Goal: Task Accomplishment & Management: Use online tool/utility

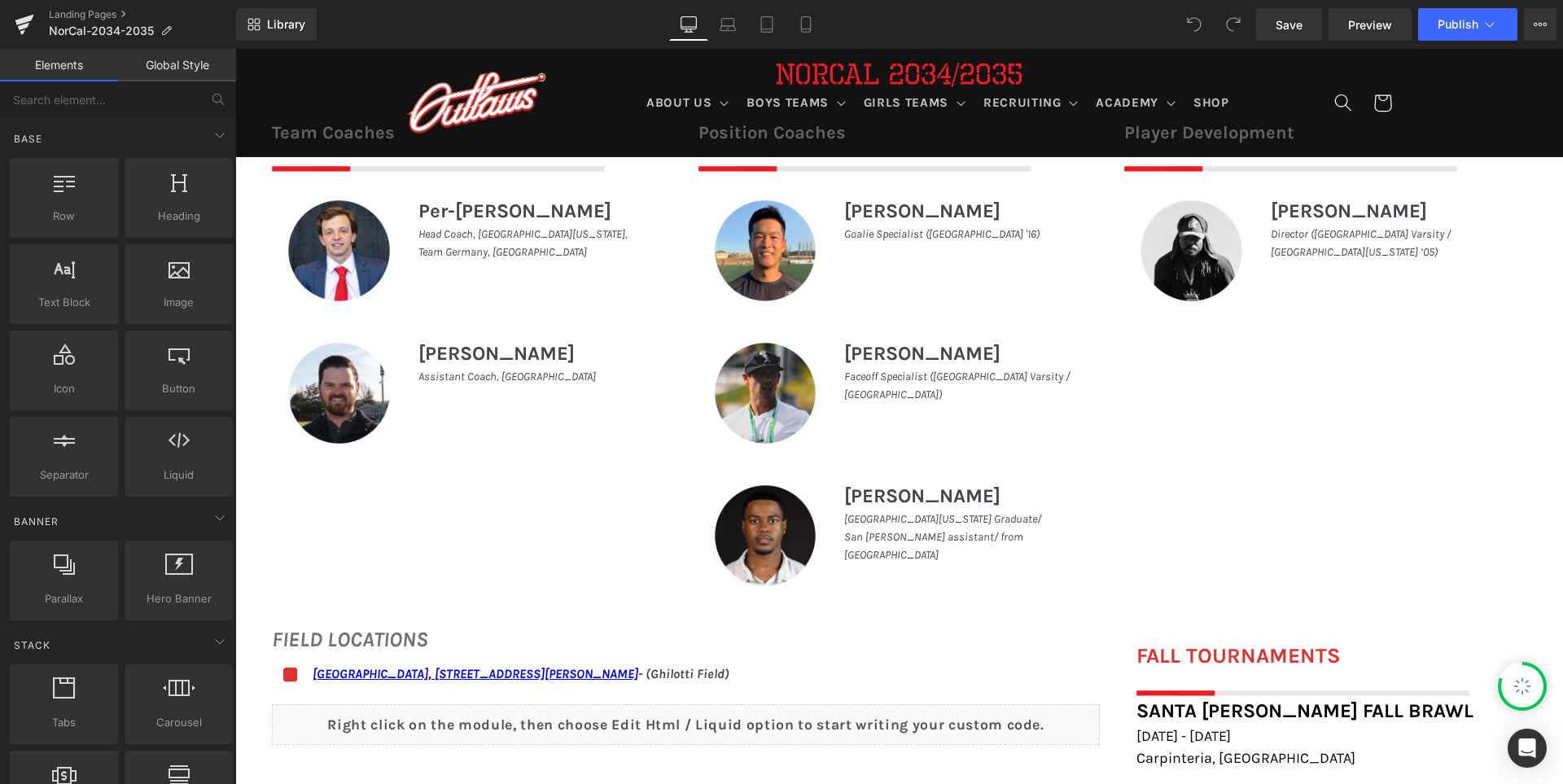
scroll to position [1058, 0]
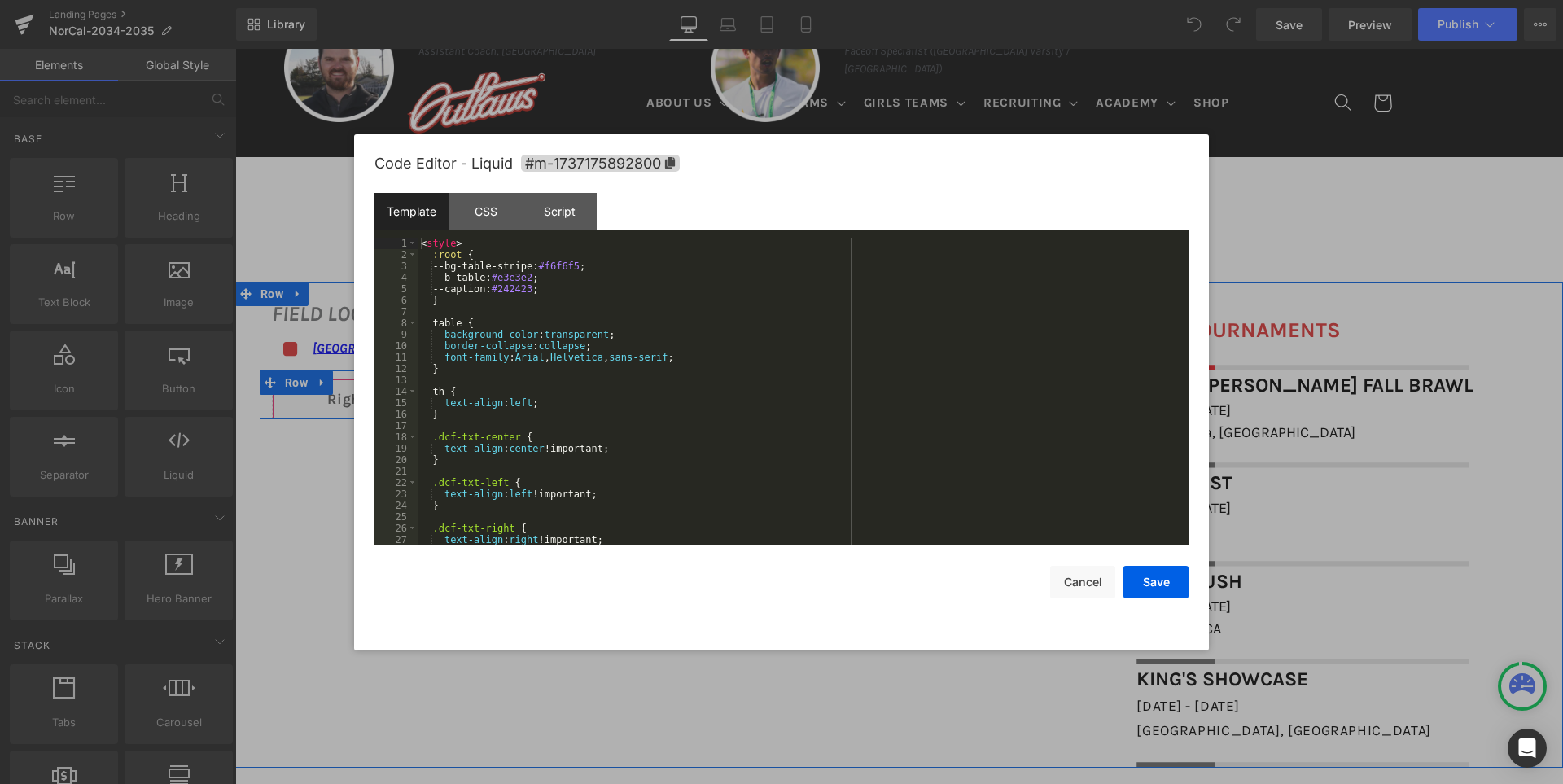
click at [703, 394] on div "Liquid" at bounding box center [685, 399] width 828 height 41
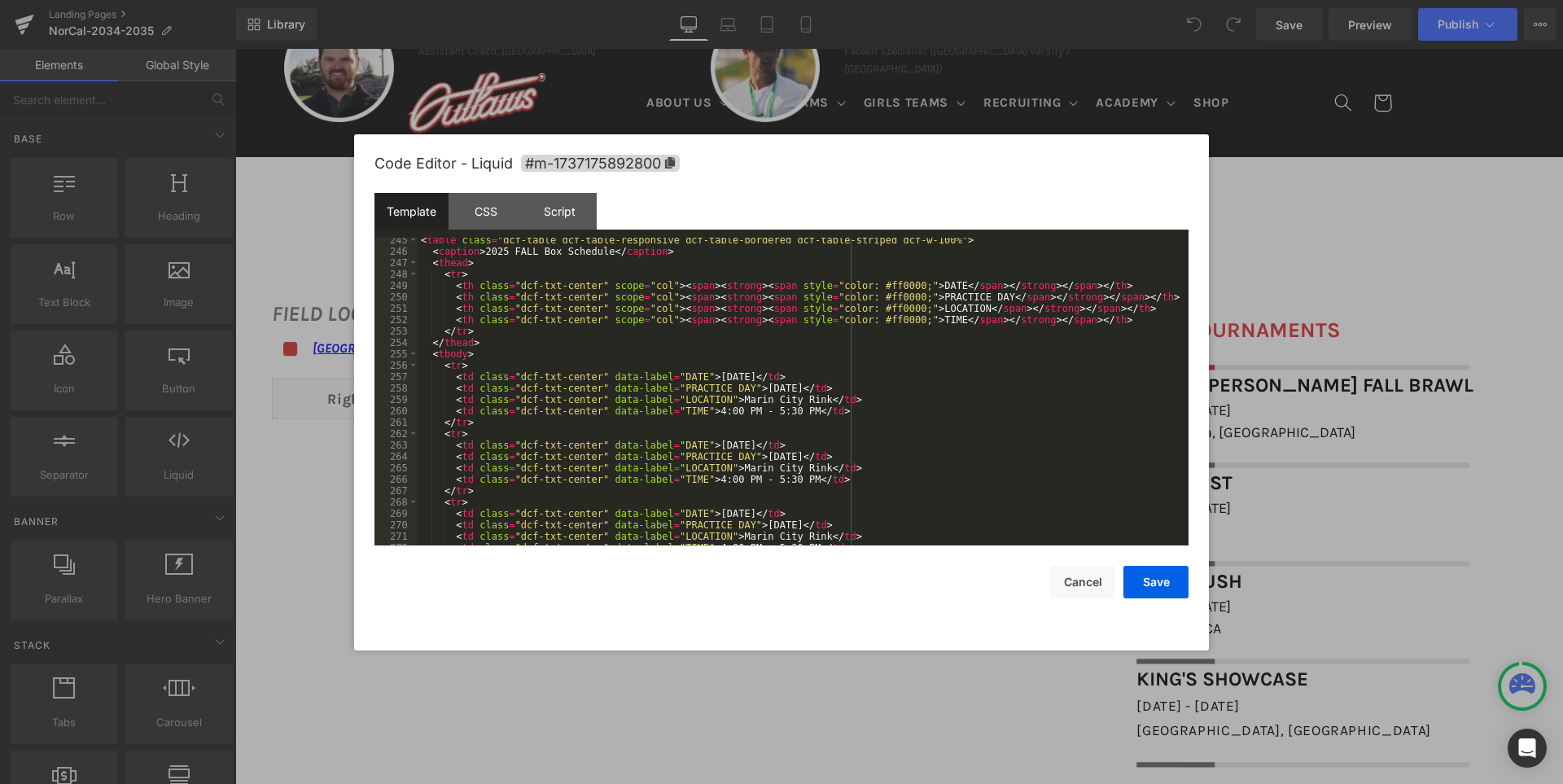
scroll to position [2783, 0]
click at [759, 375] on div "< table class = "dcf-table dcf-table-responsive dcf-table-bordered dcf-table-st…" at bounding box center [799, 399] width 764 height 330
click at [809, 410] on div "< table class = "dcf-table dcf-table-responsive dcf-table-bordered dcf-table-st…" at bounding box center [799, 399] width 764 height 330
click at [444, 437] on div "< table class = "dcf-table dcf-table-responsive dcf-table-bordered dcf-table-st…" at bounding box center [799, 399] width 764 height 330
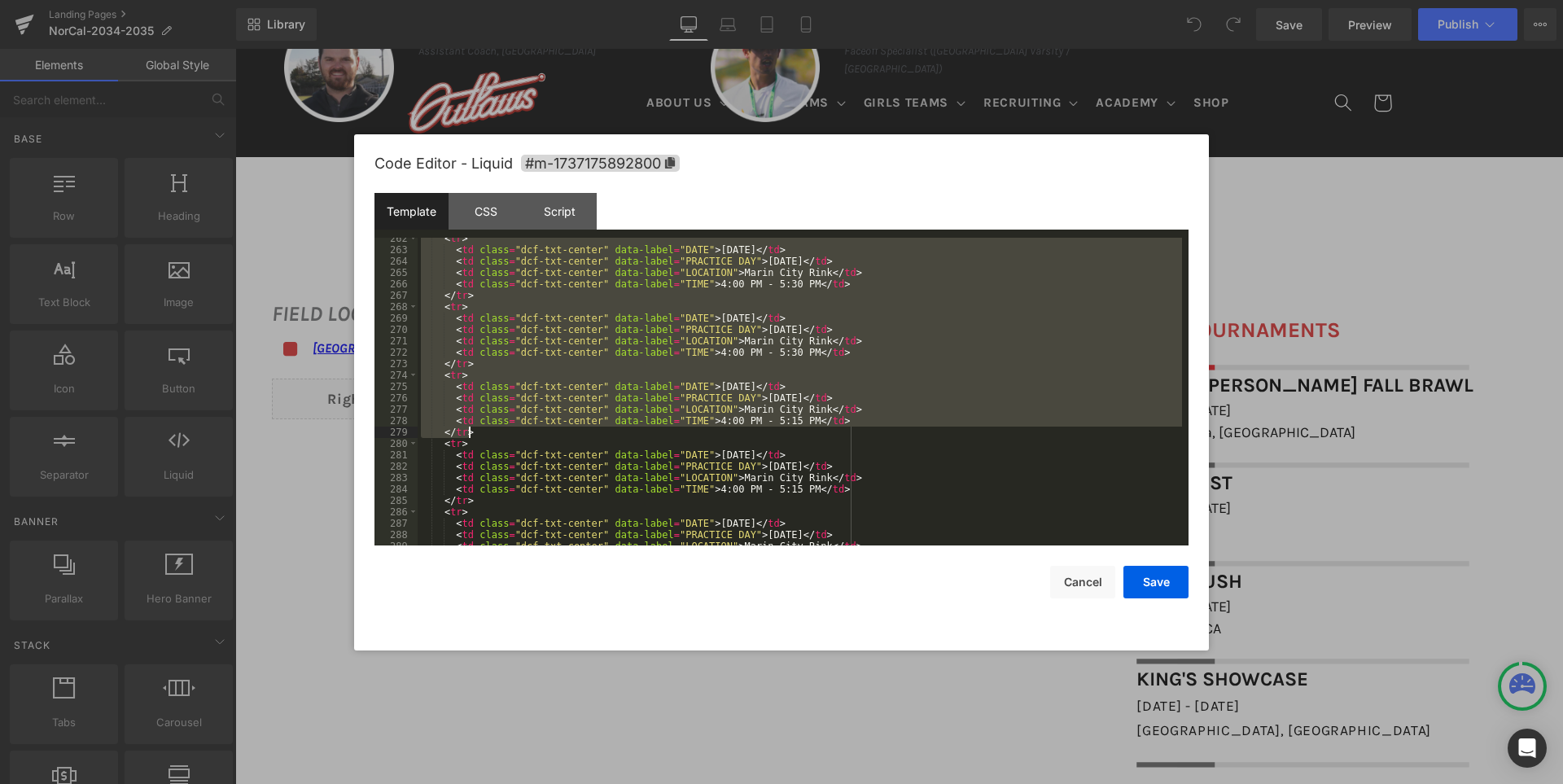
scroll to position [3028, 0]
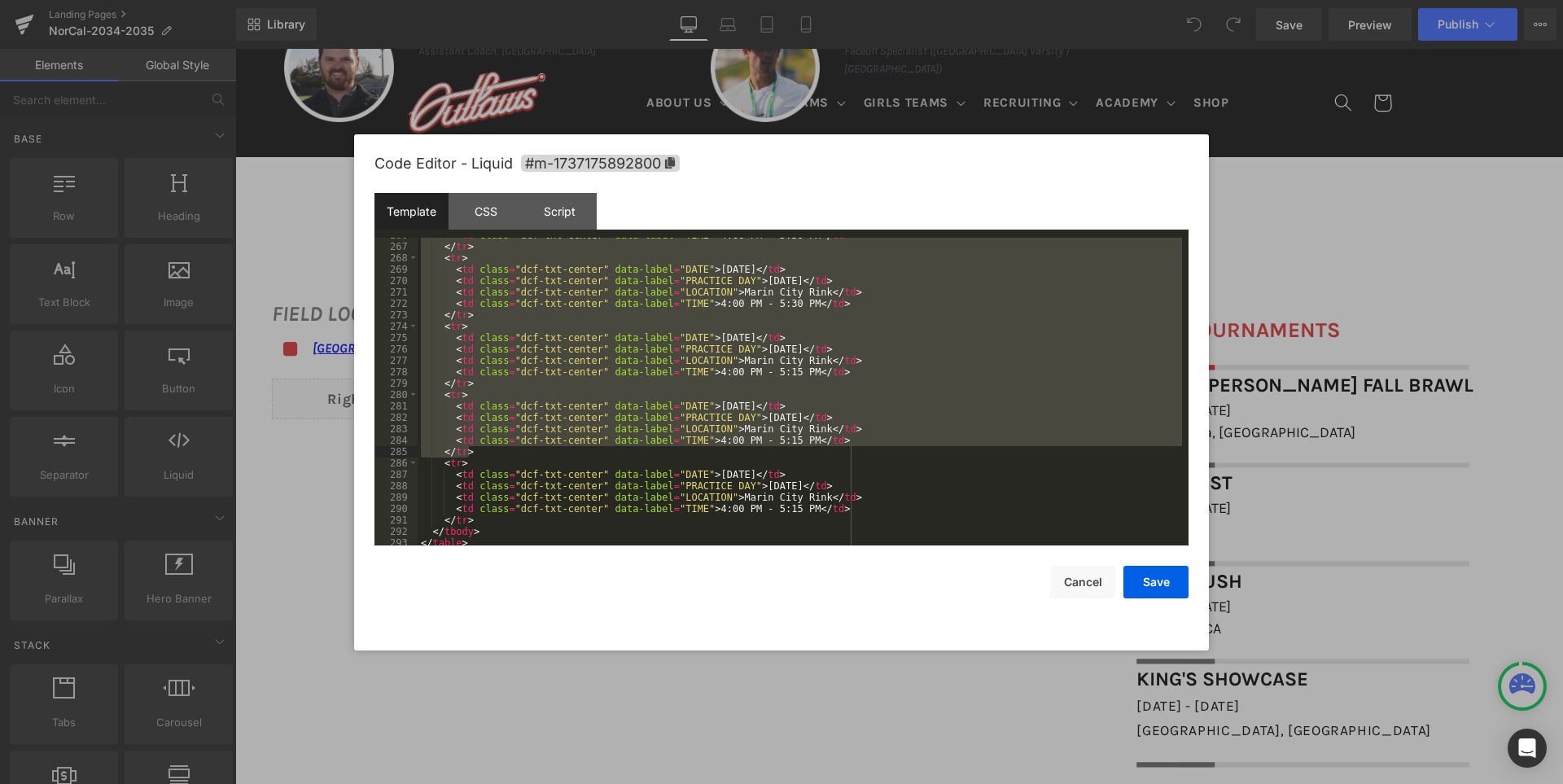
drag, startPoint x: 444, startPoint y: 437, endPoint x: 500, endPoint y: 453, distance: 58.2
click at [500, 453] on div "< td class = "dcf-txt-center" data-label = "TIME" > 4:00 PM - 5:30 PM </ td > <…" at bounding box center [799, 395] width 764 height 330
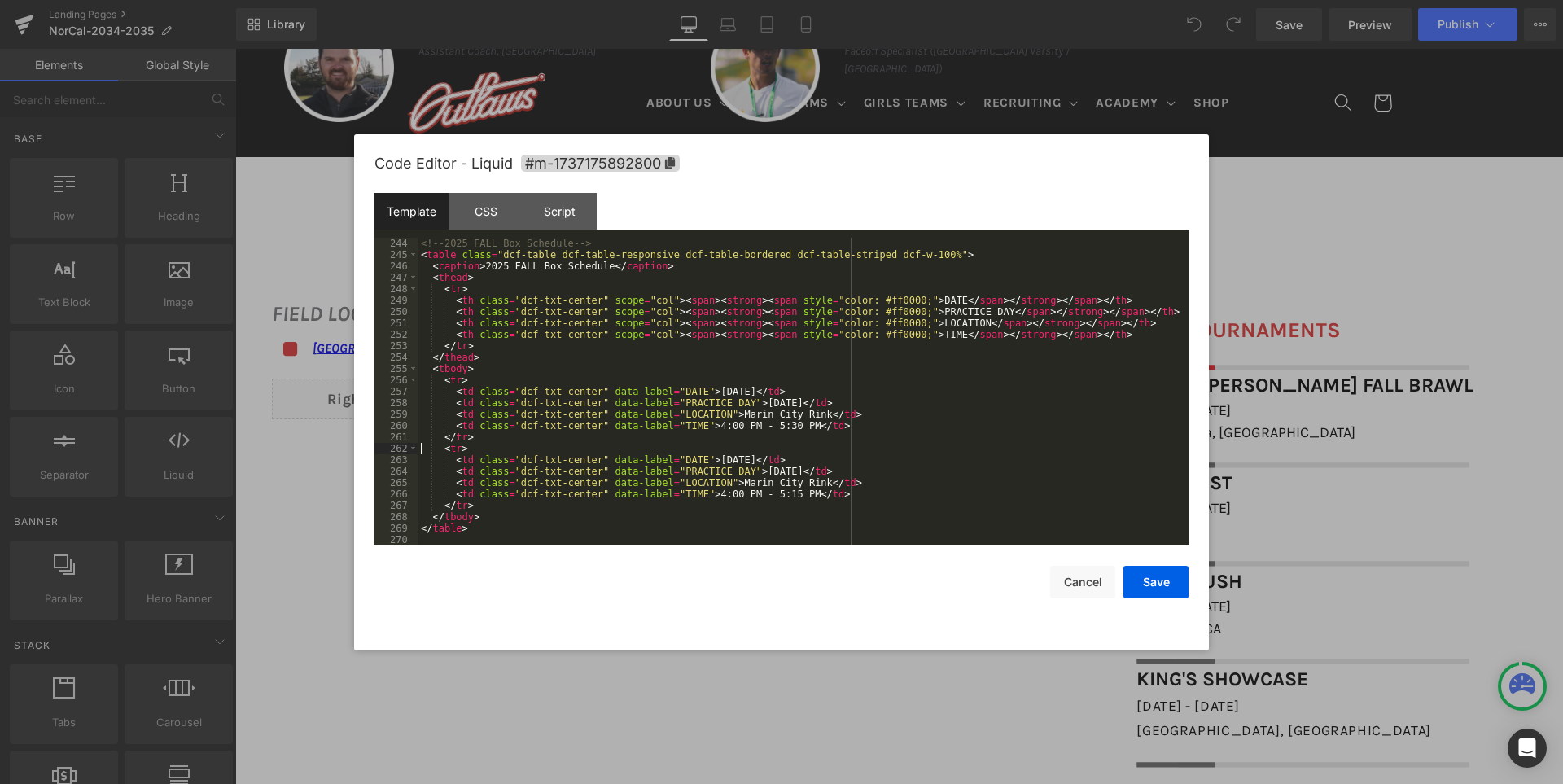
scroll to position [2769, 0]
click at [1160, 582] on button "Save" at bounding box center [1156, 581] width 65 height 32
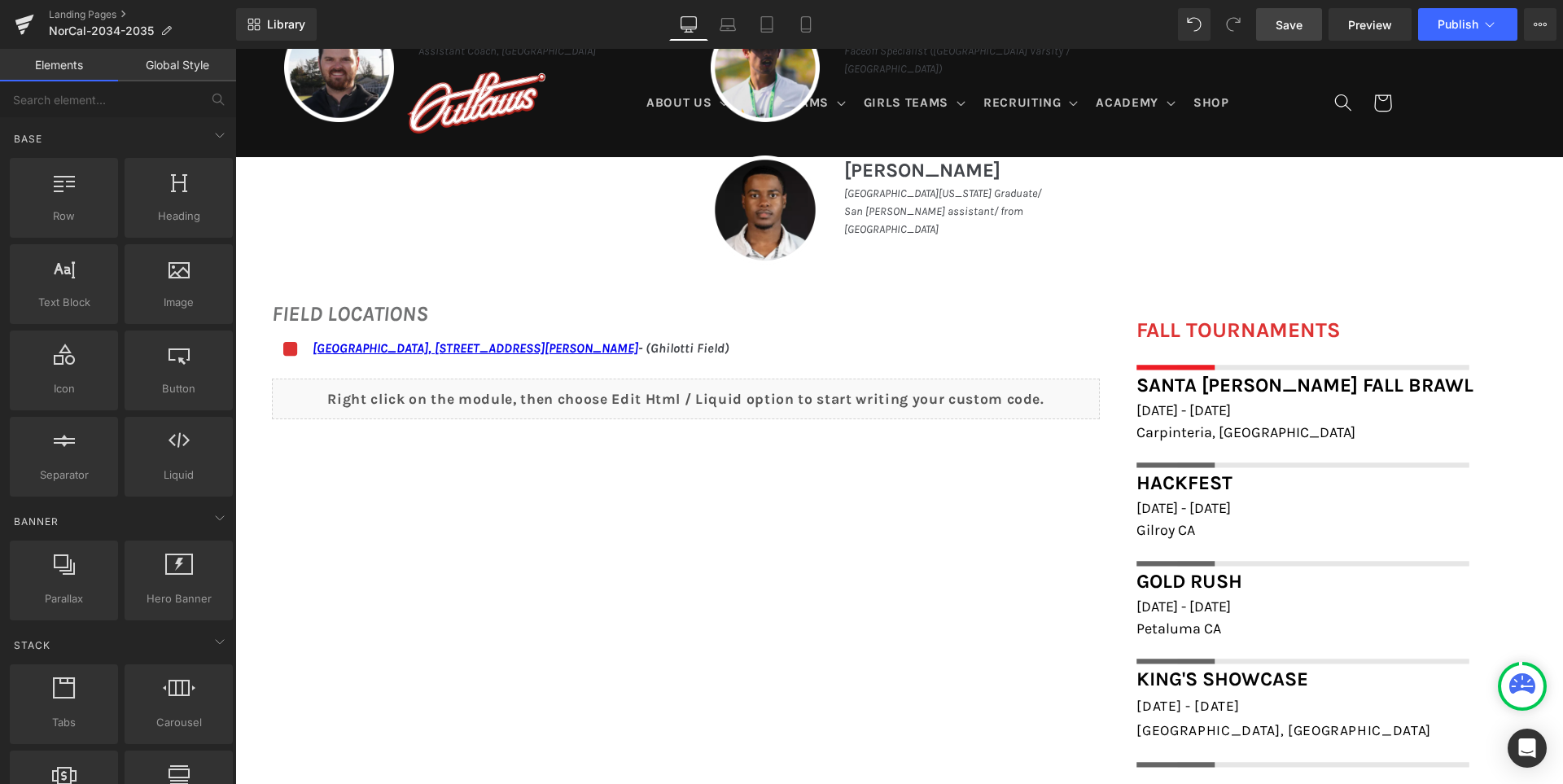
click at [1299, 22] on span "Save" at bounding box center [1289, 25] width 27 height 17
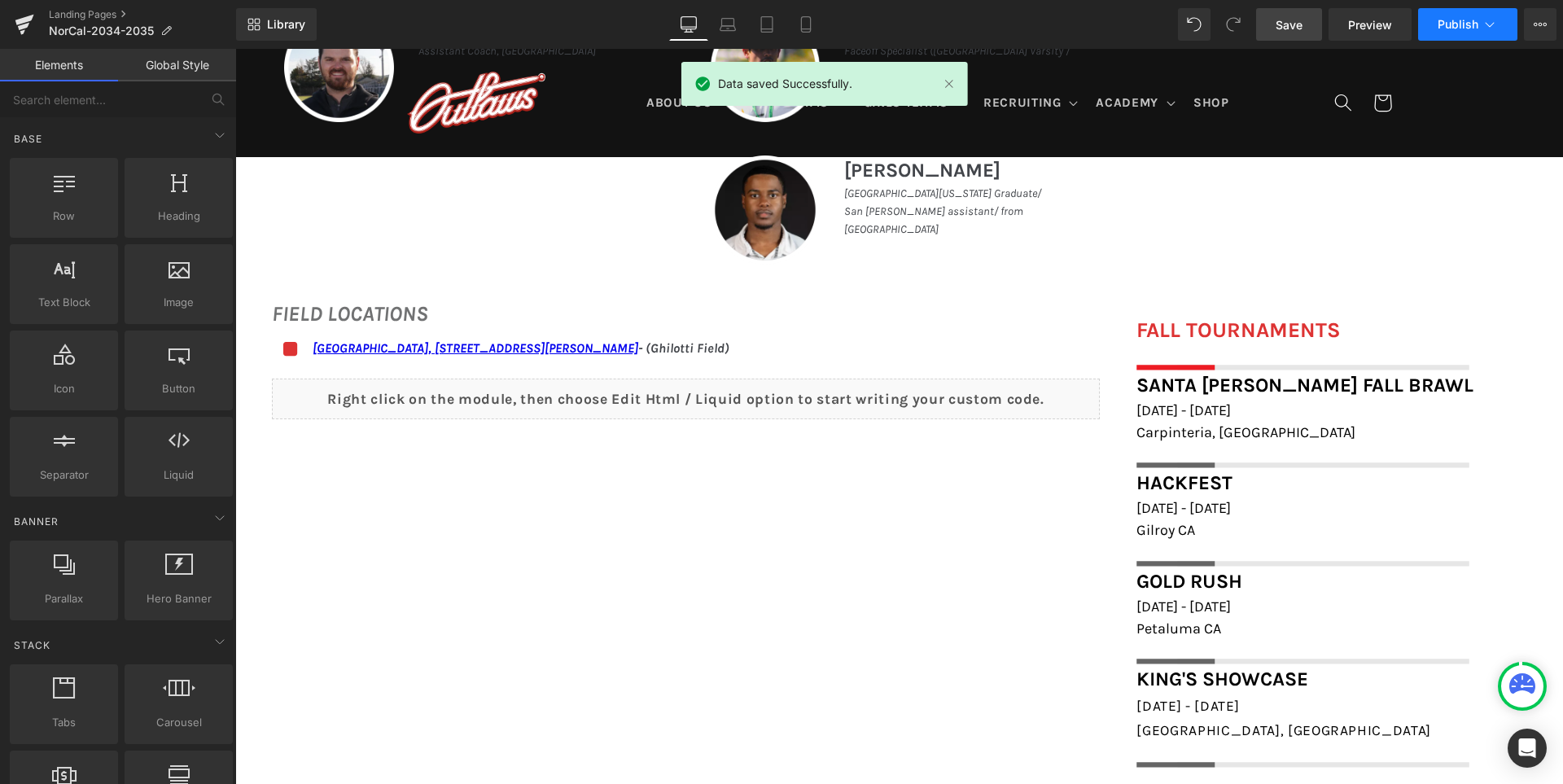
click at [1448, 24] on span "Publish" at bounding box center [1457, 24] width 41 height 13
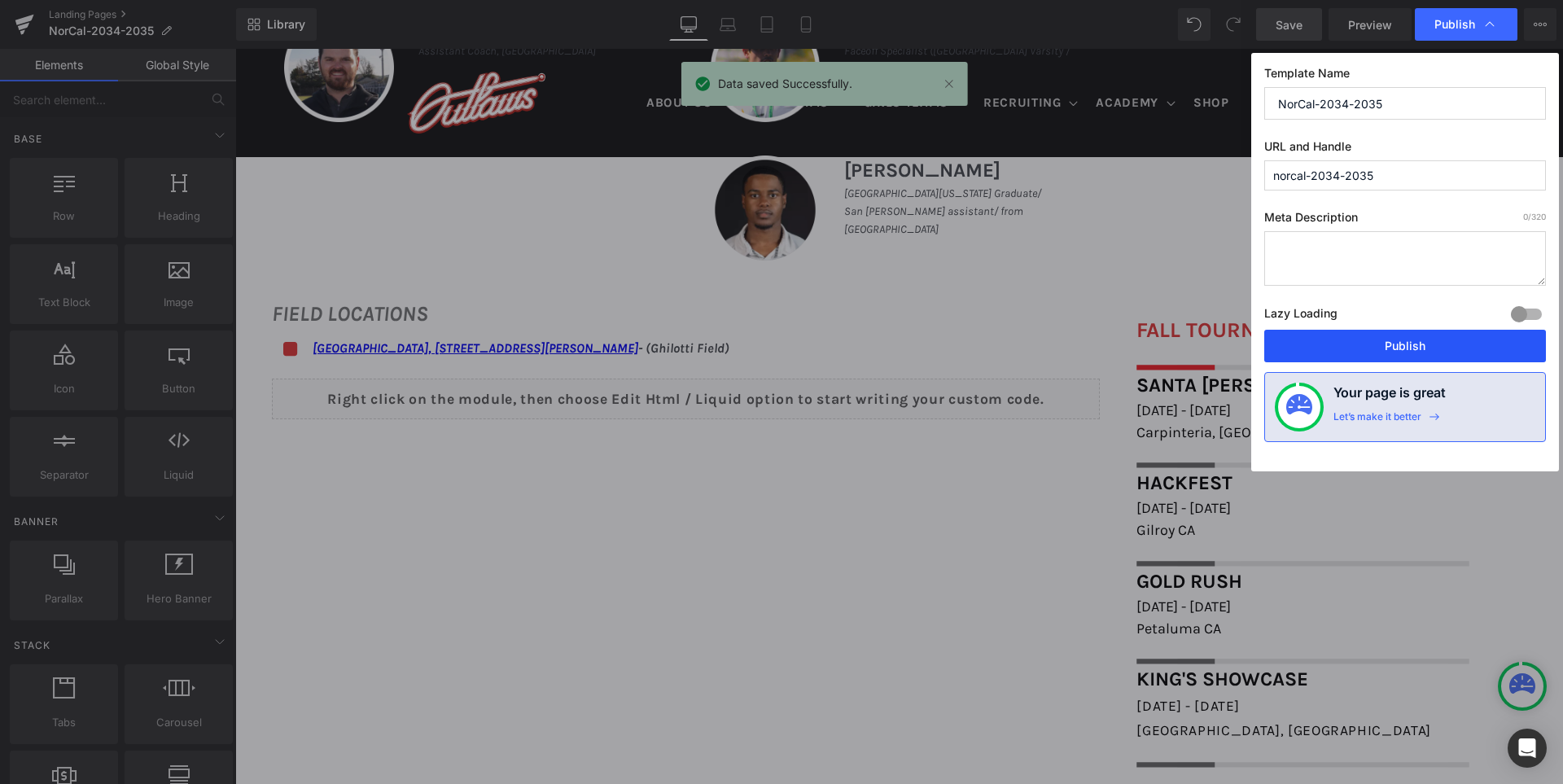
click at [1412, 345] on button "Publish" at bounding box center [1405, 346] width 282 height 32
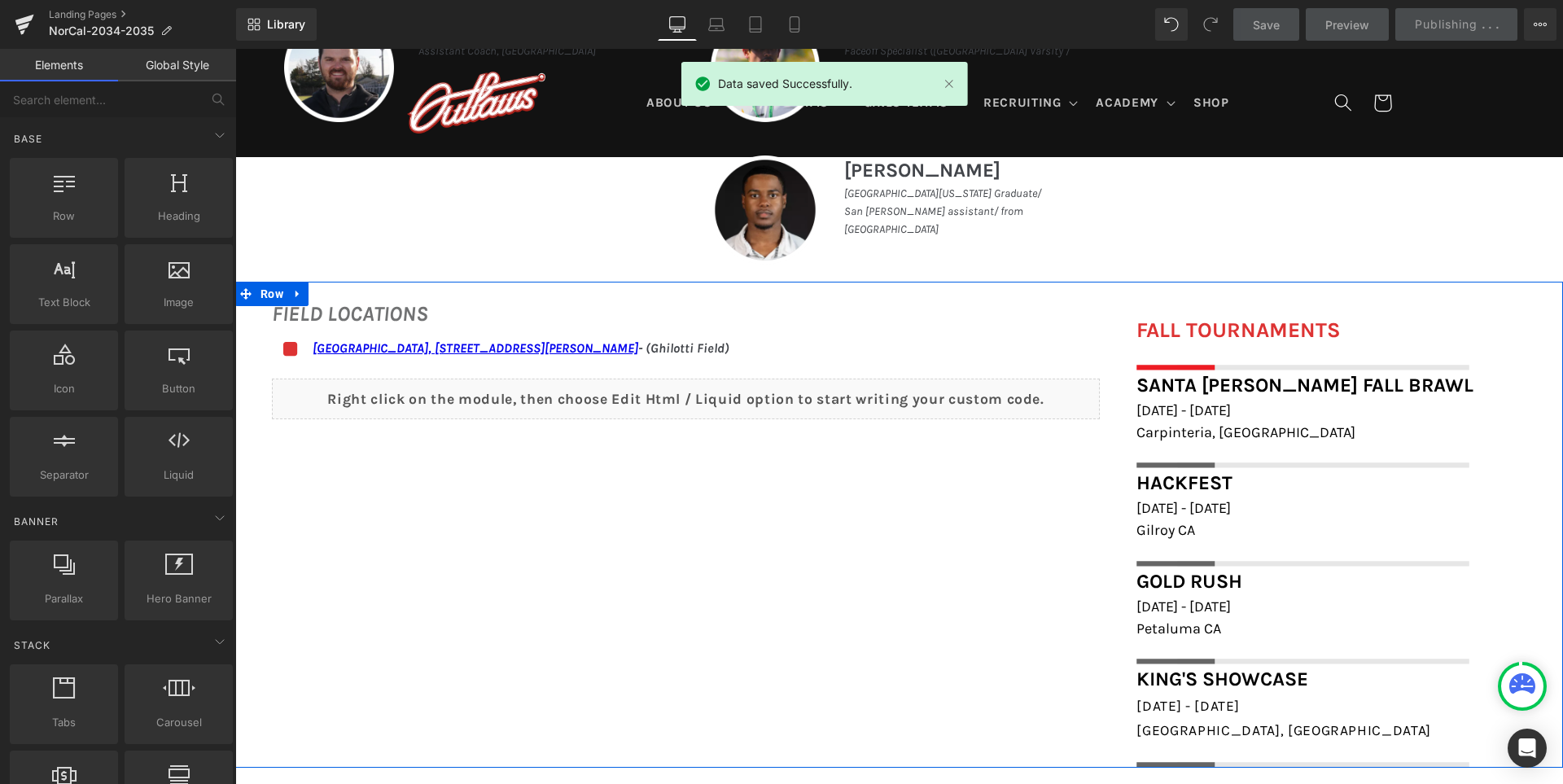
scroll to position [1139, 0]
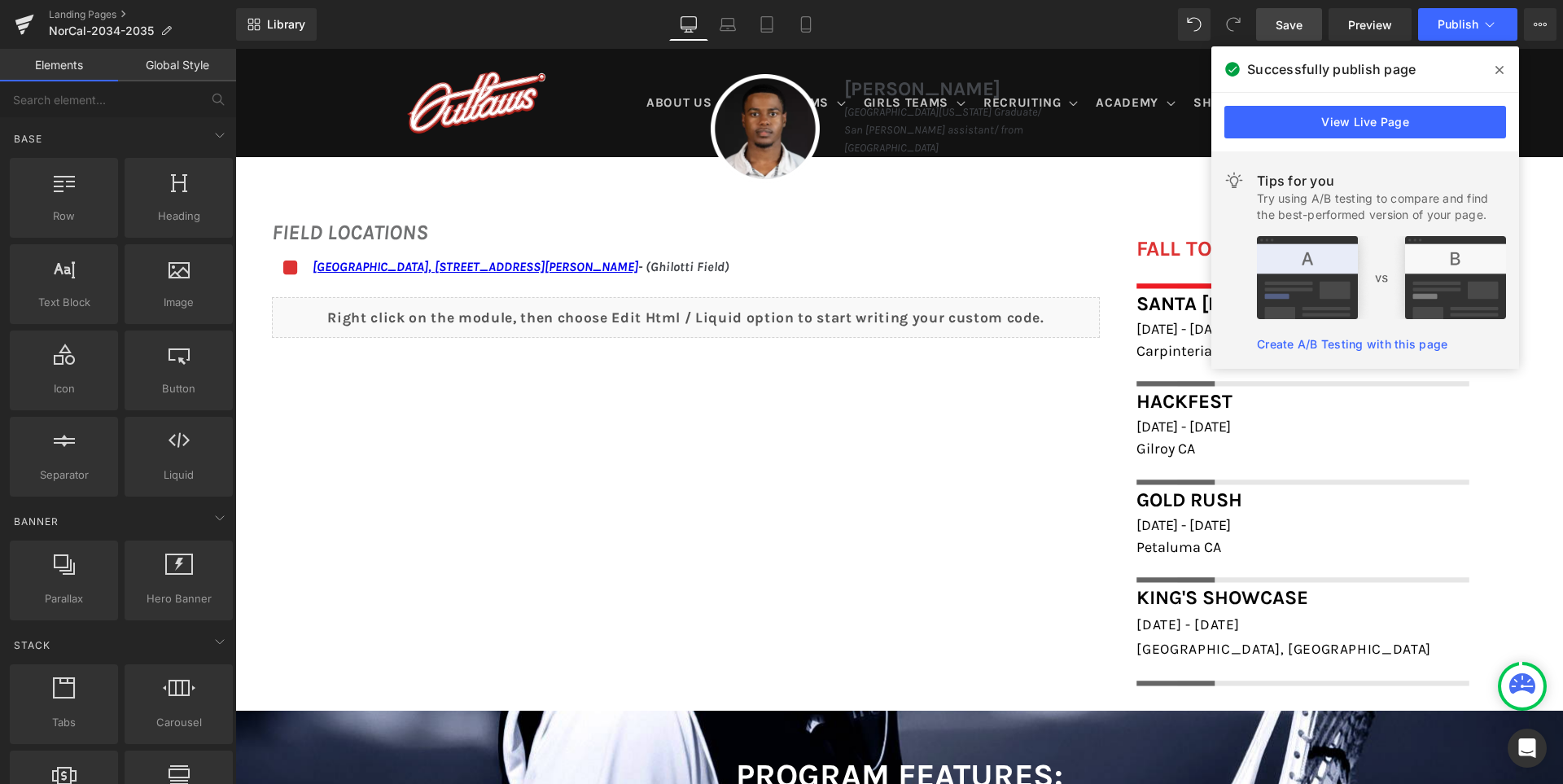
click at [1501, 69] on icon at bounding box center [1499, 70] width 8 height 8
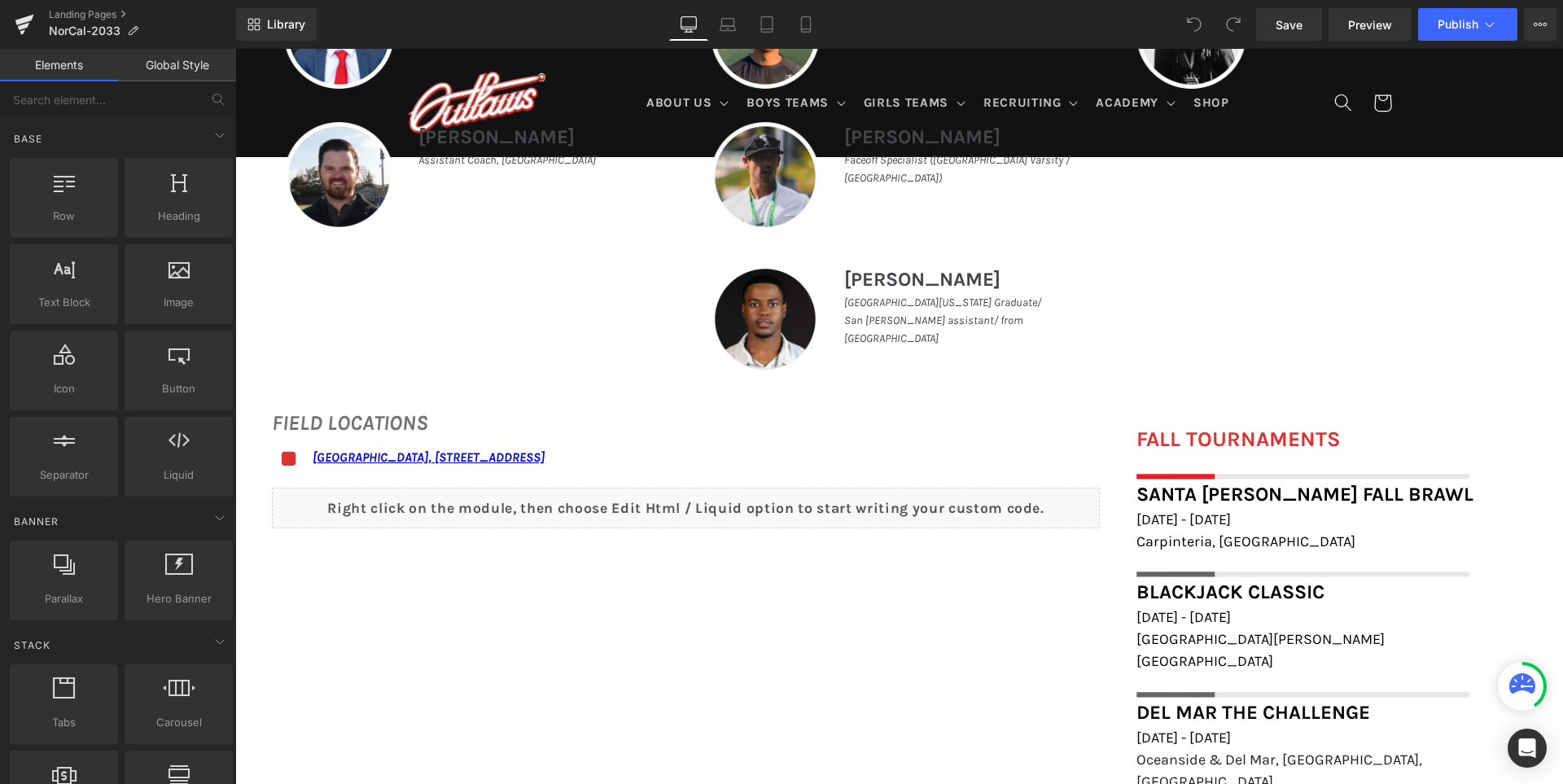
scroll to position [1058, 0]
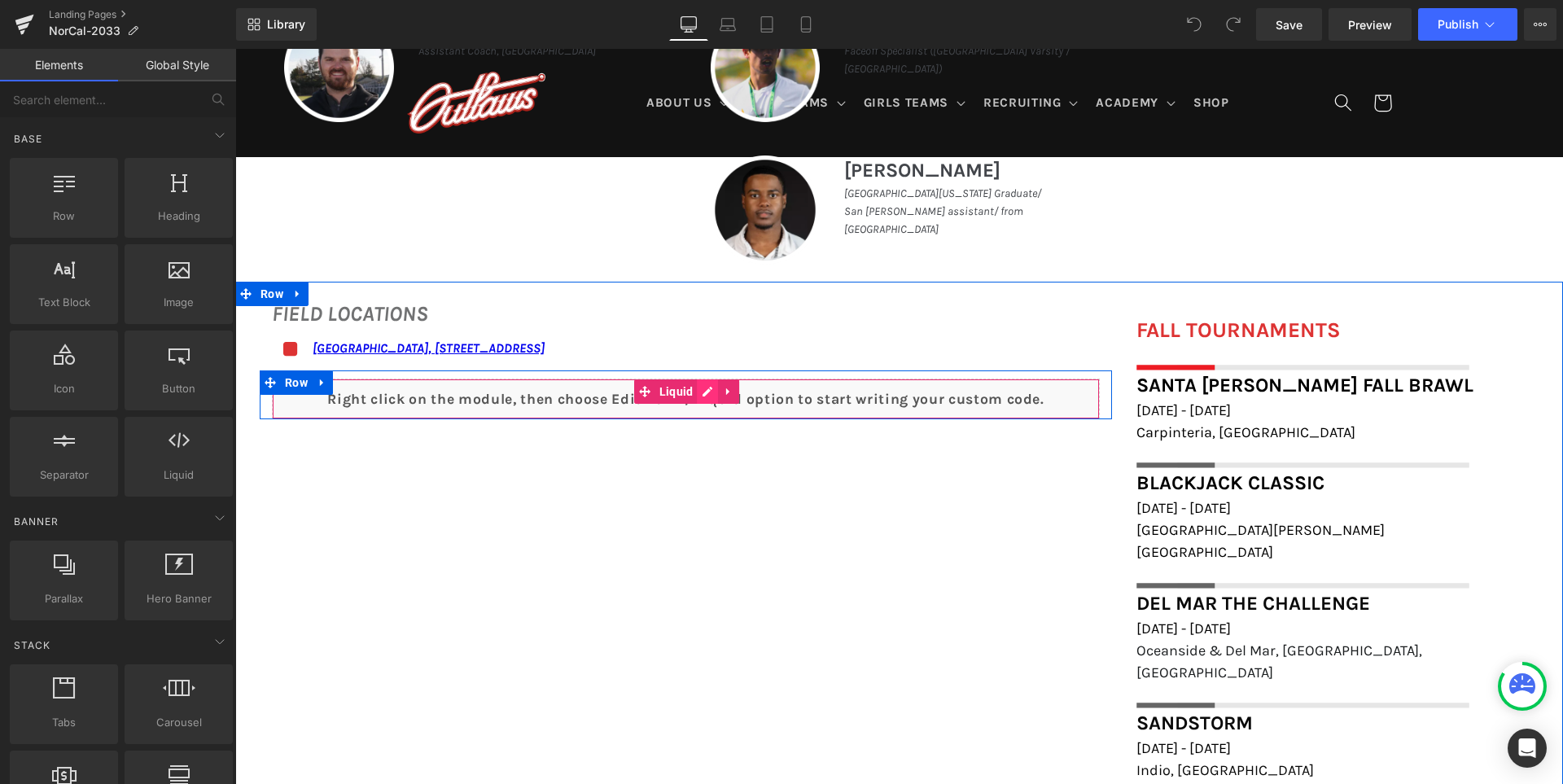
click at [702, 391] on div "Liquid" at bounding box center [685, 399] width 828 height 41
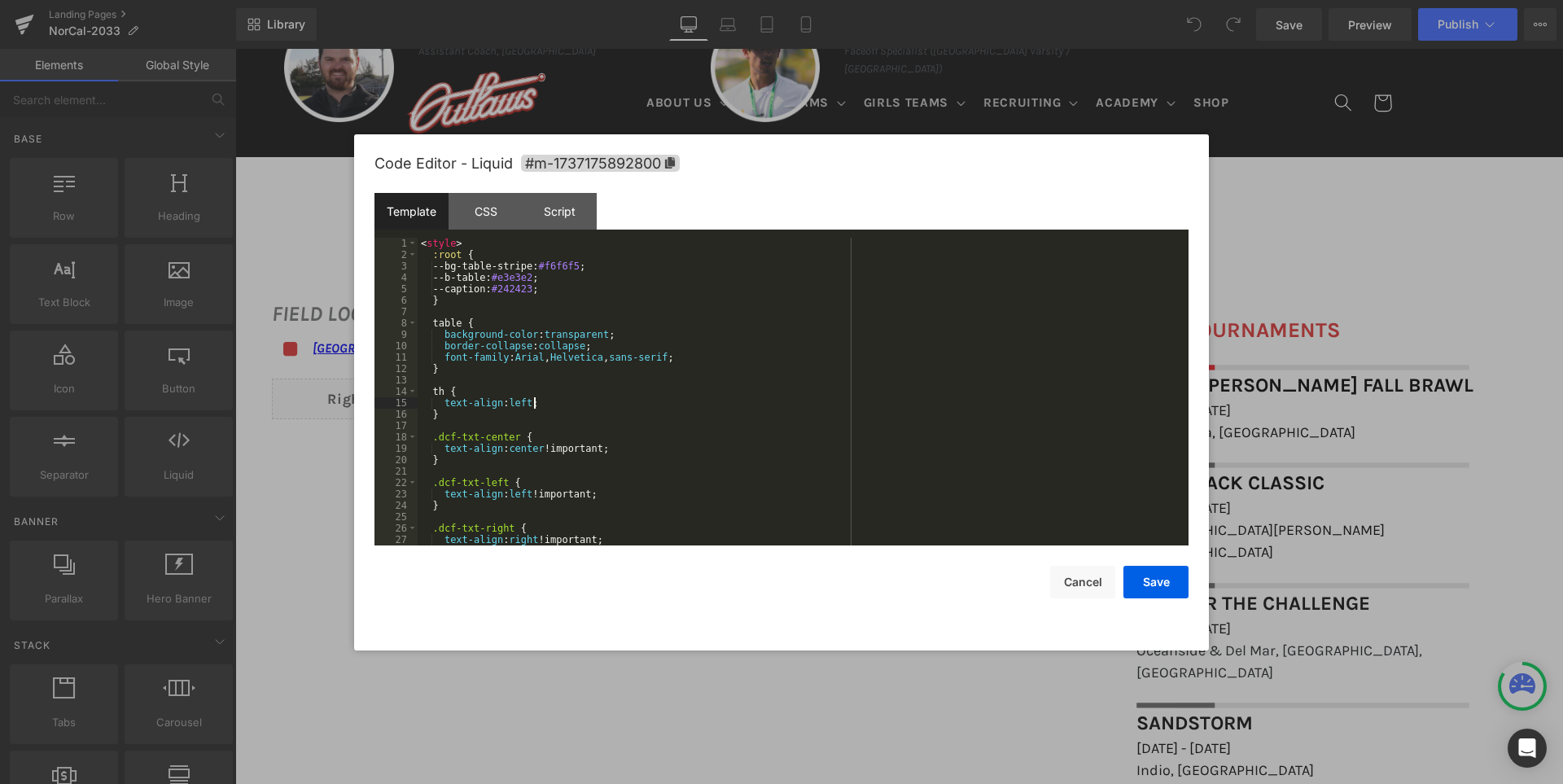
click at [703, 402] on div "< style > :root { --bg-table-stripe: #f6f6f5 ; --b-table: #e3e3e2 ; --caption: …" at bounding box center [799, 402] width 764 height 330
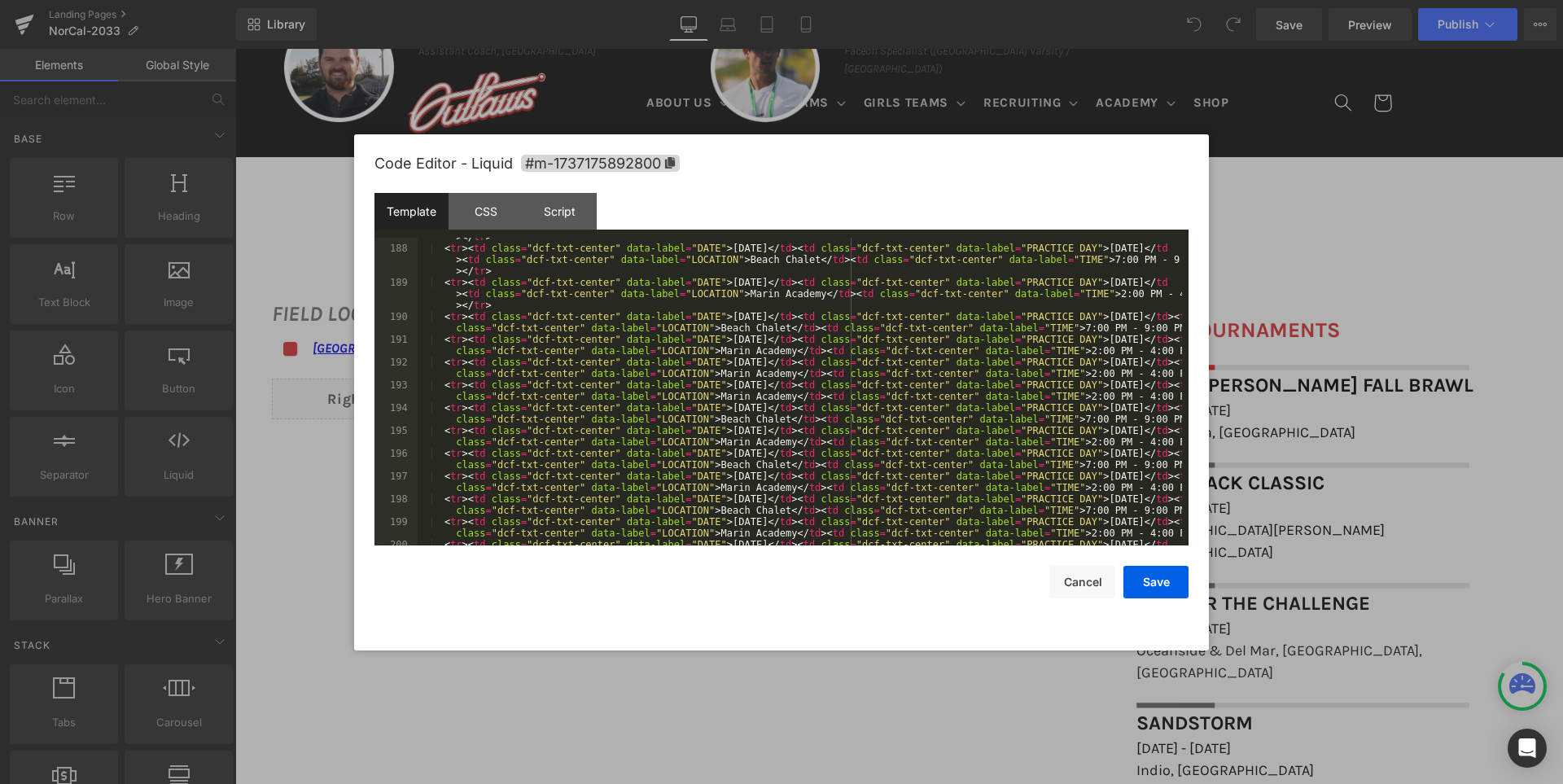
scroll to position [2149, 0]
click at [766, 383] on div "< tr > < td class = "dcf-txt-center" data-label = "DATE" > September 21, 2025 <…" at bounding box center [799, 396] width 764 height 376
click at [762, 406] on div "< tr > < td class = "dcf-txt-center" data-label = "DATE" > September 21, 2025 <…" at bounding box center [799, 396] width 764 height 376
drag, startPoint x: 439, startPoint y: 409, endPoint x: 789, endPoint y: 407, distance: 350.0
click at [789, 407] on div "< tr > < td class = "dcf-txt-center" data-label = "DATE" > September 21, 2025 <…" at bounding box center [799, 396] width 764 height 376
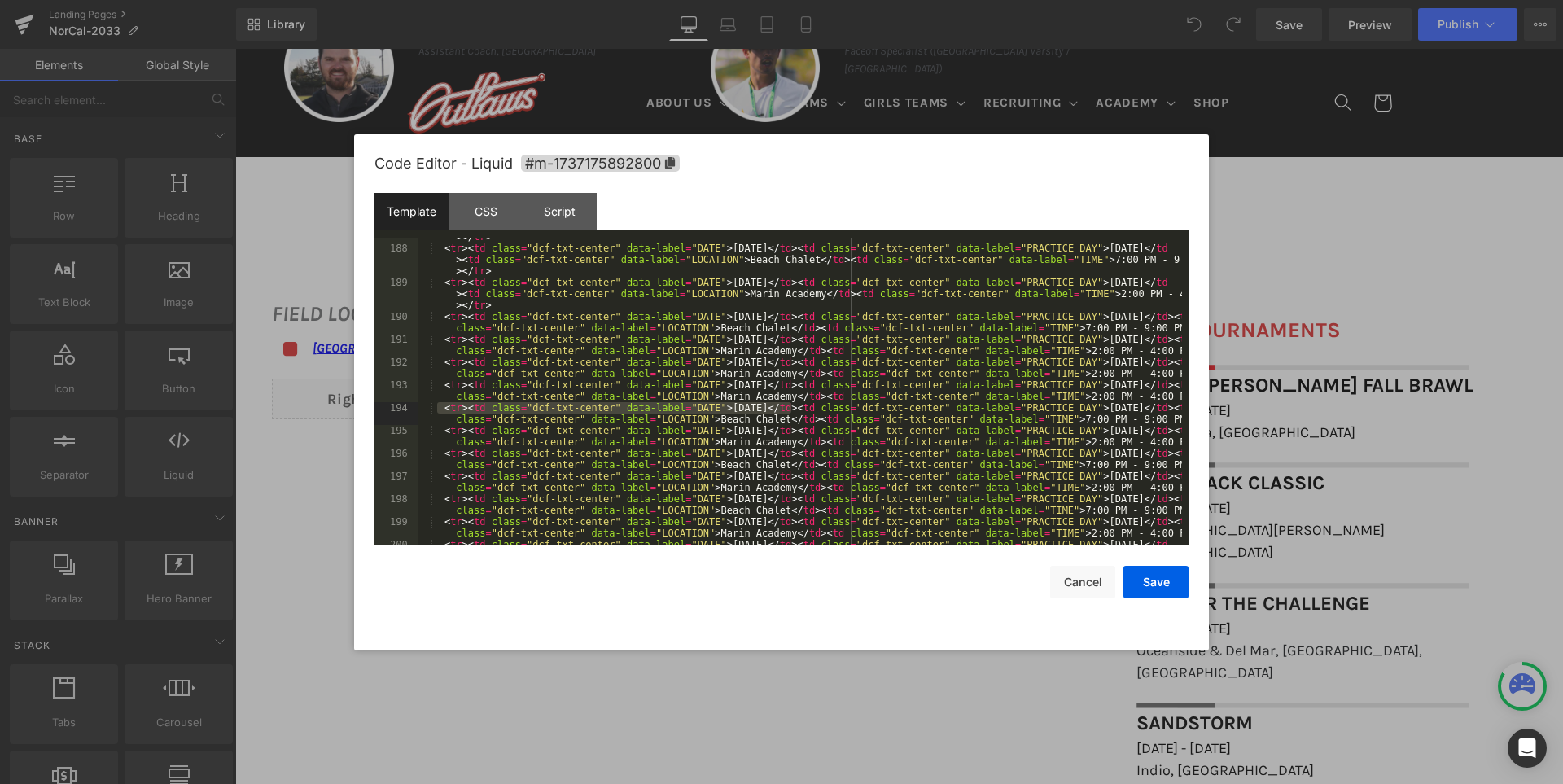
click at [489, 406] on div "< tr > < td class = "dcf-txt-center" data-label = "DATE" > September 21, 2025 <…" at bounding box center [799, 391] width 764 height 307
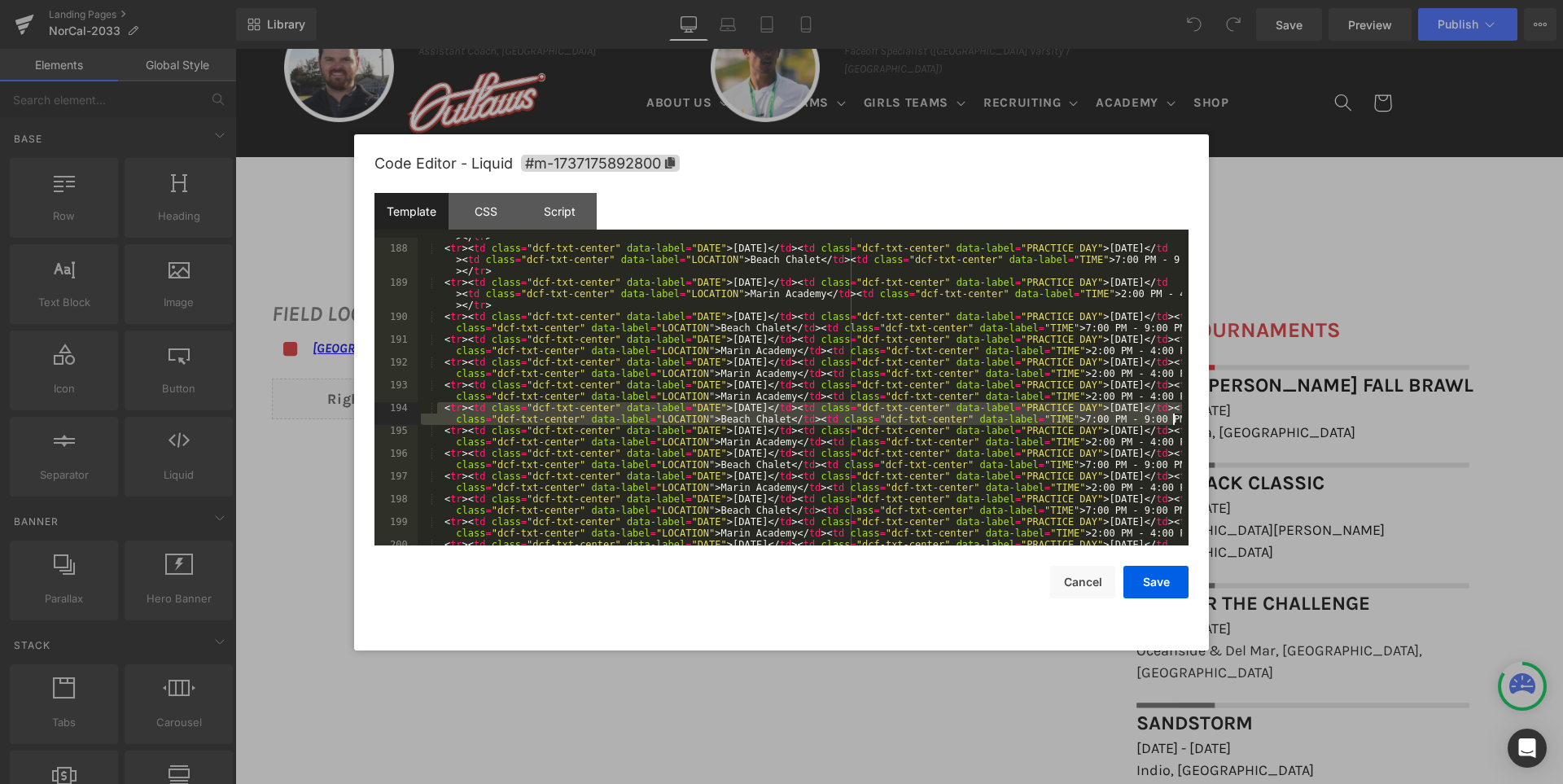
drag, startPoint x: 438, startPoint y: 409, endPoint x: 1183, endPoint y: 421, distance: 745.1
click at [1183, 421] on pre "187 188 189 190 191 192 193 194 195 196 197 198 199 200 201 202 203 < tr > < td…" at bounding box center [782, 391] width 814 height 307
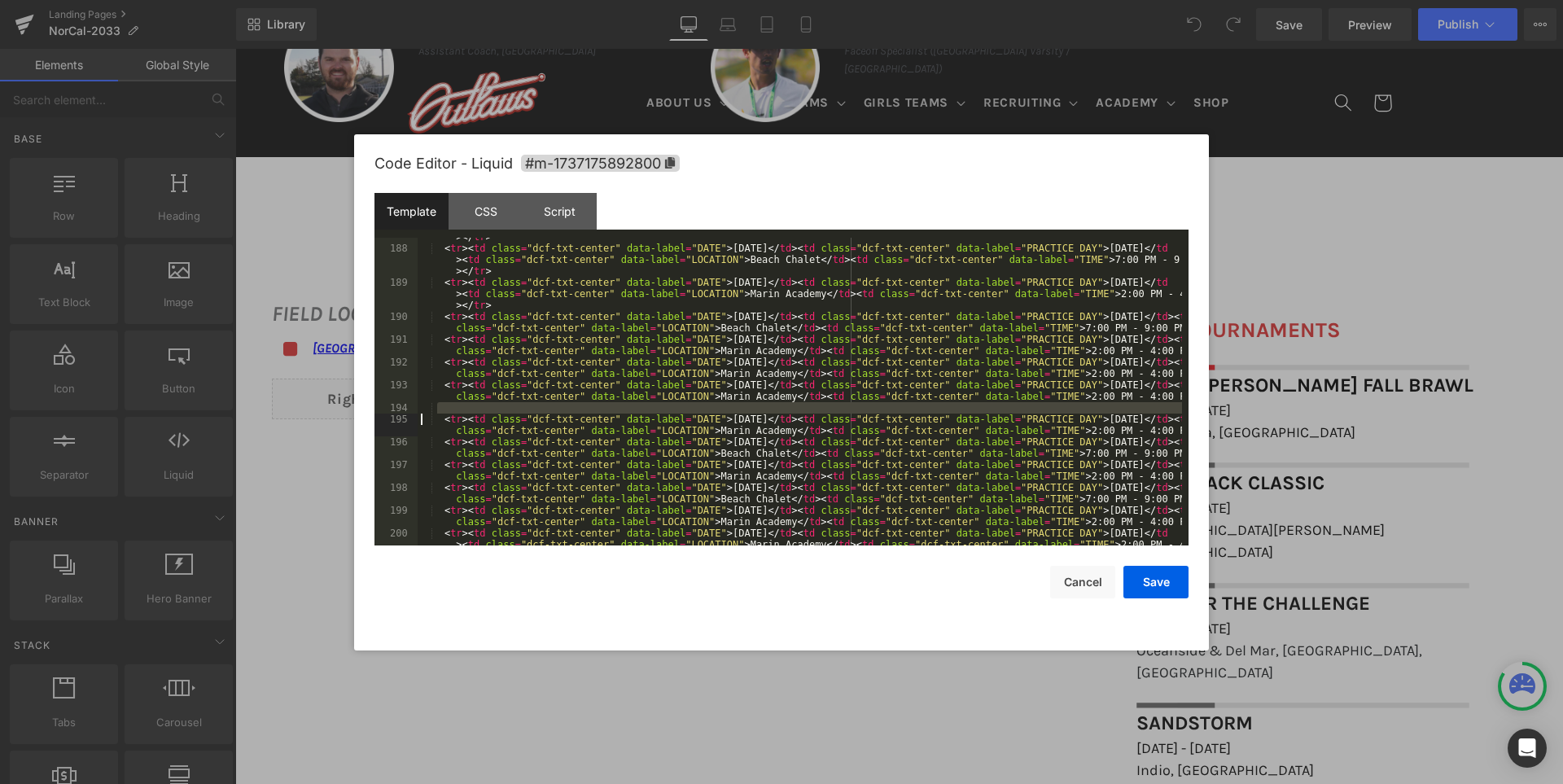
click at [1094, 604] on div "Code Editor - Liquid #m-1737175892800 Template CSS Script Data 187 188 189 190 …" at bounding box center [782, 392] width 814 height 516
click at [1085, 585] on button "Cancel" at bounding box center [1083, 581] width 65 height 32
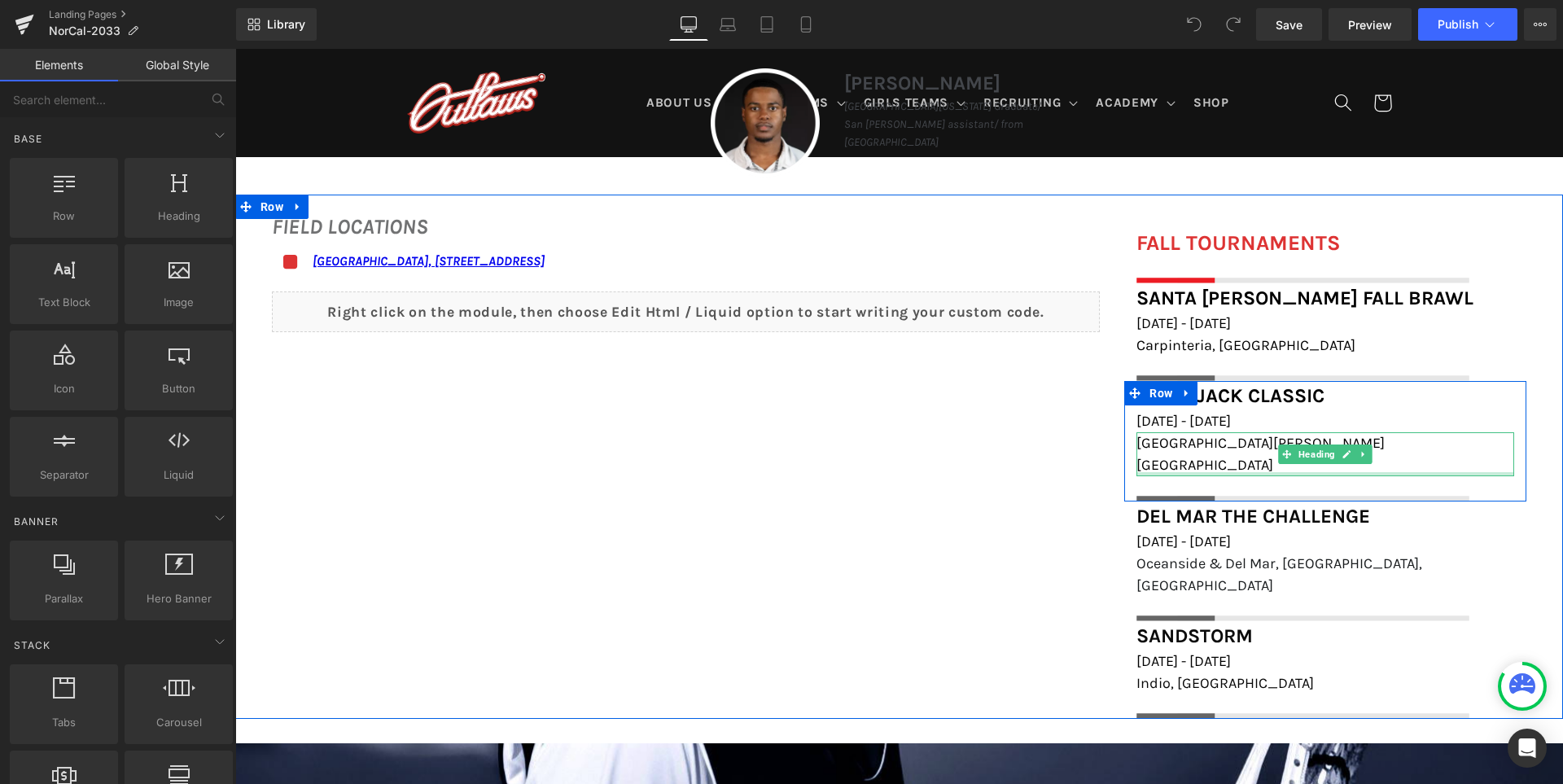
scroll to position [1221, 0]
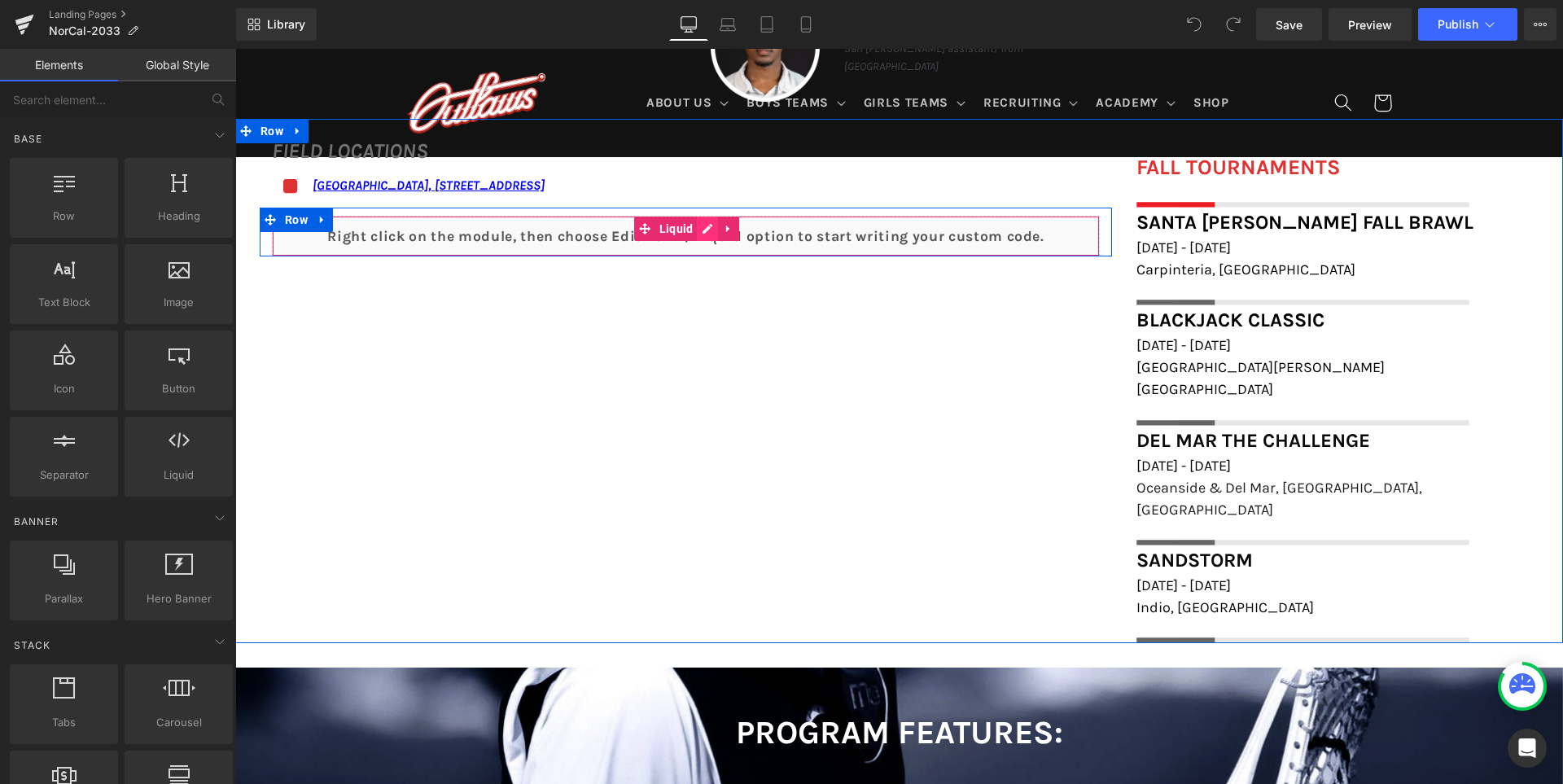
click at [699, 231] on div "Liquid" at bounding box center [685, 236] width 828 height 41
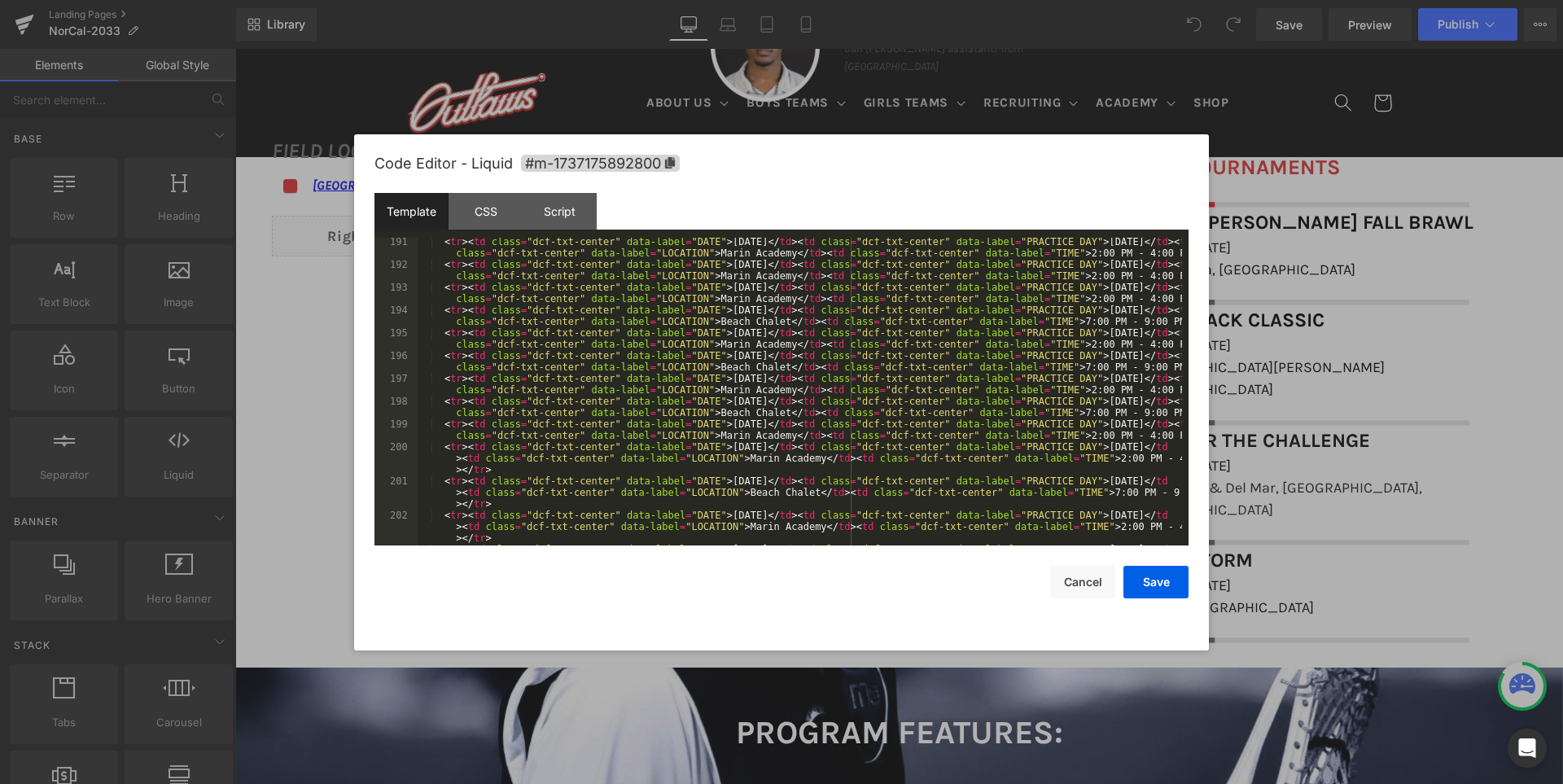
scroll to position [2246, 0]
click at [1080, 587] on button "Cancel" at bounding box center [1083, 581] width 65 height 32
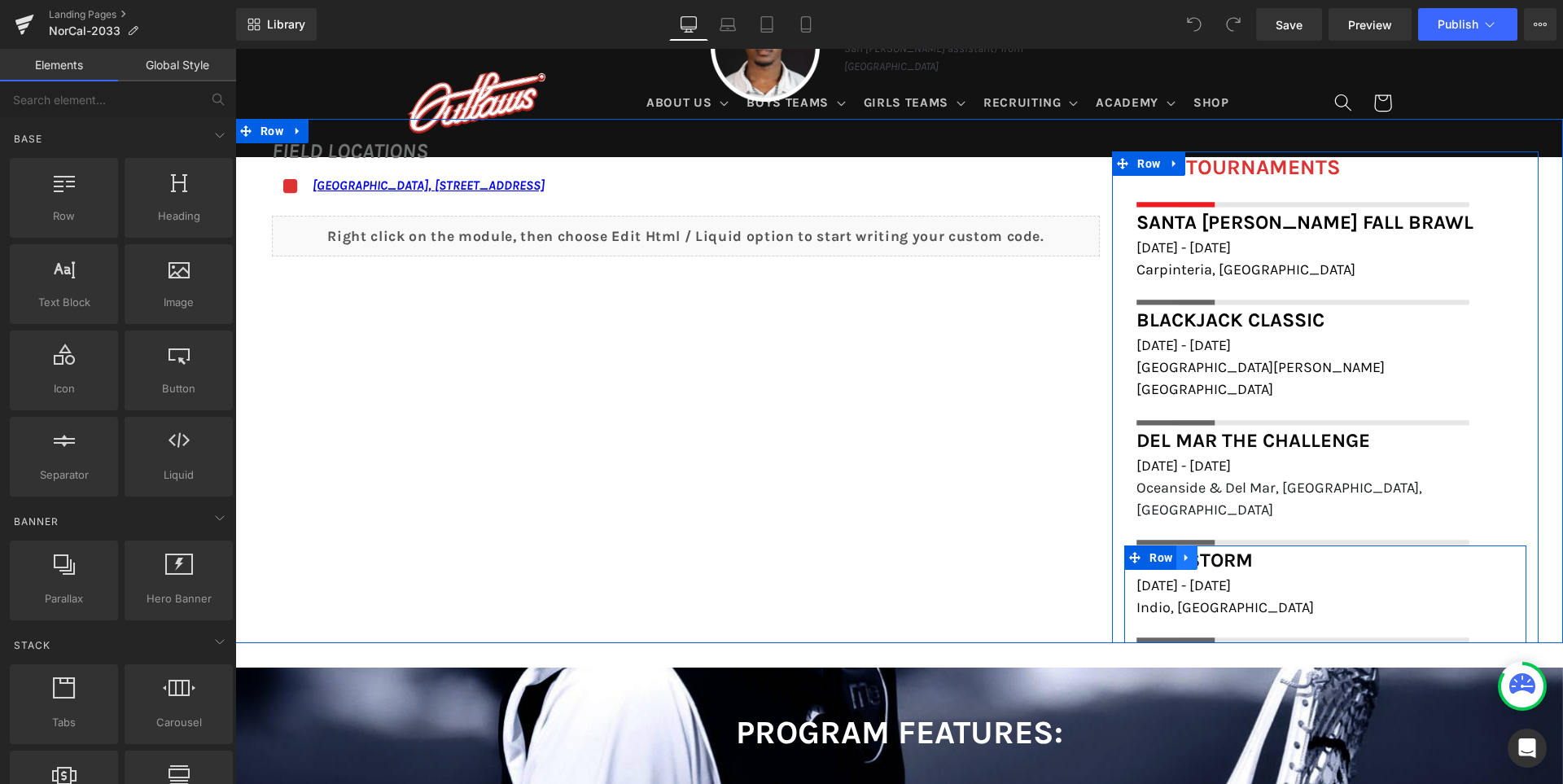
click at [1184, 554] on icon at bounding box center [1186, 558] width 3 height 7
click at [1202, 552] on icon at bounding box center [1208, 557] width 11 height 11
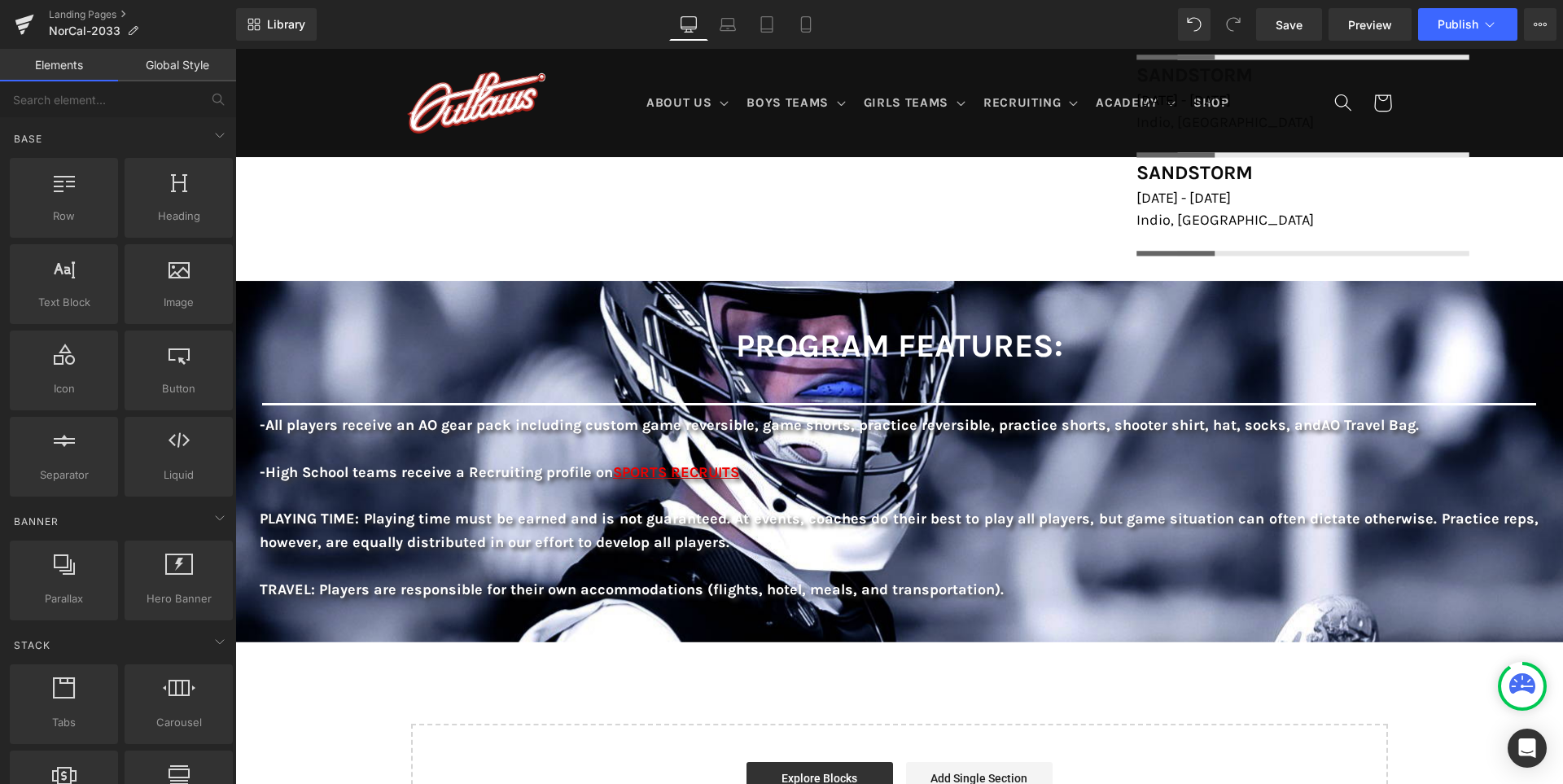
scroll to position [1444, 0]
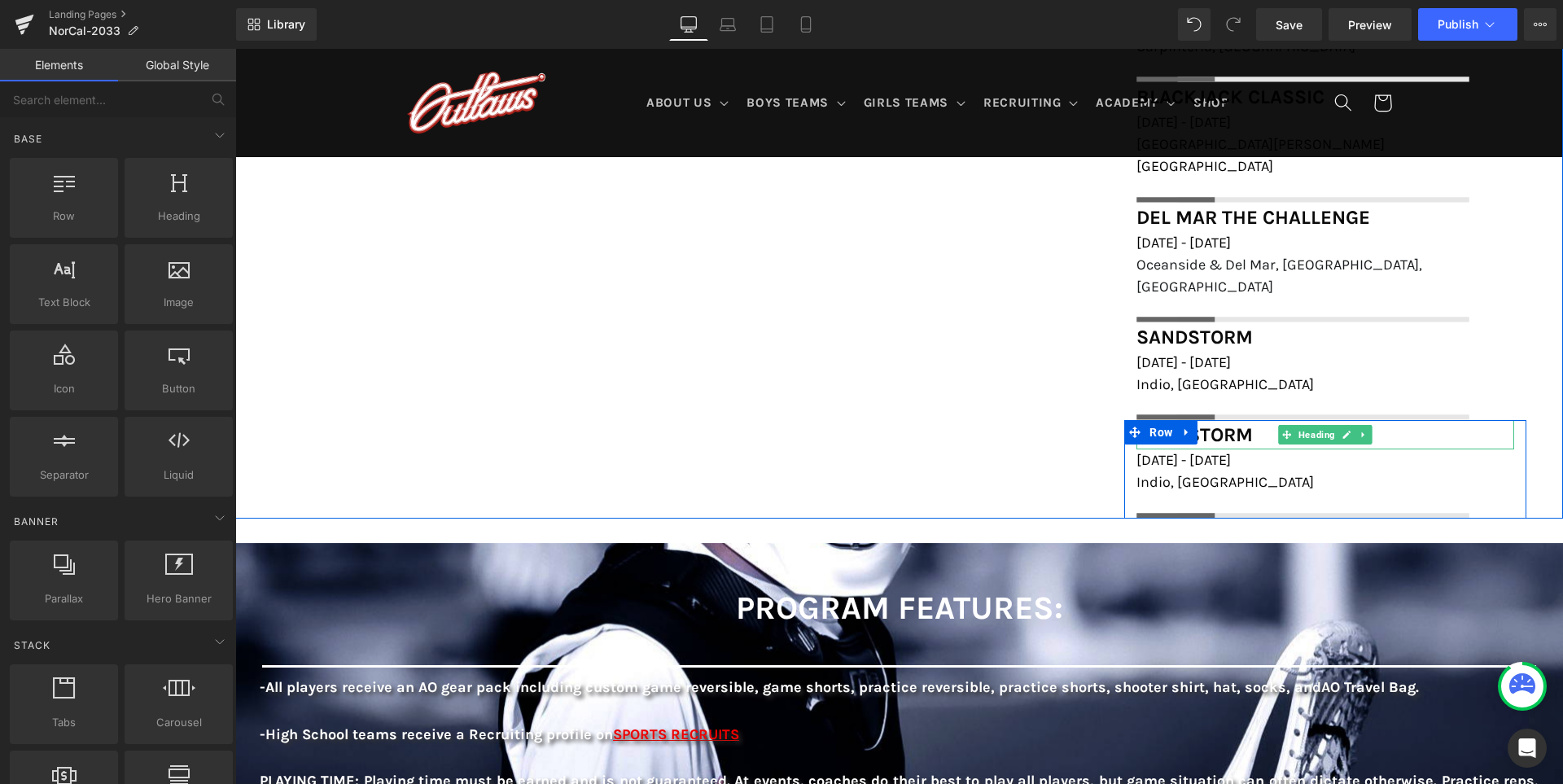
click at [1236, 423] on span "Sandstorm" at bounding box center [1194, 435] width 116 height 23
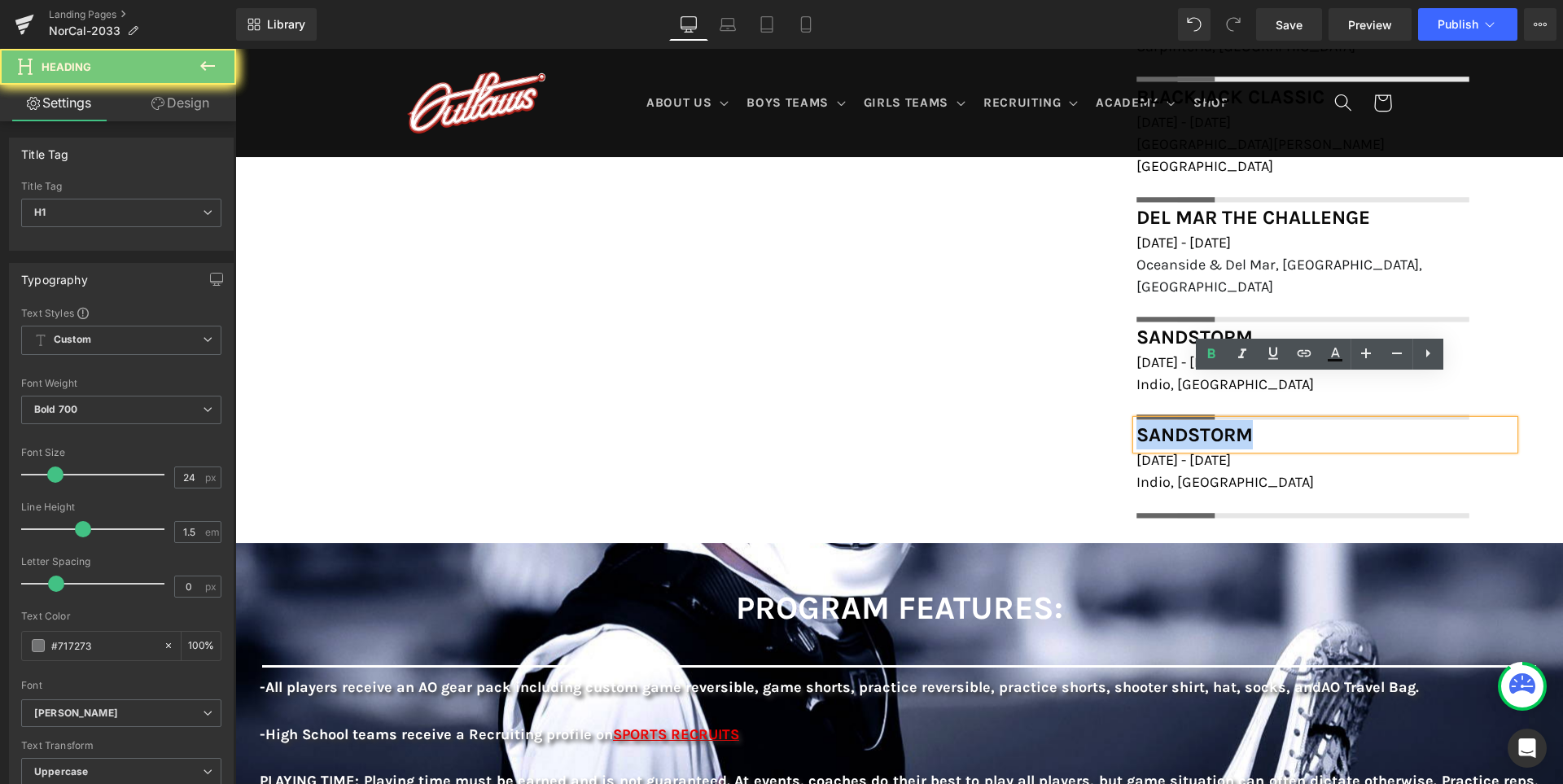
click at [1236, 423] on span "Sandstorm" at bounding box center [1194, 435] width 116 height 23
paste div
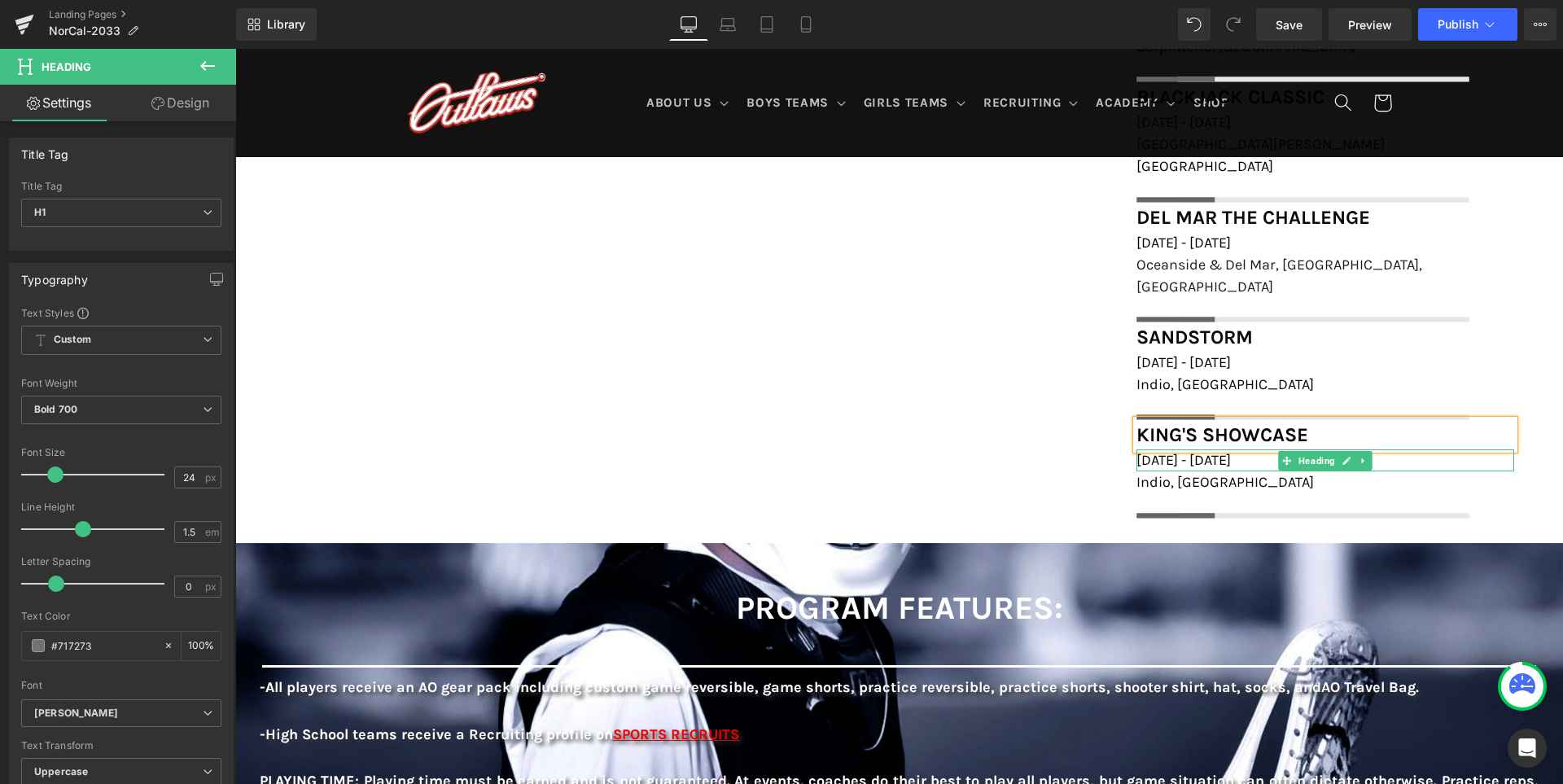
click at [1175, 450] on span "January 17th - 18th, 2026" at bounding box center [1183, 459] width 94 height 18
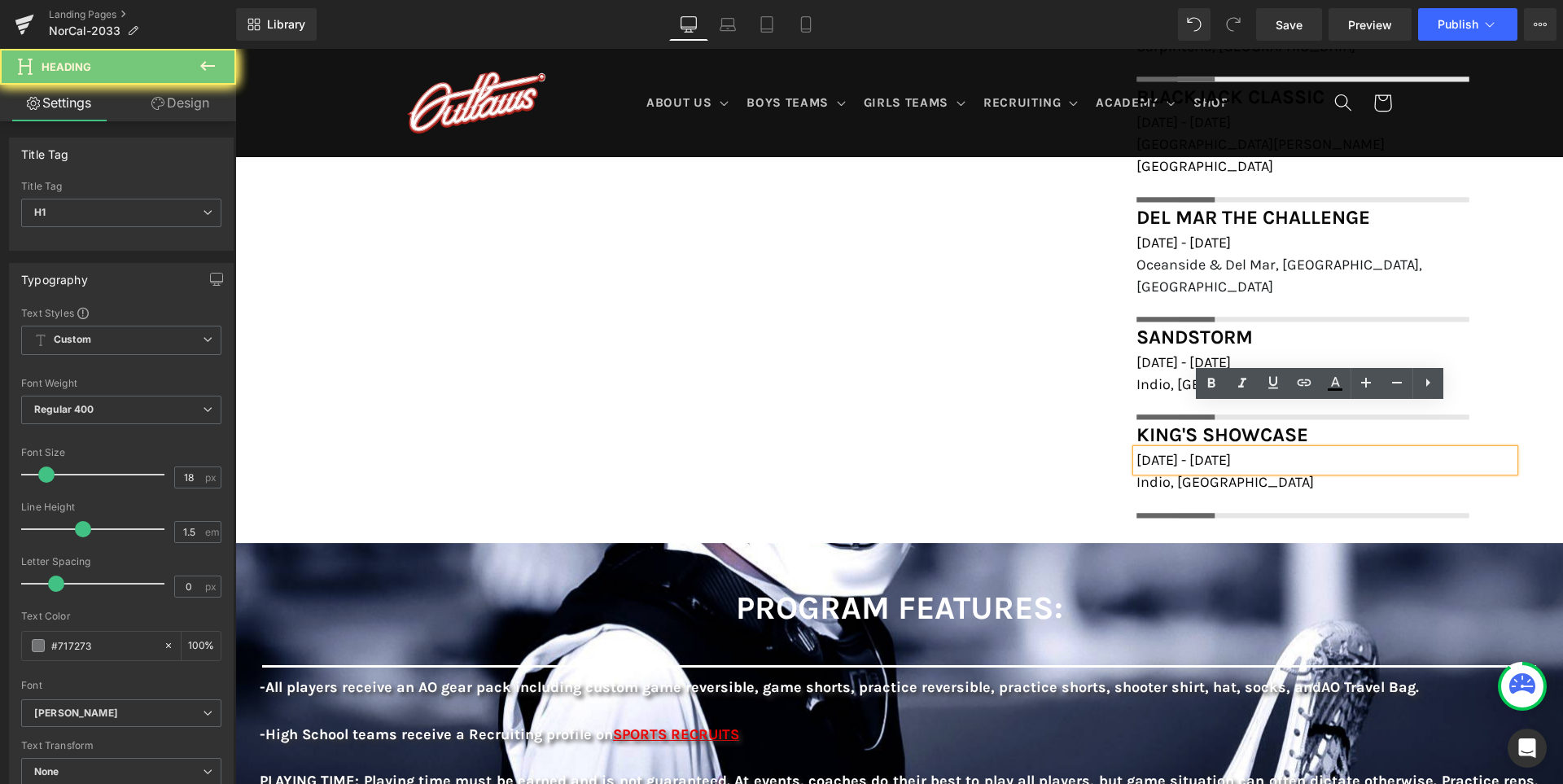
click at [1175, 450] on span "January 17th - 18th, 2026" at bounding box center [1183, 459] width 94 height 18
paste div
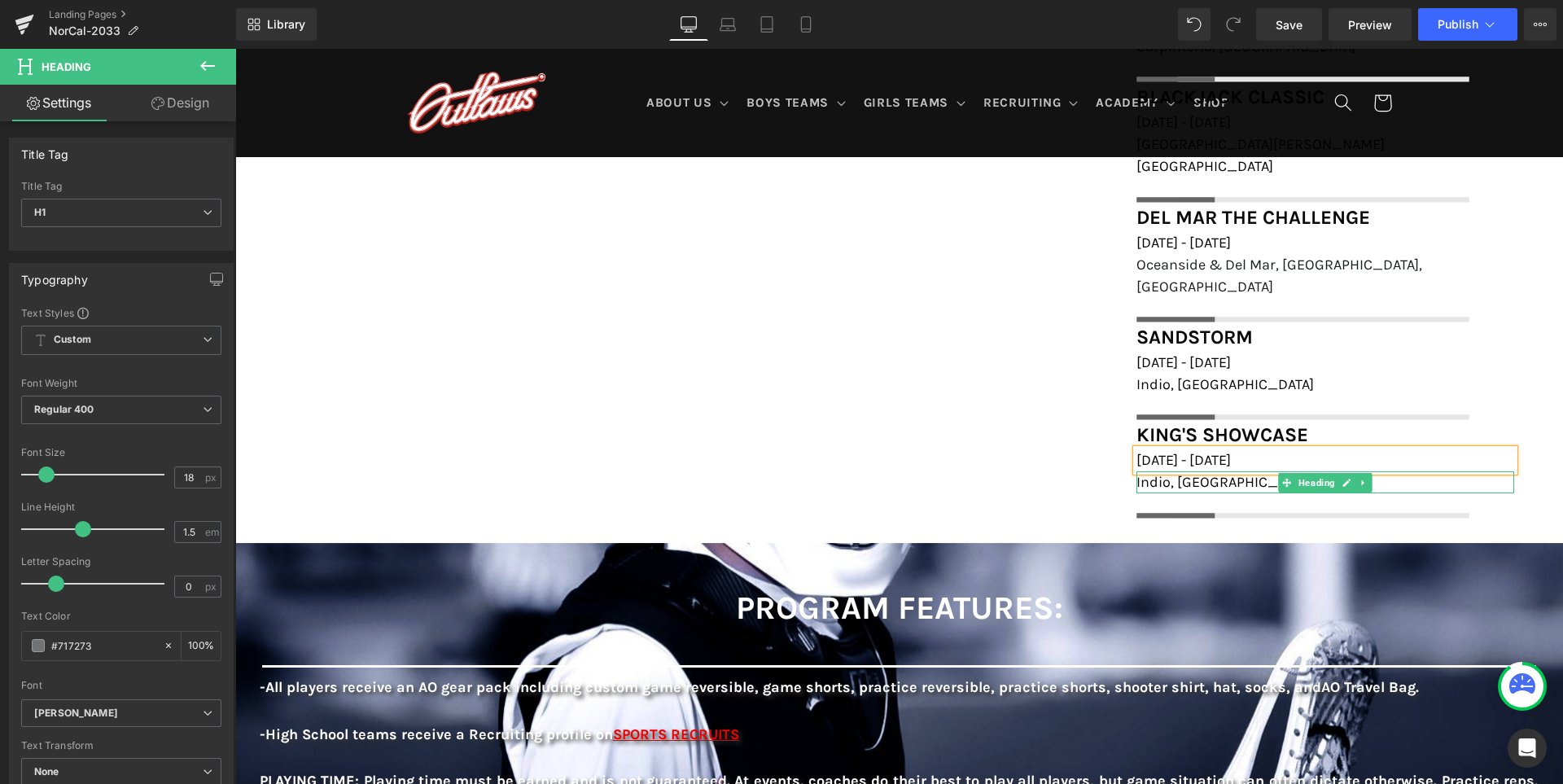
click at [1173, 473] on span "Indio, CA" at bounding box center [1224, 482] width 177 height 18
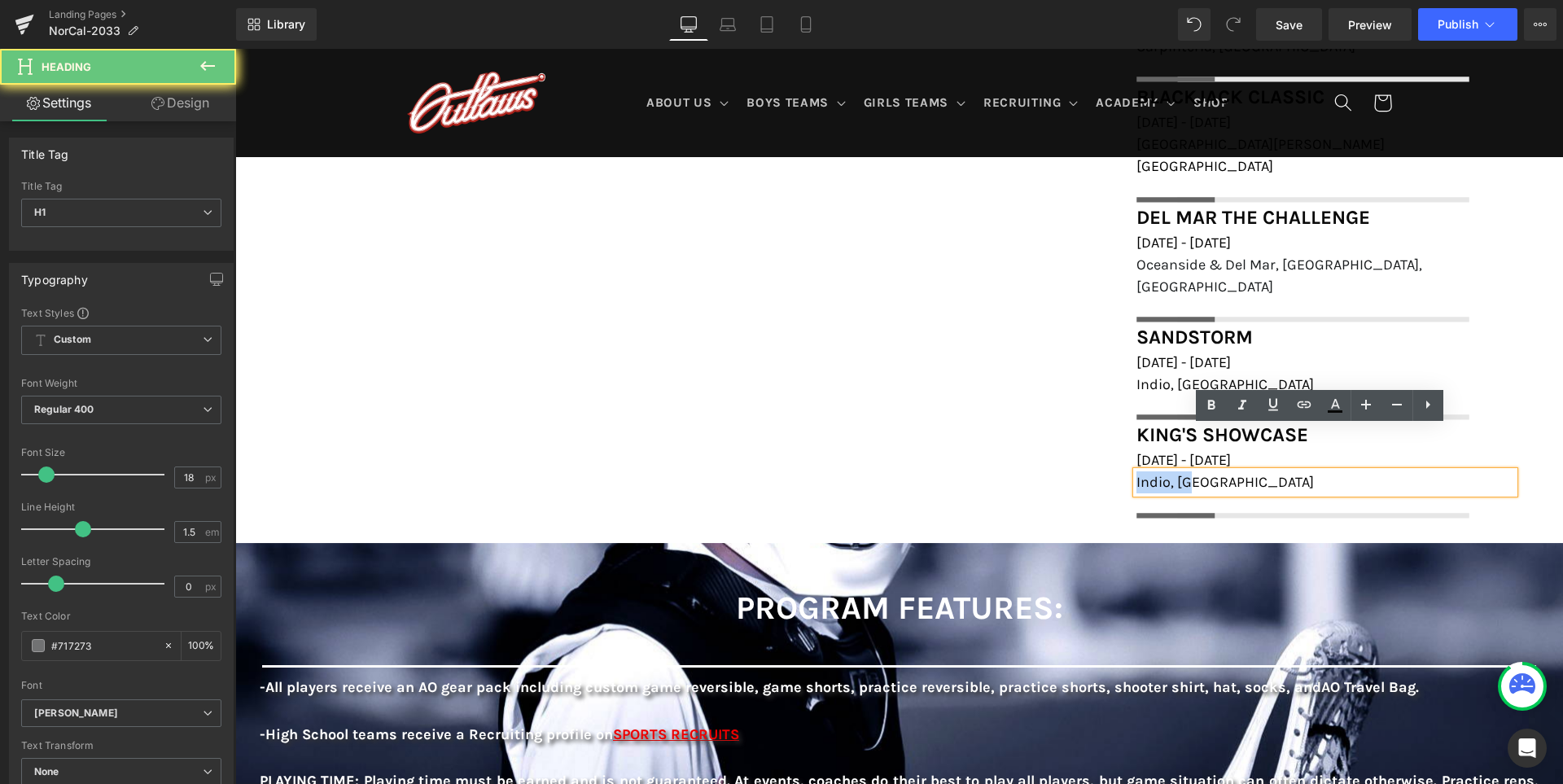
click at [1173, 473] on span "Indio, CA" at bounding box center [1224, 482] width 177 height 18
paste div
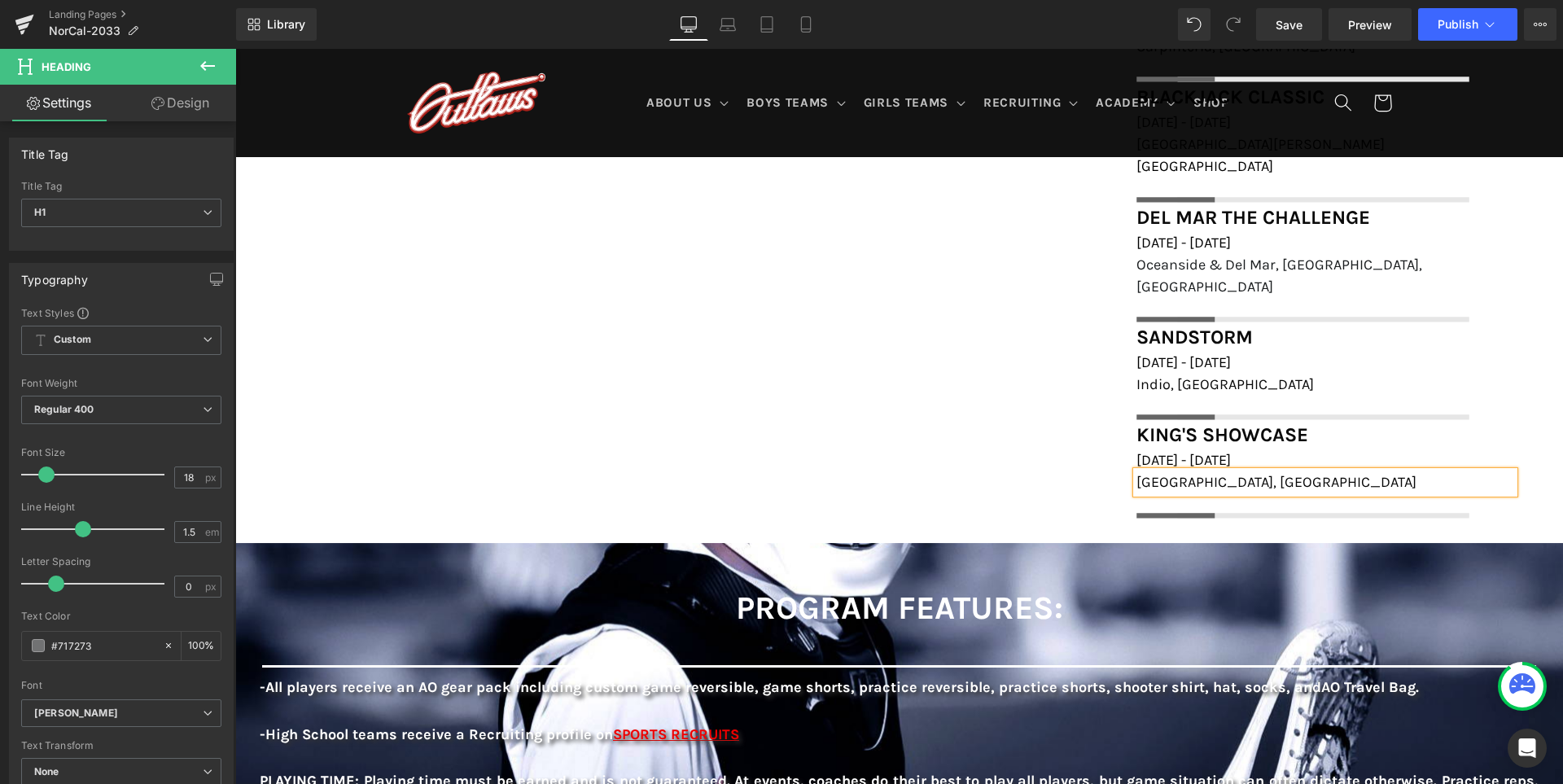
click at [868, 427] on div "FIELD LOCATIONS Heading Icon Marin Academy Field, 1600 Mission Avenue, San Rafa…" at bounding box center [899, 207] width 1328 height 622
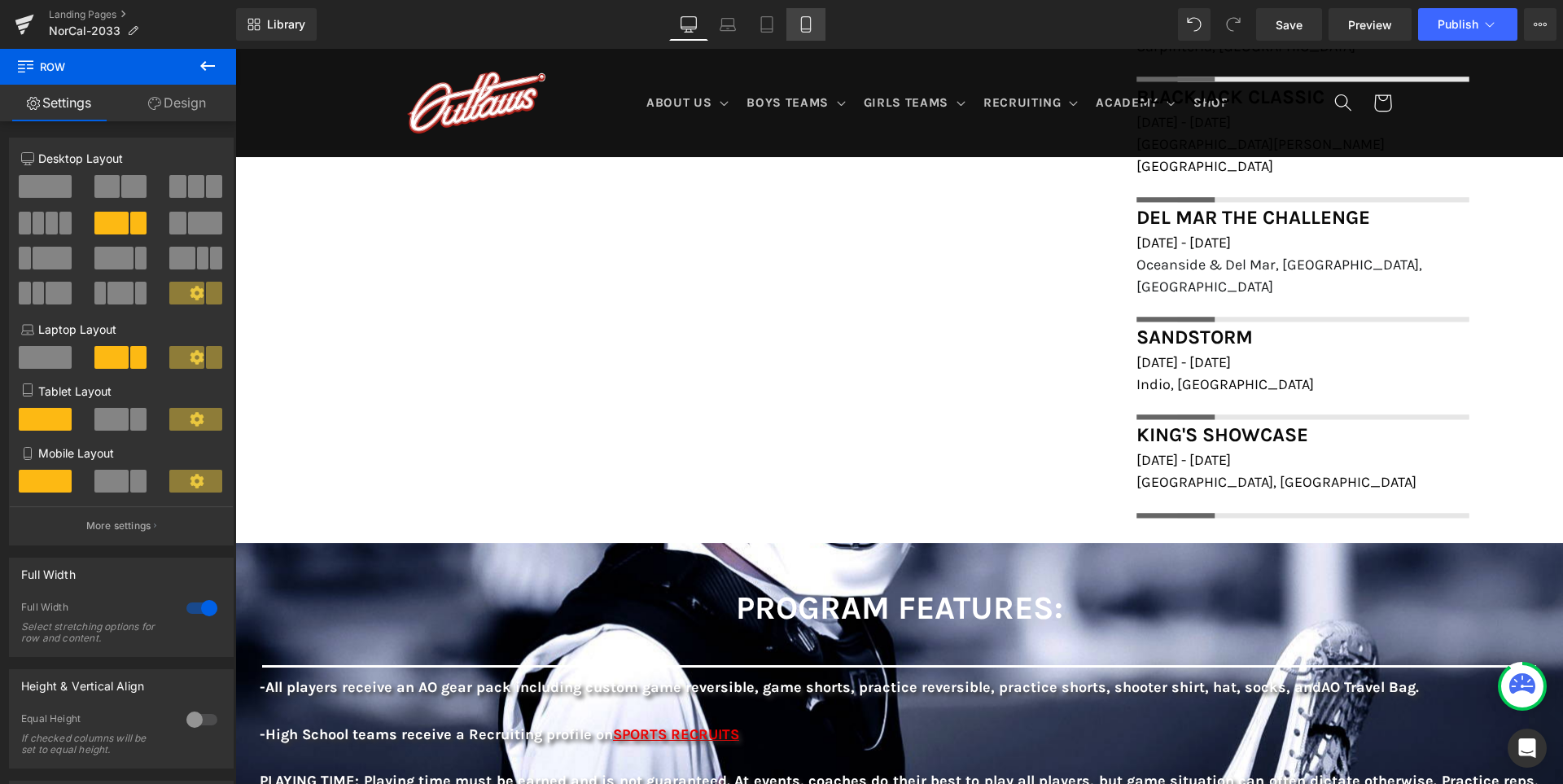
click at [806, 22] on icon at bounding box center [806, 24] width 17 height 17
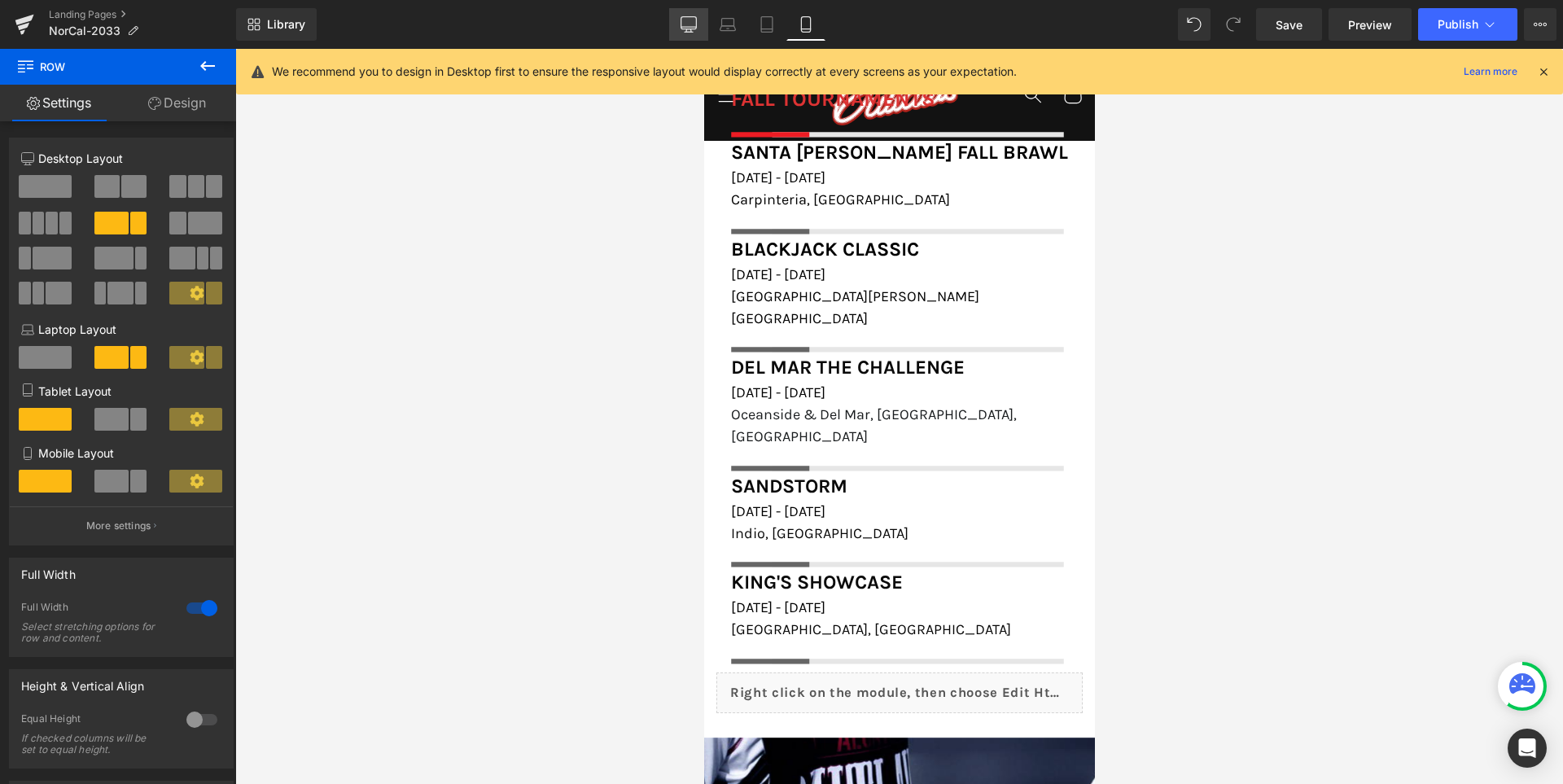
scroll to position [1847, 0]
click at [693, 24] on icon at bounding box center [688, 24] width 17 height 17
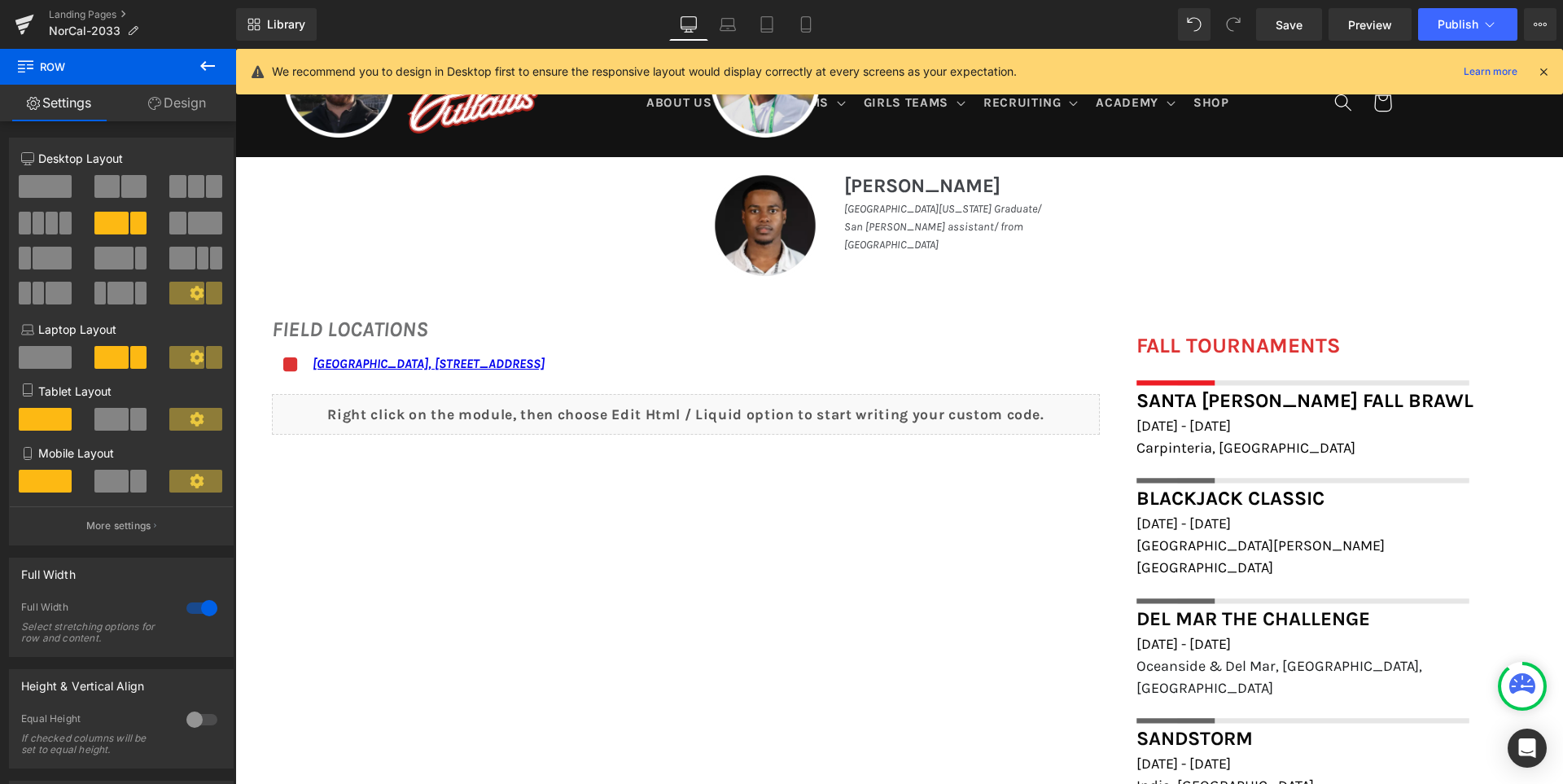
scroll to position [1044, 0]
click at [1291, 21] on span "Save" at bounding box center [1289, 25] width 27 height 17
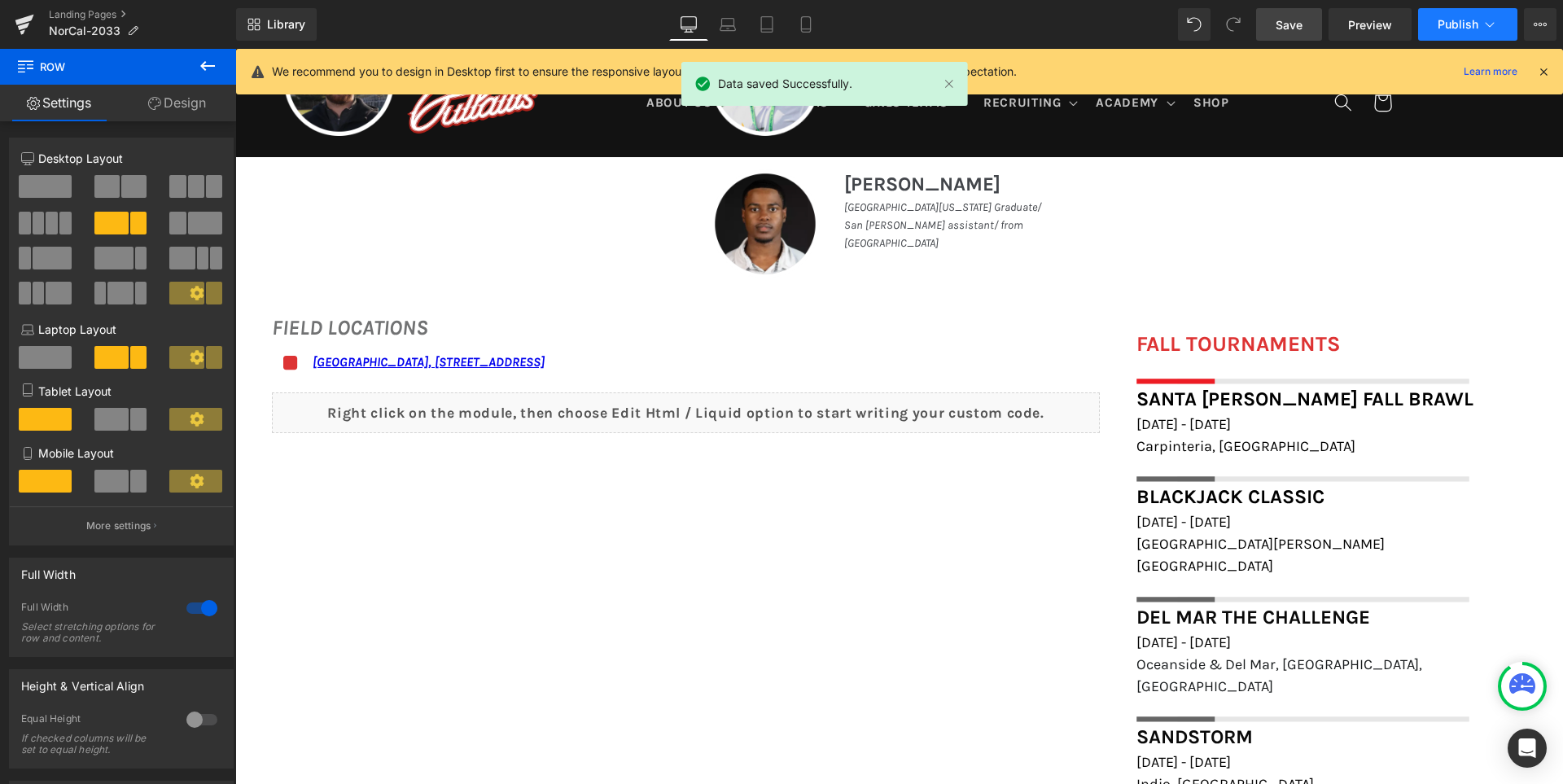
click at [1446, 22] on span "Publish" at bounding box center [1457, 24] width 41 height 13
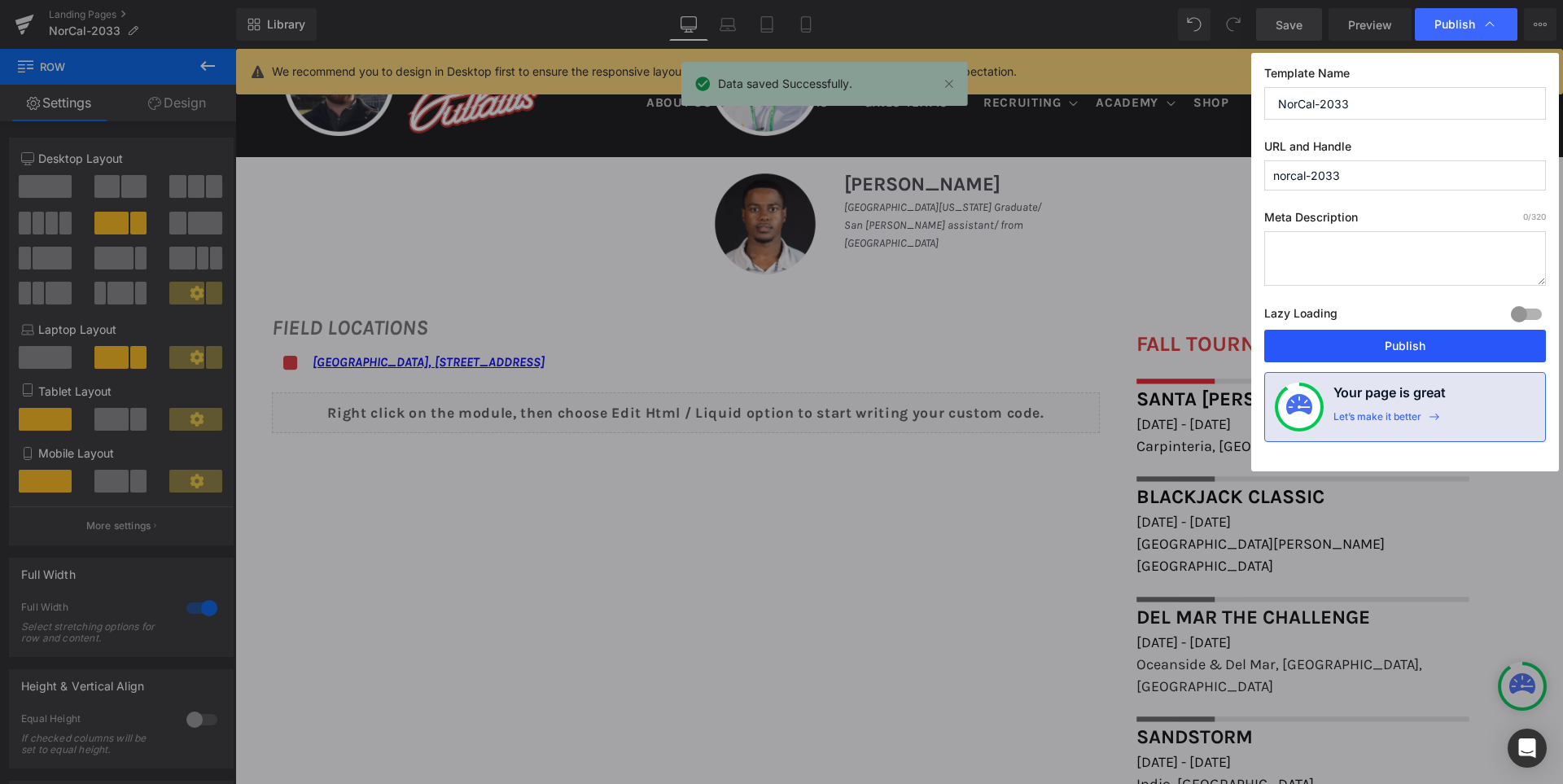
drag, startPoint x: 1394, startPoint y: 351, endPoint x: 906, endPoint y: 203, distance: 509.9
click at [1394, 351] on button "Publish" at bounding box center [1405, 346] width 282 height 32
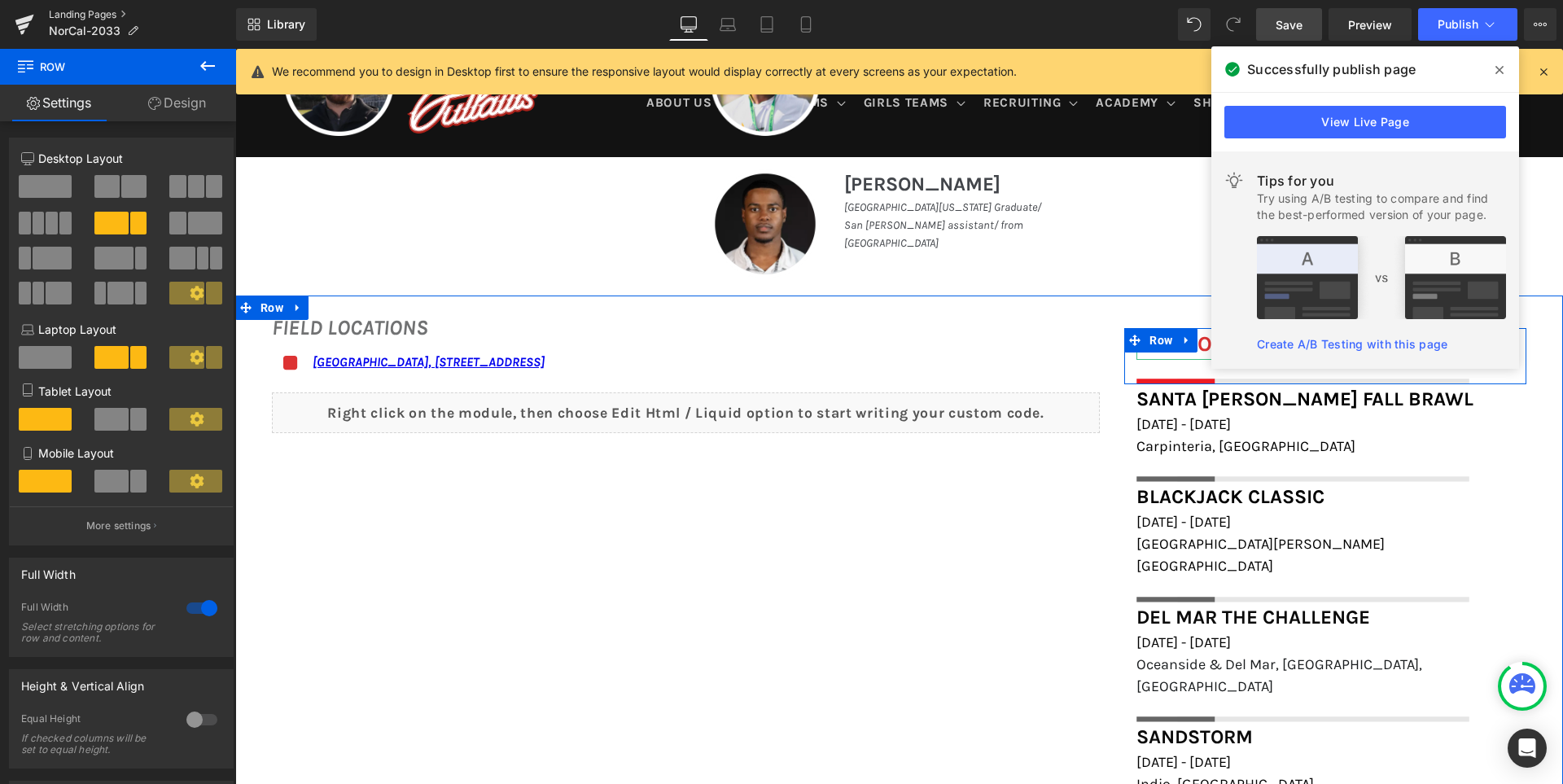
click at [98, 16] on link "Landing Pages" at bounding box center [142, 14] width 187 height 13
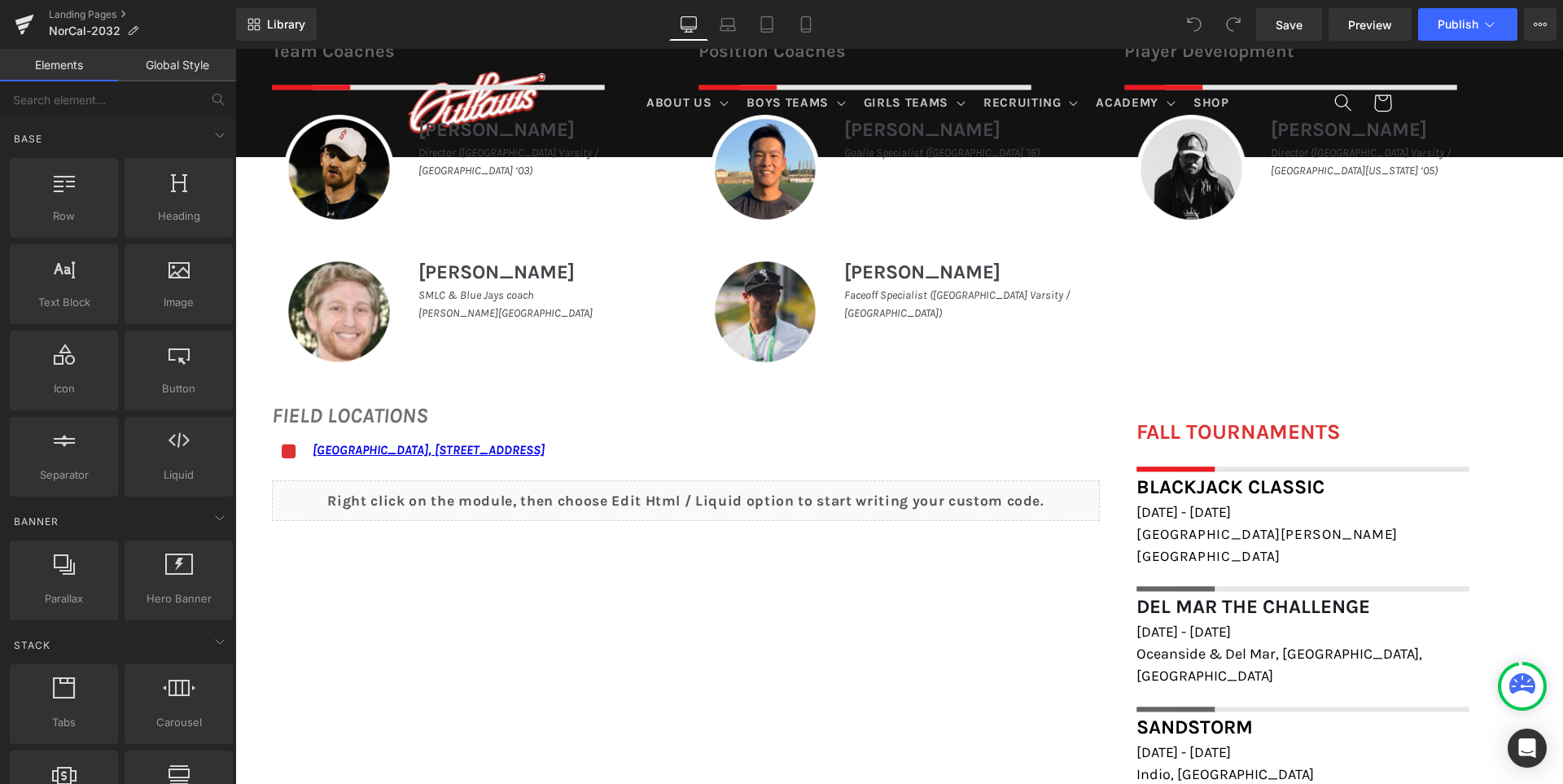
scroll to position [1058, 0]
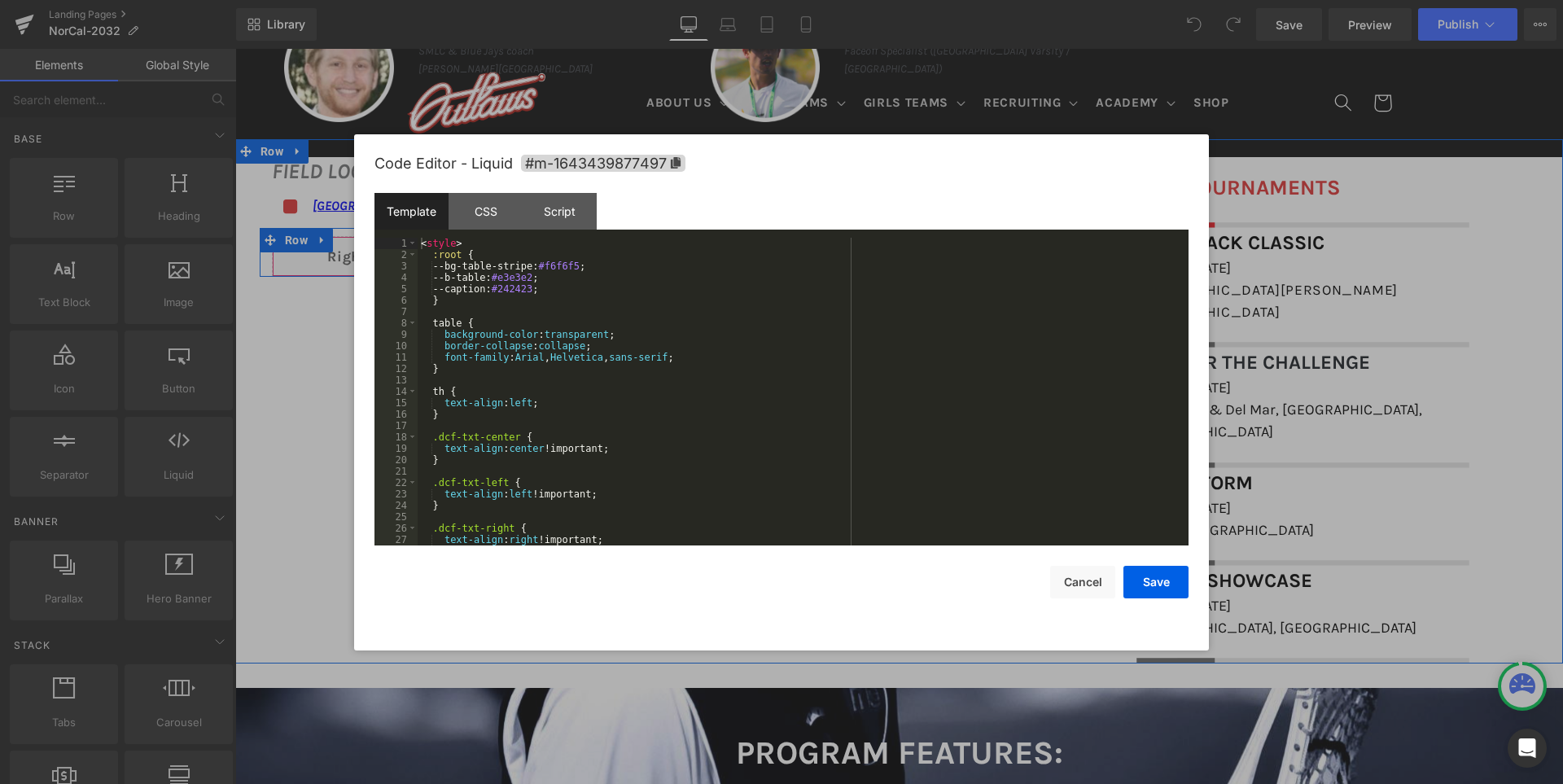
click at [705, 241] on div "Liquid" at bounding box center [685, 256] width 828 height 41
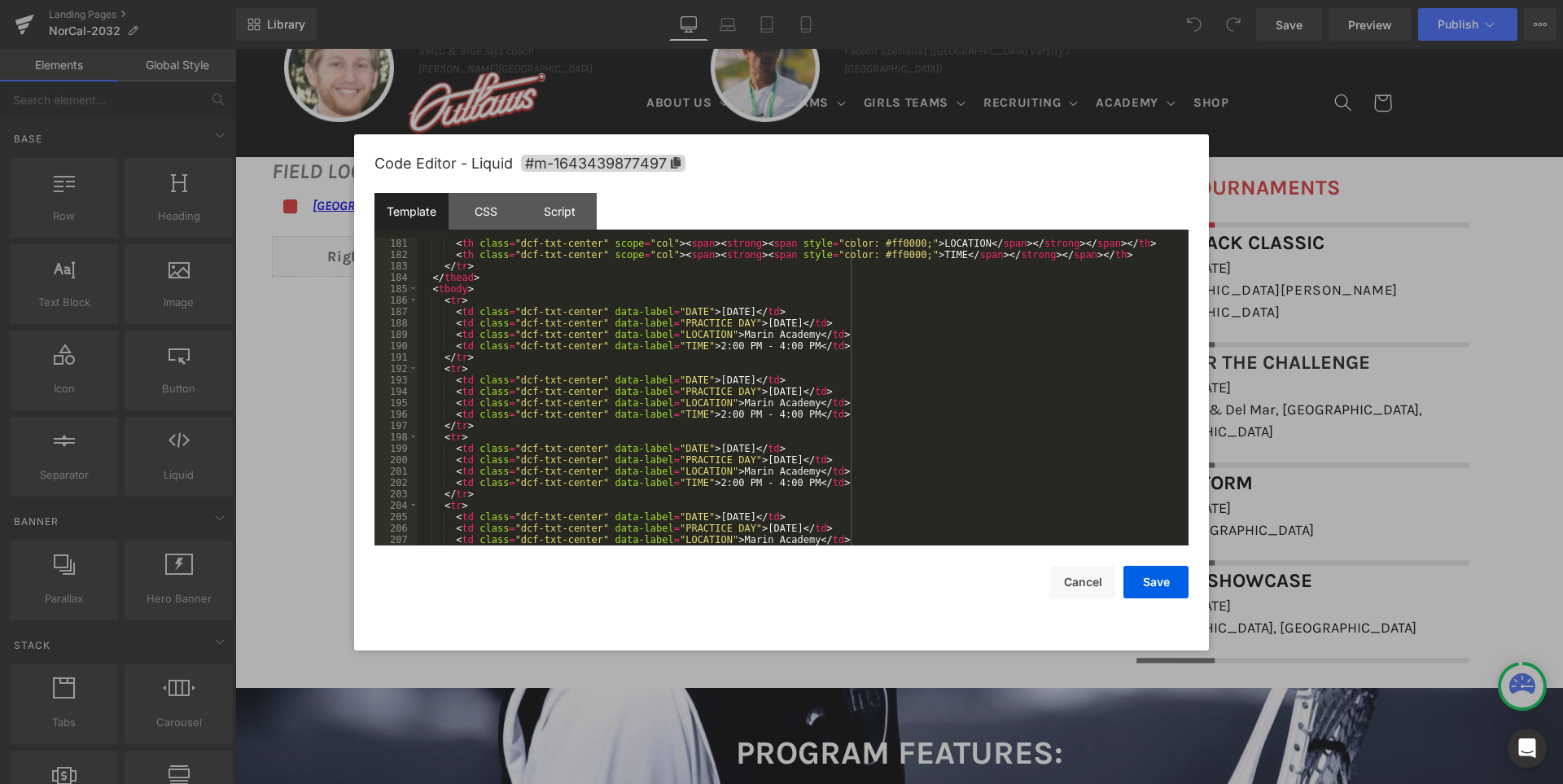
scroll to position [2051, 0]
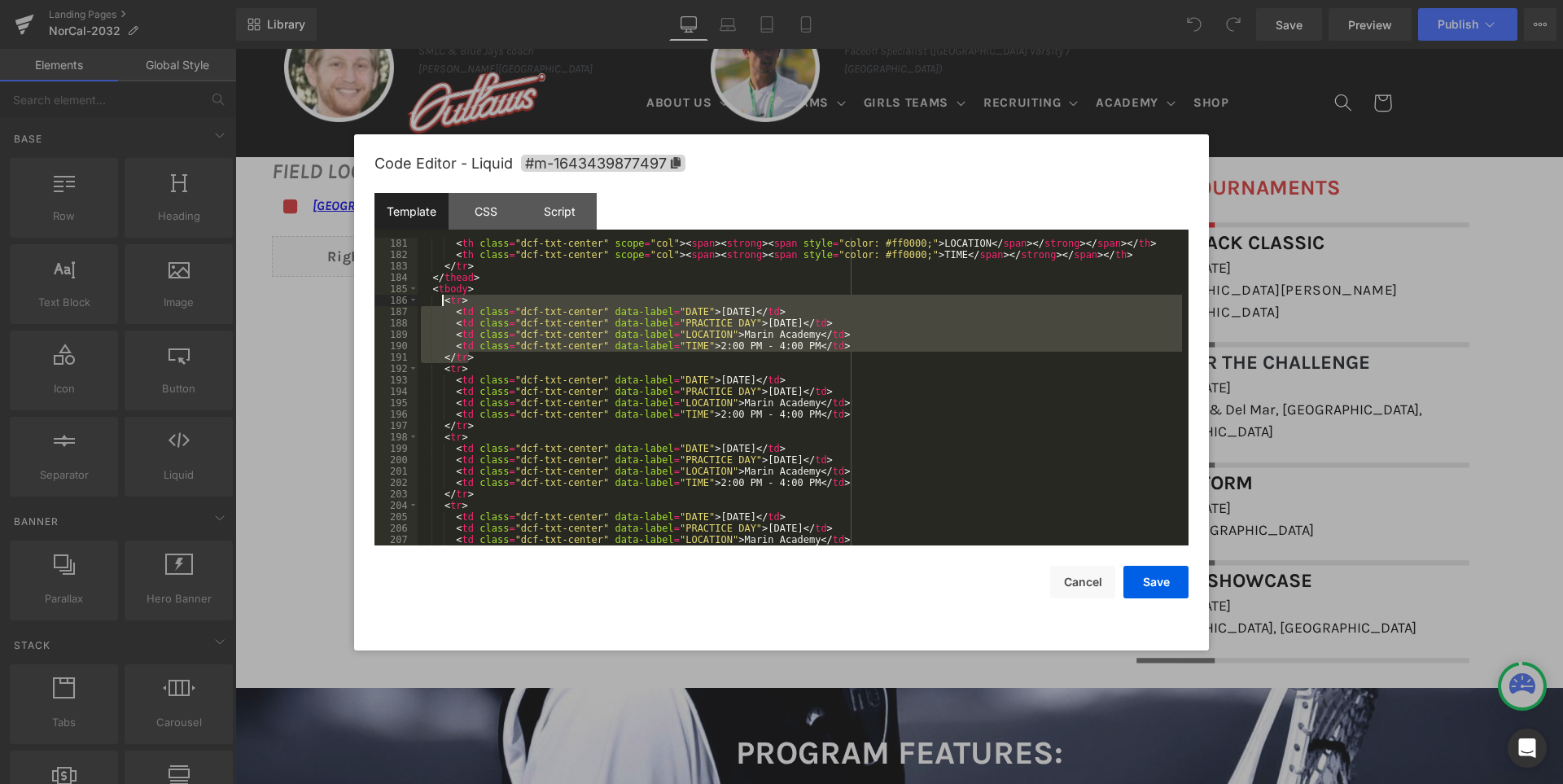
drag, startPoint x: 475, startPoint y: 356, endPoint x: 441, endPoint y: 303, distance: 63.0
click at [441, 303] on div "< th class = "dcf-txt-center" scope = "col" > < span > < strong > < span style …" at bounding box center [799, 402] width 764 height 330
click at [476, 354] on div "< th class = "dcf-txt-center" scope = "col" > < span > < strong > < span style …" at bounding box center [799, 391] width 764 height 307
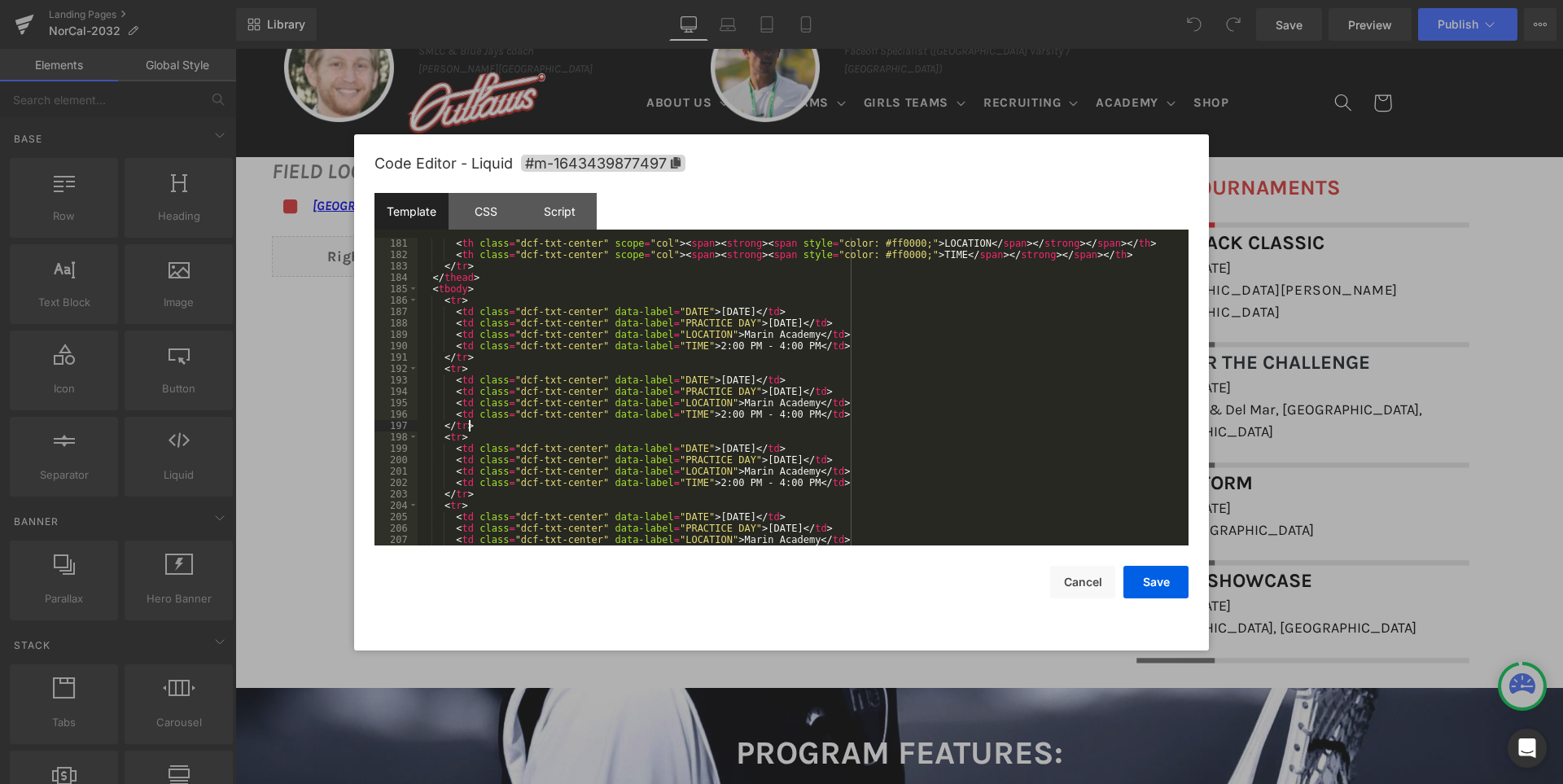
click at [755, 382] on div "< th class = "dcf-txt-center" scope = "col" > < span > < strong > < span style …" at bounding box center [799, 402] width 764 height 330
click at [761, 390] on div "< th class = "dcf-txt-center" scope = "col" > < span > < strong > < span style …" at bounding box center [799, 402] width 764 height 330
drag, startPoint x: 785, startPoint y: 404, endPoint x: 709, endPoint y: 395, distance: 76.5
click at [709, 395] on div "< th class = "dcf-txt-center" scope = "col" > < span > < strong > < span style …" at bounding box center [799, 402] width 764 height 330
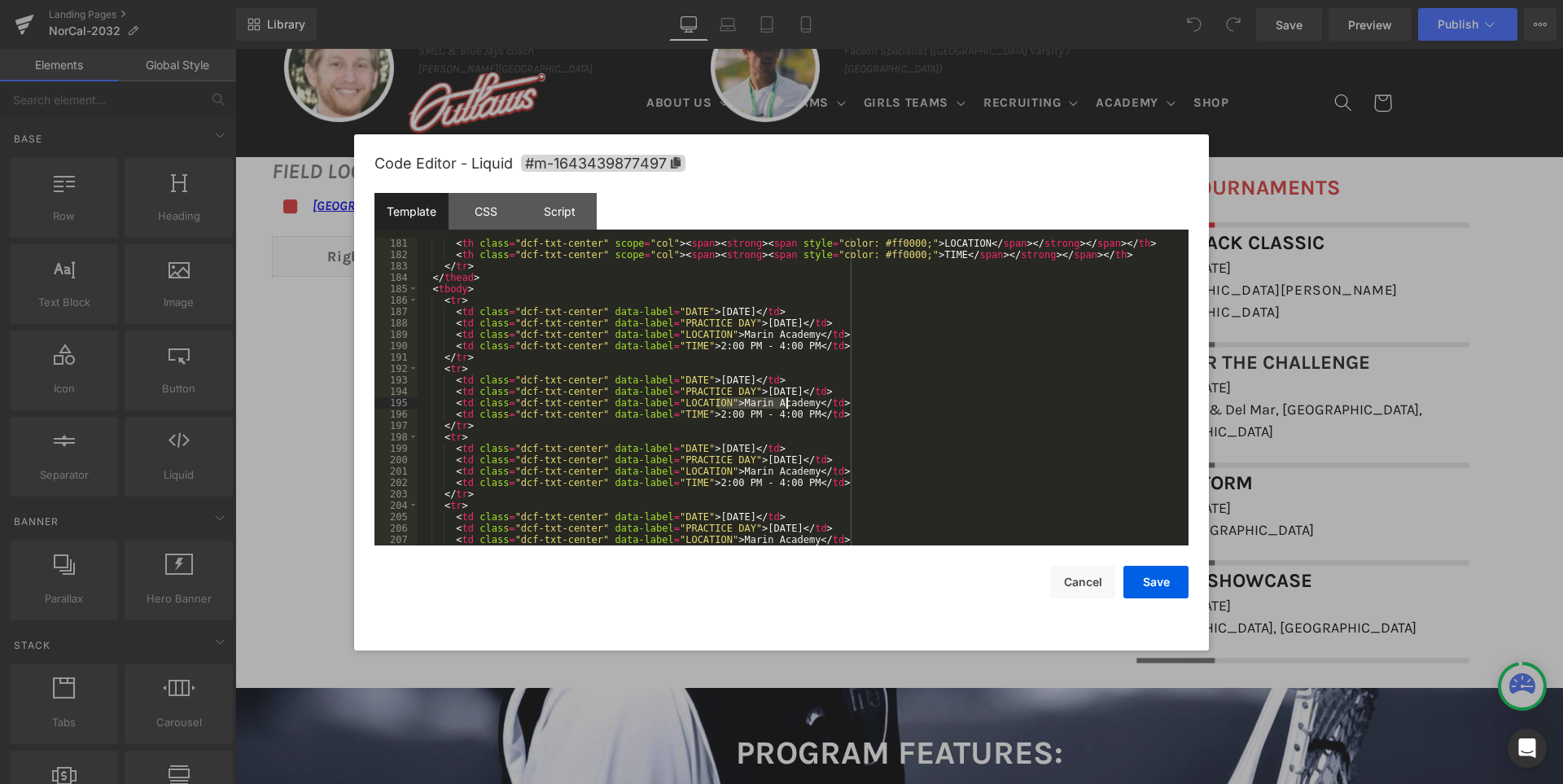
drag, startPoint x: 716, startPoint y: 402, endPoint x: 788, endPoint y: 402, distance: 72.0
click at [788, 402] on div "< th class = "dcf-txt-center" scope = "col" > < span > < strong > < span style …" at bounding box center [799, 402] width 764 height 330
click at [698, 416] on div "< th class = "dcf-txt-center" scope = "col" > < span > < strong > < span style …" at bounding box center [799, 402] width 764 height 330
click at [752, 412] on div "< th class = "dcf-txt-center" scope = "col" > < span > < strong > < span style …" at bounding box center [799, 402] width 764 height 330
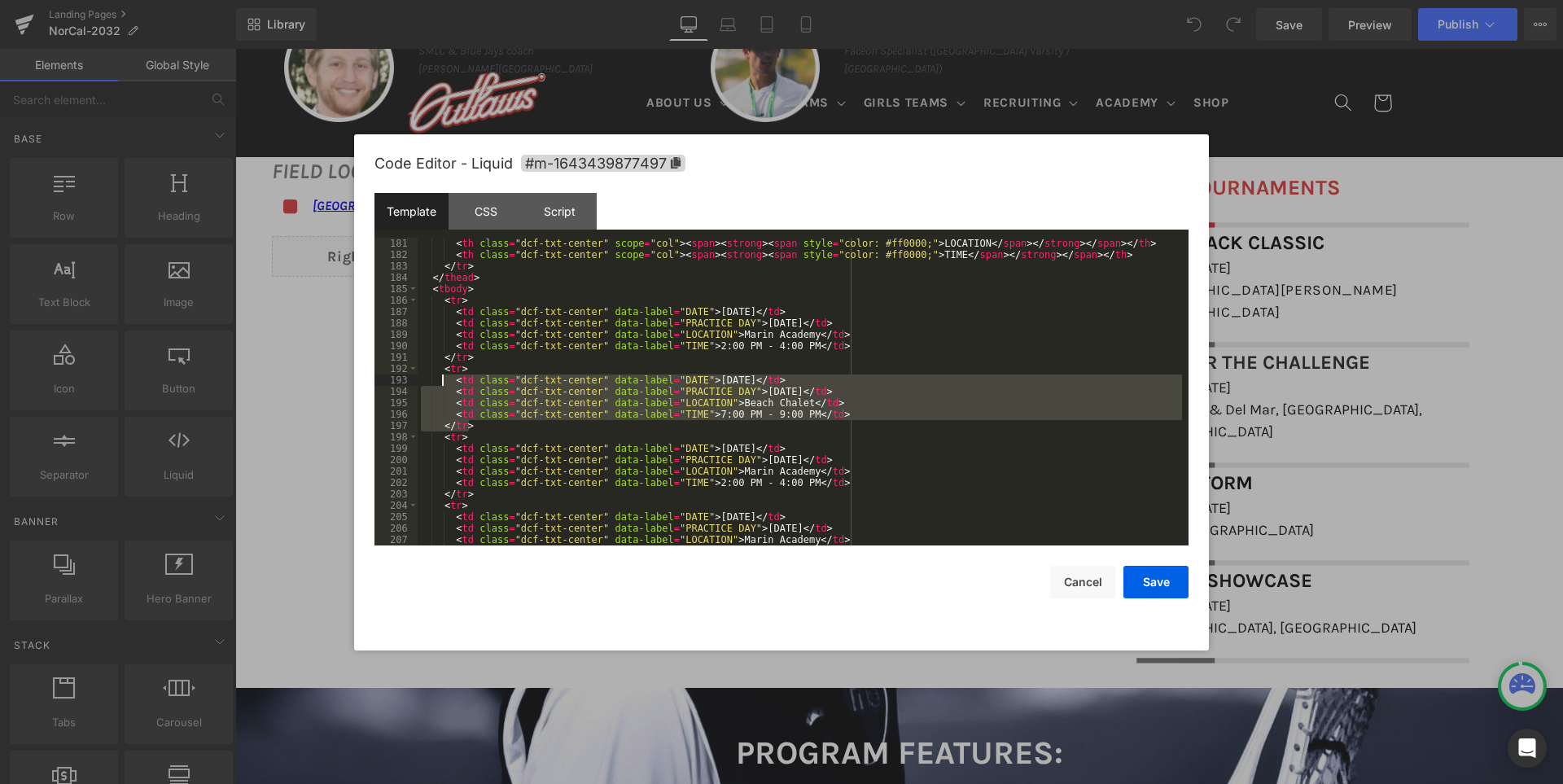
drag, startPoint x: 476, startPoint y: 425, endPoint x: 440, endPoint y: 375, distance: 61.6
click at [440, 375] on div "< th class = "dcf-txt-center" scope = "col" > < span > < strong > < span style …" at bounding box center [799, 402] width 764 height 330
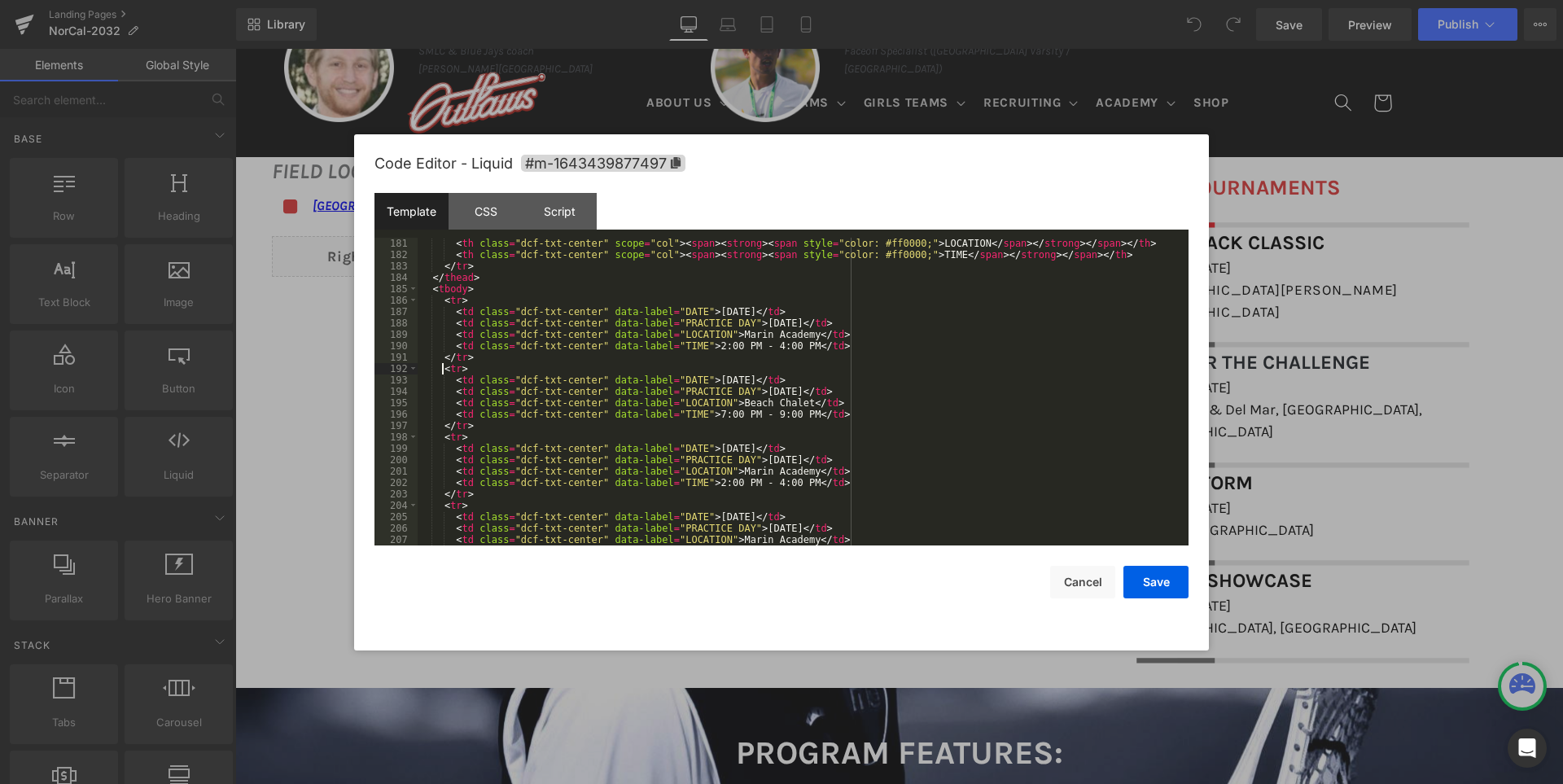
click at [442, 371] on div "< th class = "dcf-txt-center" scope = "col" > < span > < strong > < span style …" at bounding box center [799, 402] width 764 height 330
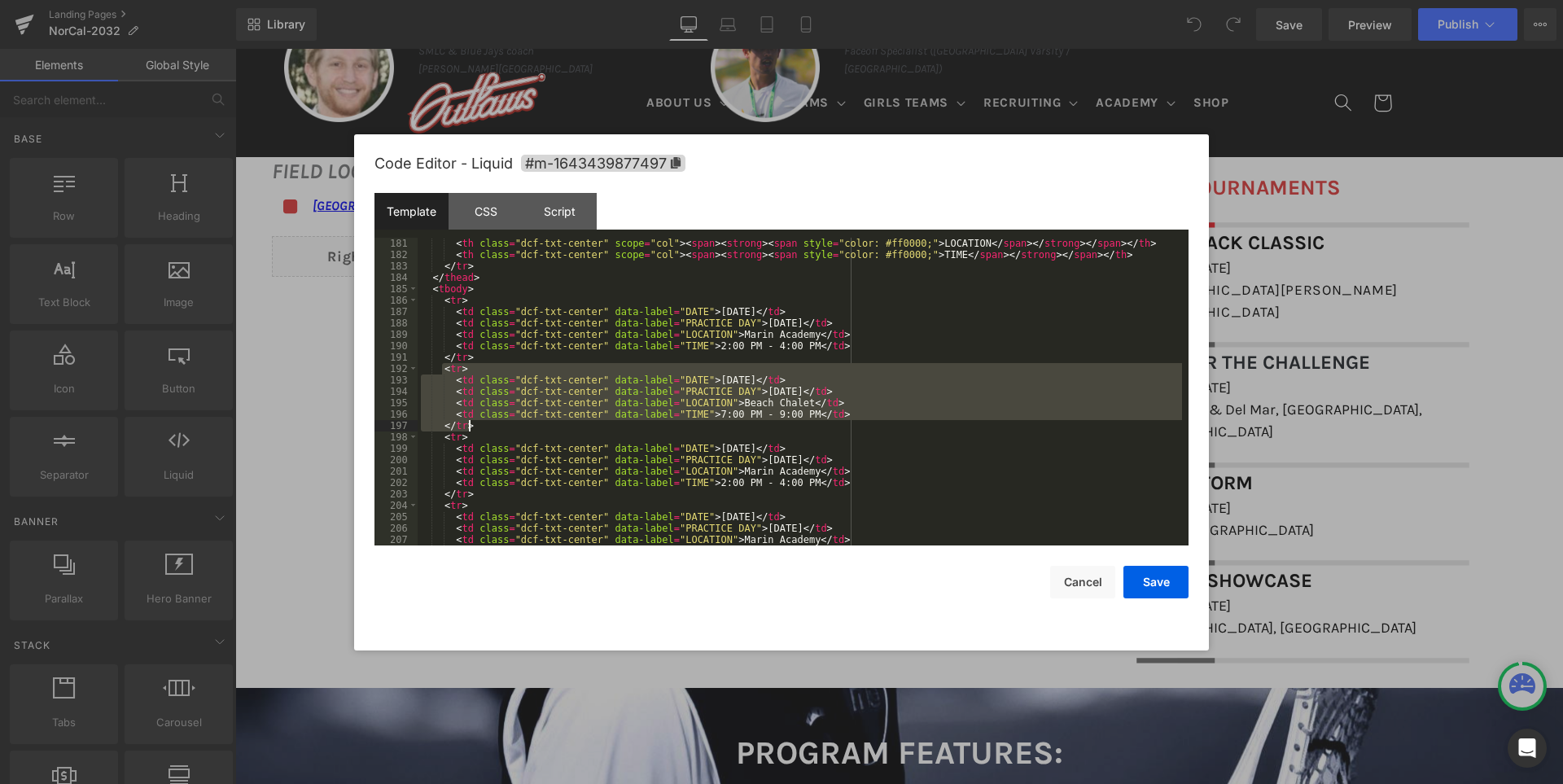
drag, startPoint x: 442, startPoint y: 371, endPoint x: 472, endPoint y: 421, distance: 58.3
click at [472, 421] on div "< th class = "dcf-txt-center" scope = "col" > < span > < strong > < span style …" at bounding box center [799, 402] width 764 height 330
click at [1160, 581] on button "Save" at bounding box center [1156, 581] width 65 height 32
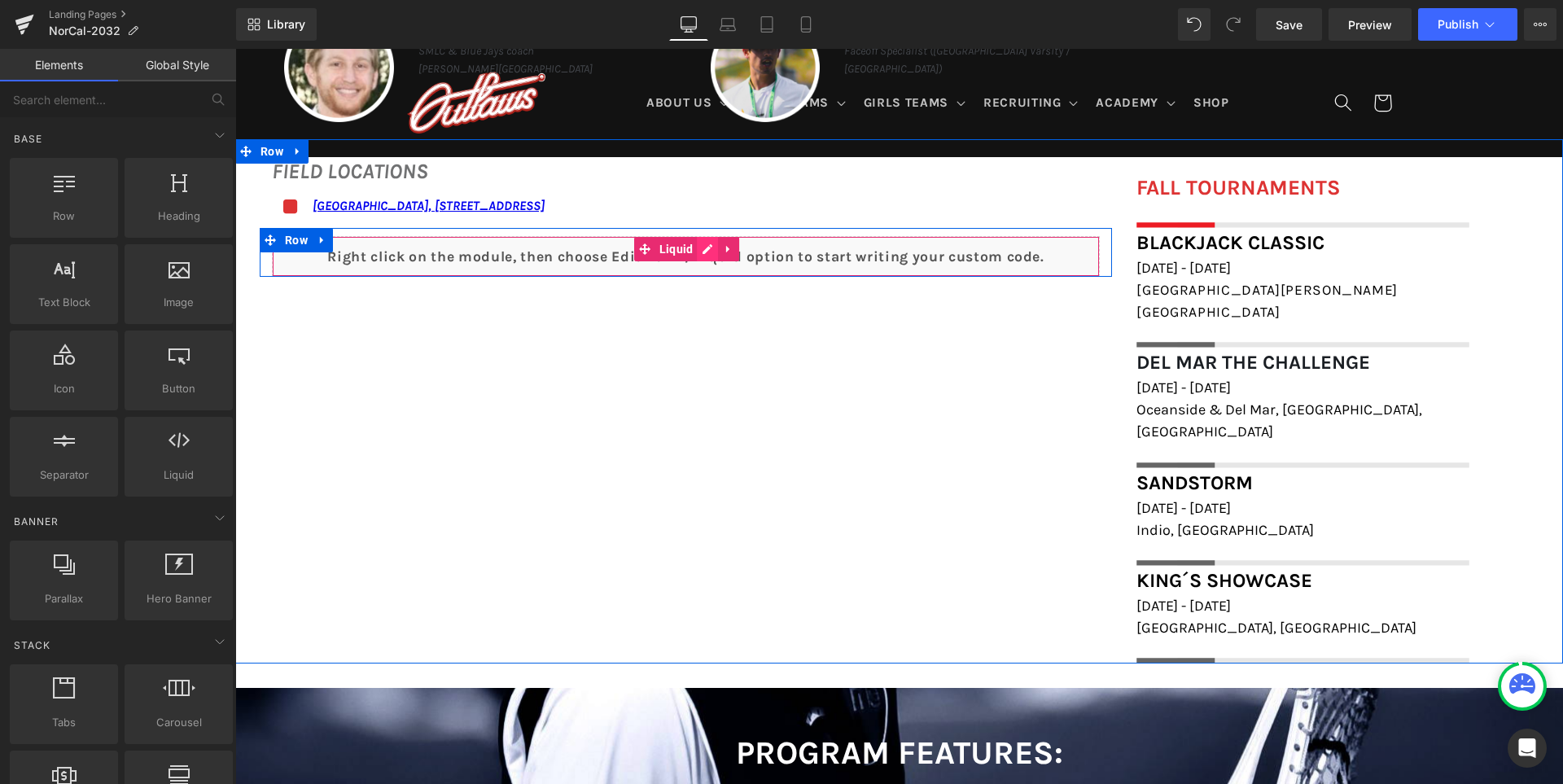
click at [691, 238] on div "Liquid" at bounding box center [685, 256] width 828 height 41
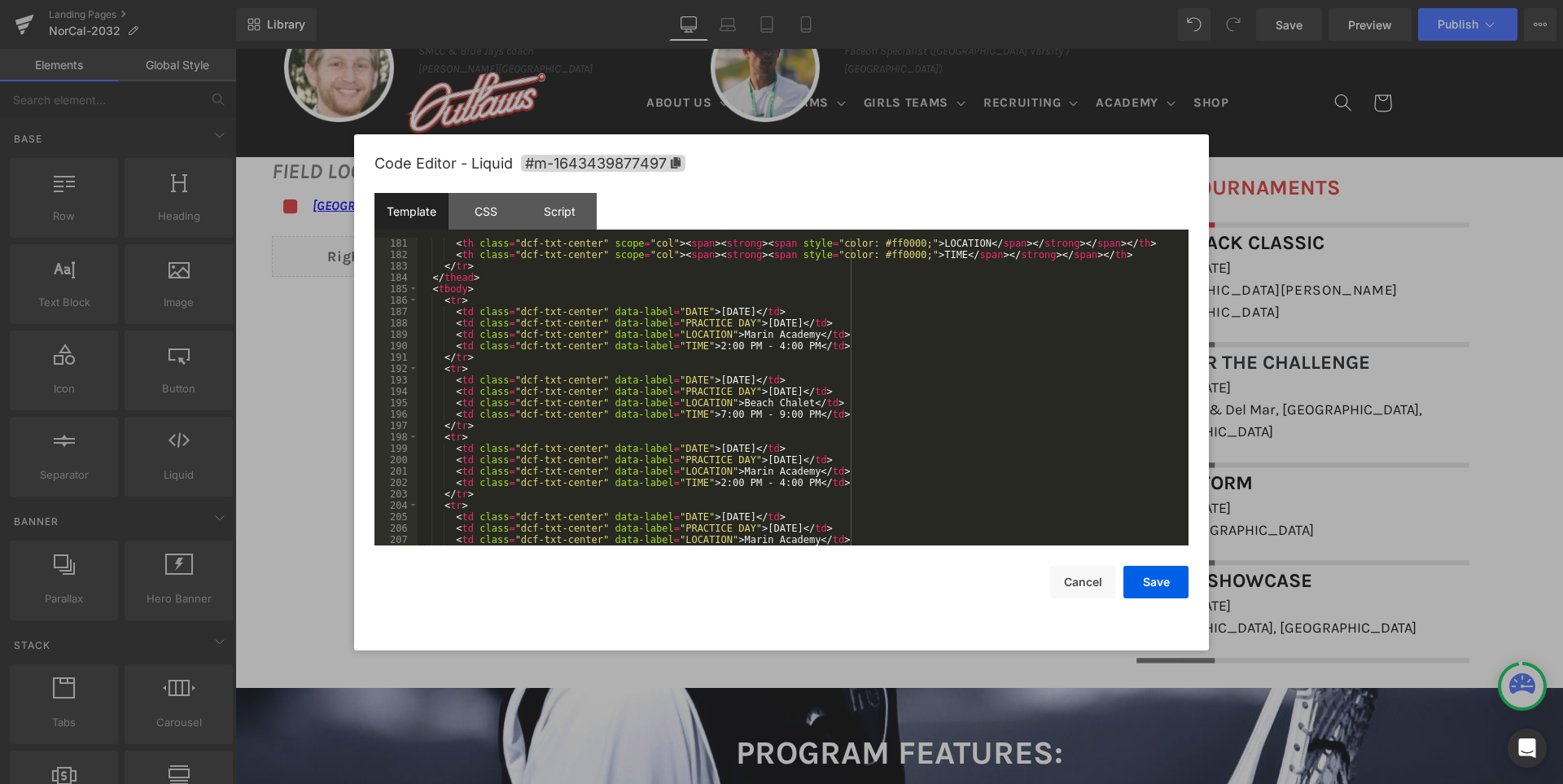
scroll to position [2100, 0]
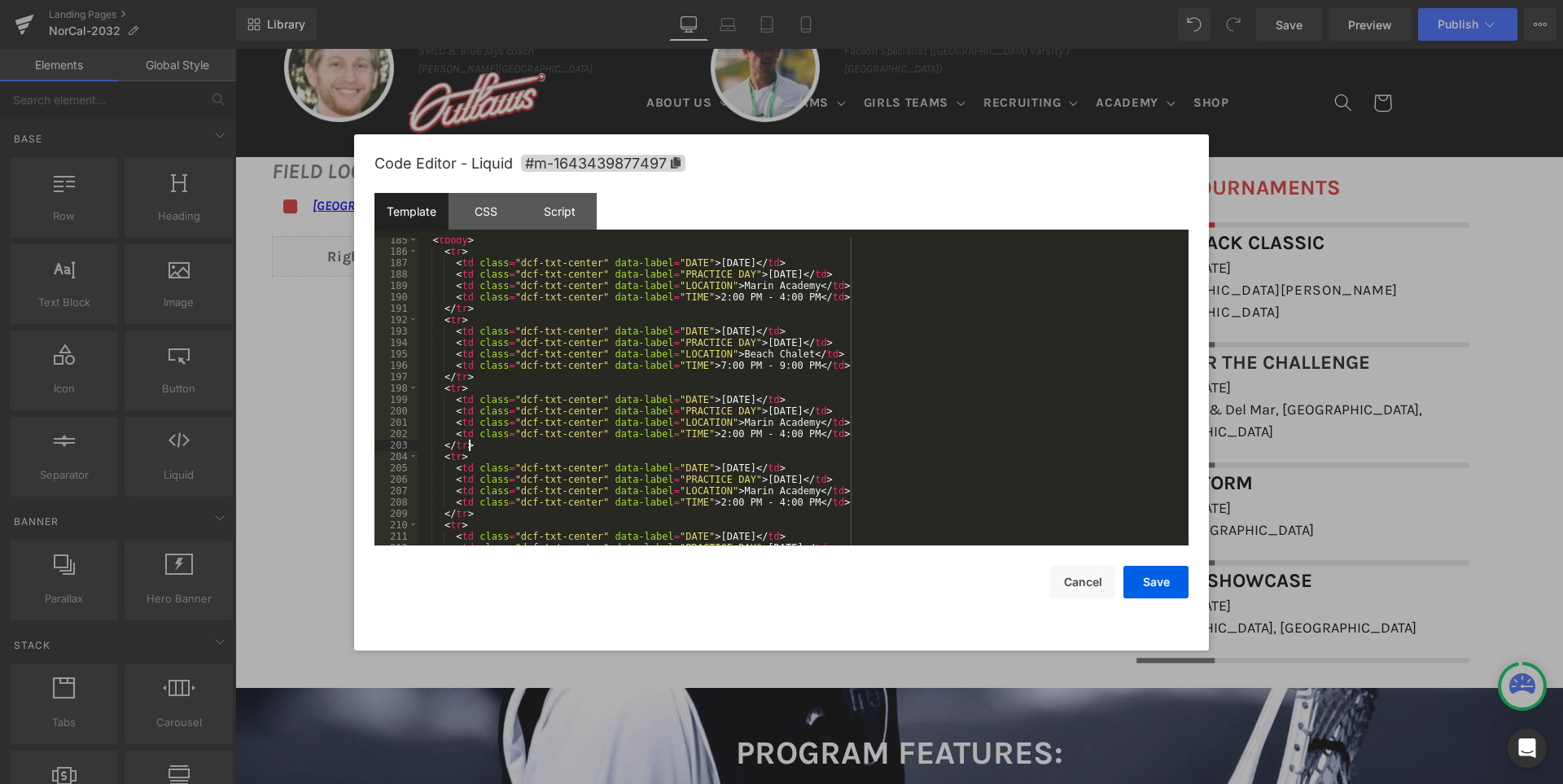
click at [485, 444] on div "< tbody > < tr > < td class = "dcf-txt-center" data-label = "DATE" > September …" at bounding box center [799, 399] width 764 height 330
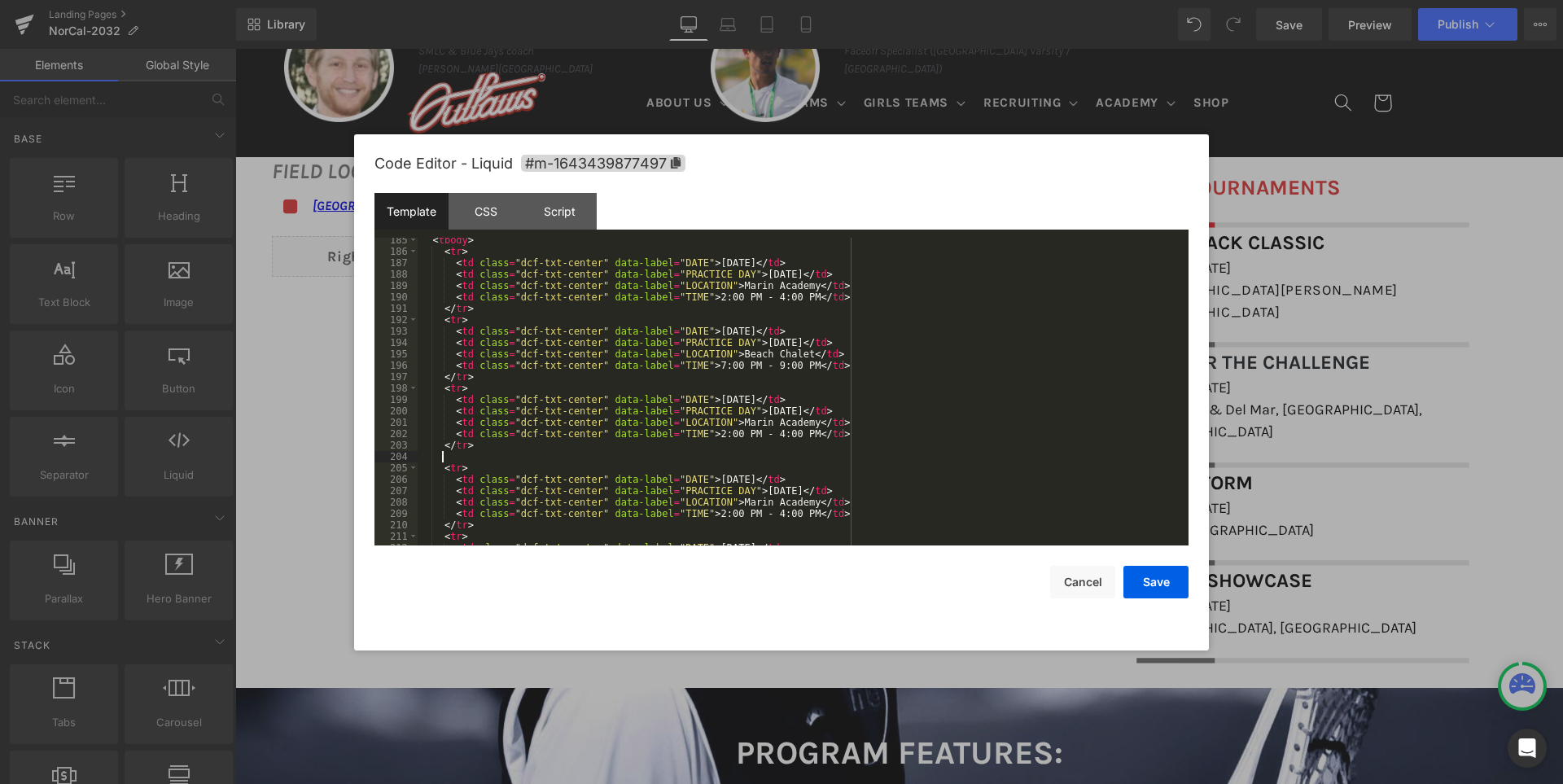
paste textarea
click at [718, 468] on div "< tbody > < tr > < td class = "dcf-txt-center" data-label = "DATE" > September …" at bounding box center [799, 399] width 764 height 330
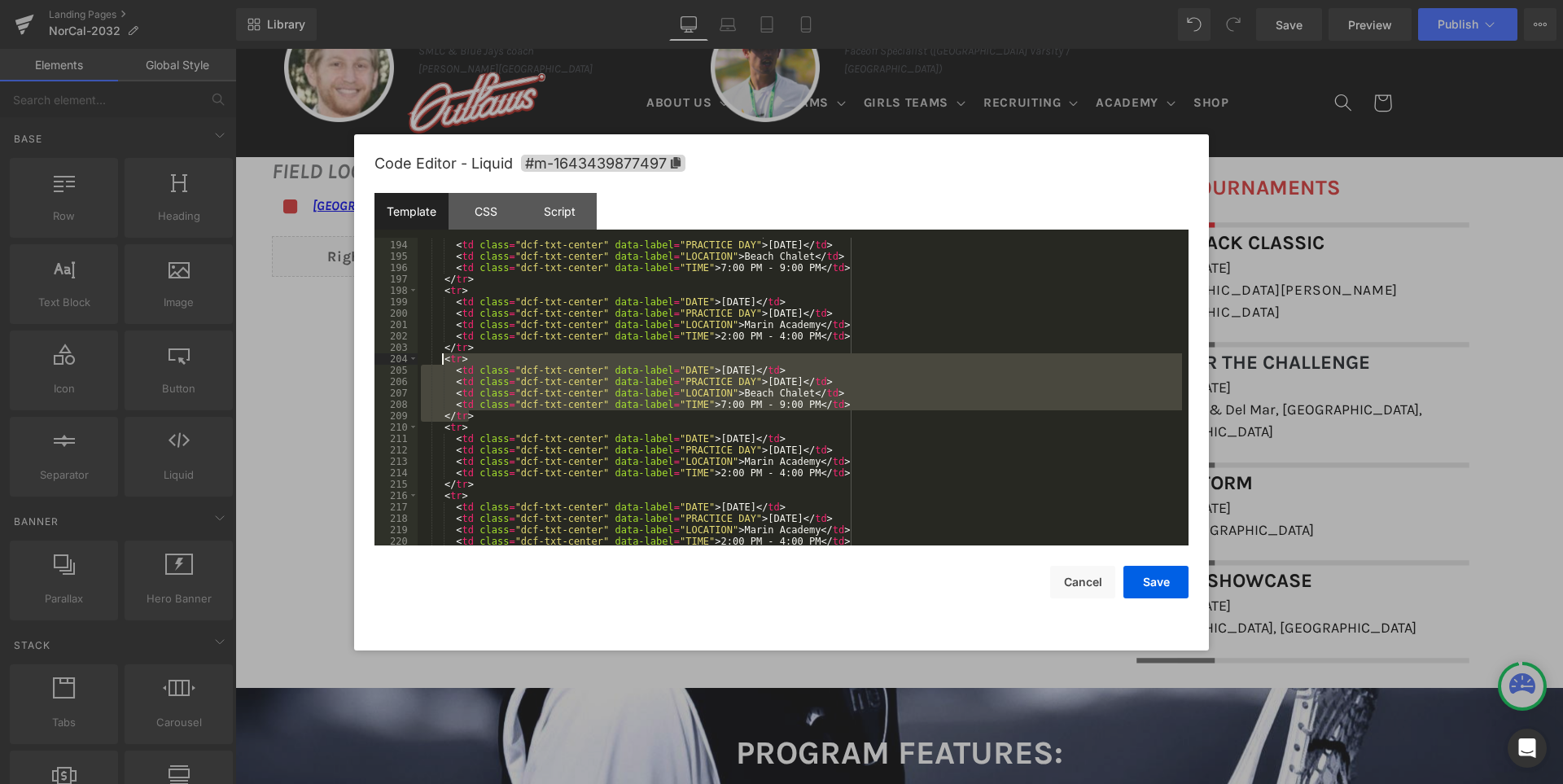
drag, startPoint x: 475, startPoint y: 414, endPoint x: 441, endPoint y: 358, distance: 65.5
click at [441, 358] on div "< td class = "dcf-txt-center" data-label = "DATE" > September 26, 2025 </ td > …" at bounding box center [799, 393] width 764 height 330
click at [896, 480] on div "< td class = "dcf-txt-center" data-label = "DATE" > September 26, 2025 </ td > …" at bounding box center [799, 393] width 764 height 330
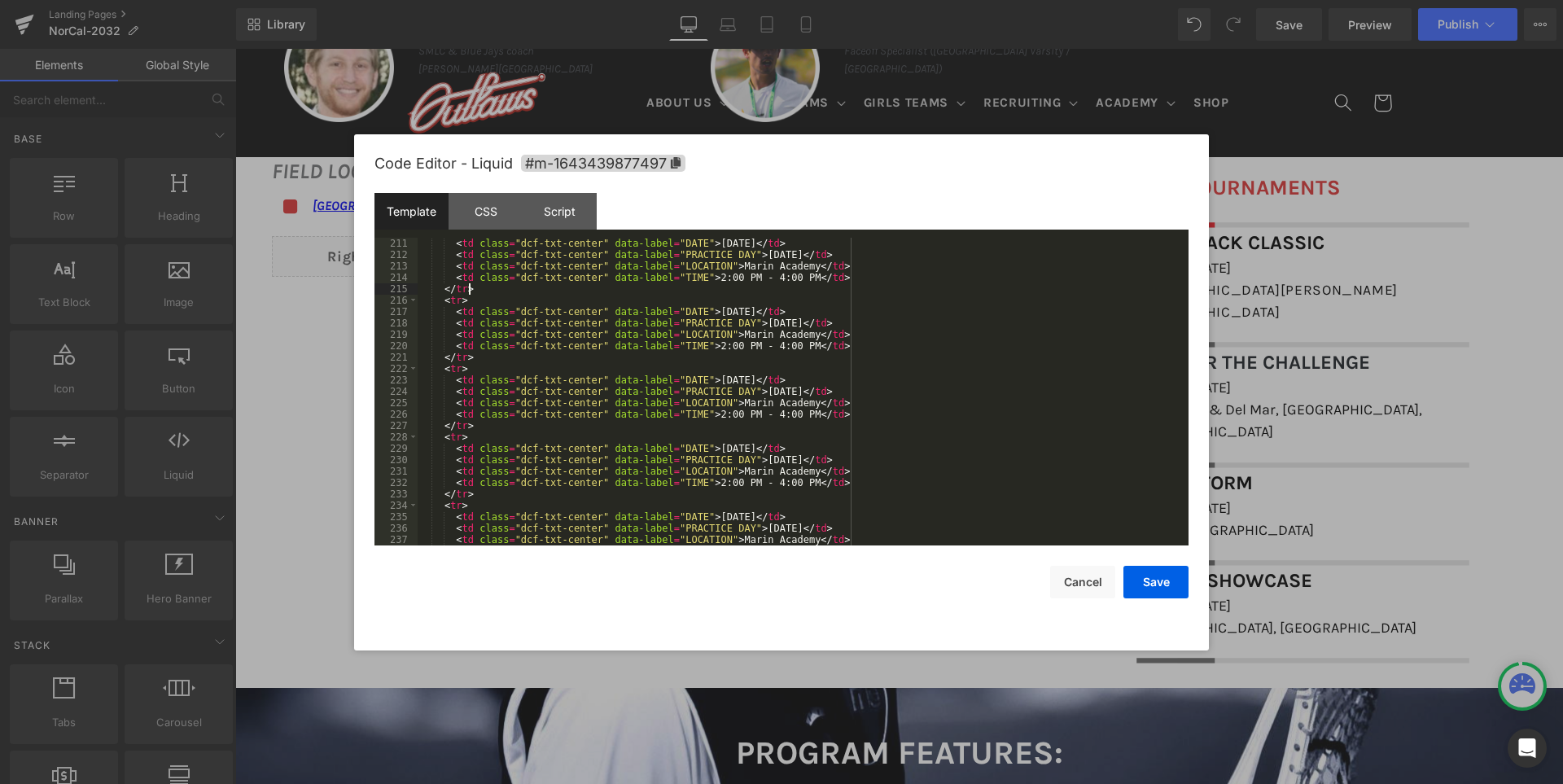
scroll to position [2442, 0]
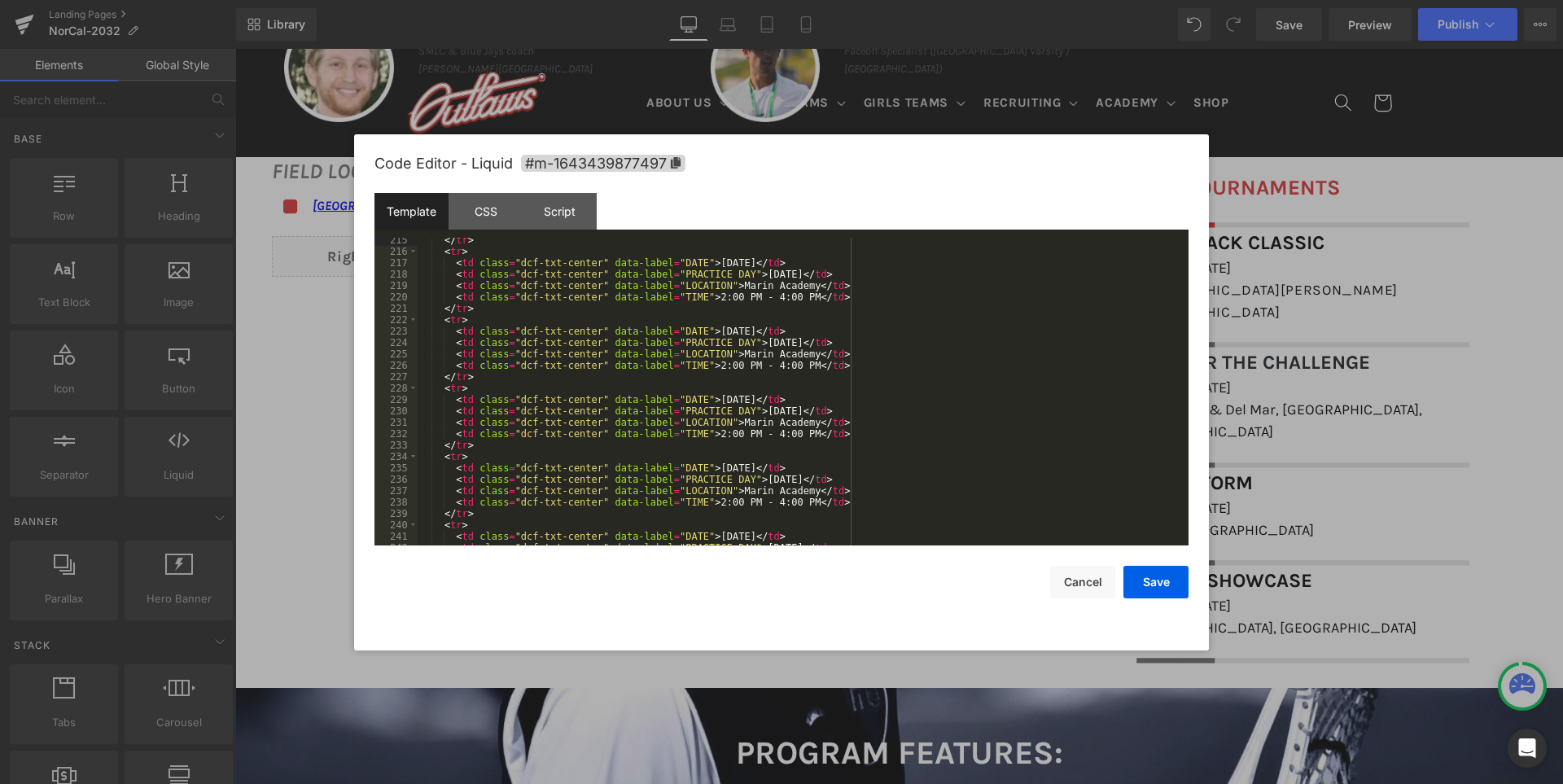
click at [691, 342] on div "</ tr > < tr > < td class = "dcf-txt-center" data-label = "DATE" > October 12, …" at bounding box center [799, 399] width 764 height 330
click at [476, 378] on div "</ tr > < tr > < td class = "dcf-txt-center" data-label = "DATE" > October 12, …" at bounding box center [799, 399] width 764 height 330
click at [740, 398] on div "</ tr > < tr > < td class = "dcf-txt-center" data-label = "DATE" > October 12, …" at bounding box center [799, 399] width 764 height 330
click at [982, 148] on div "Code Editor - Liquid #m-1643439877497" at bounding box center [782, 163] width 814 height 58
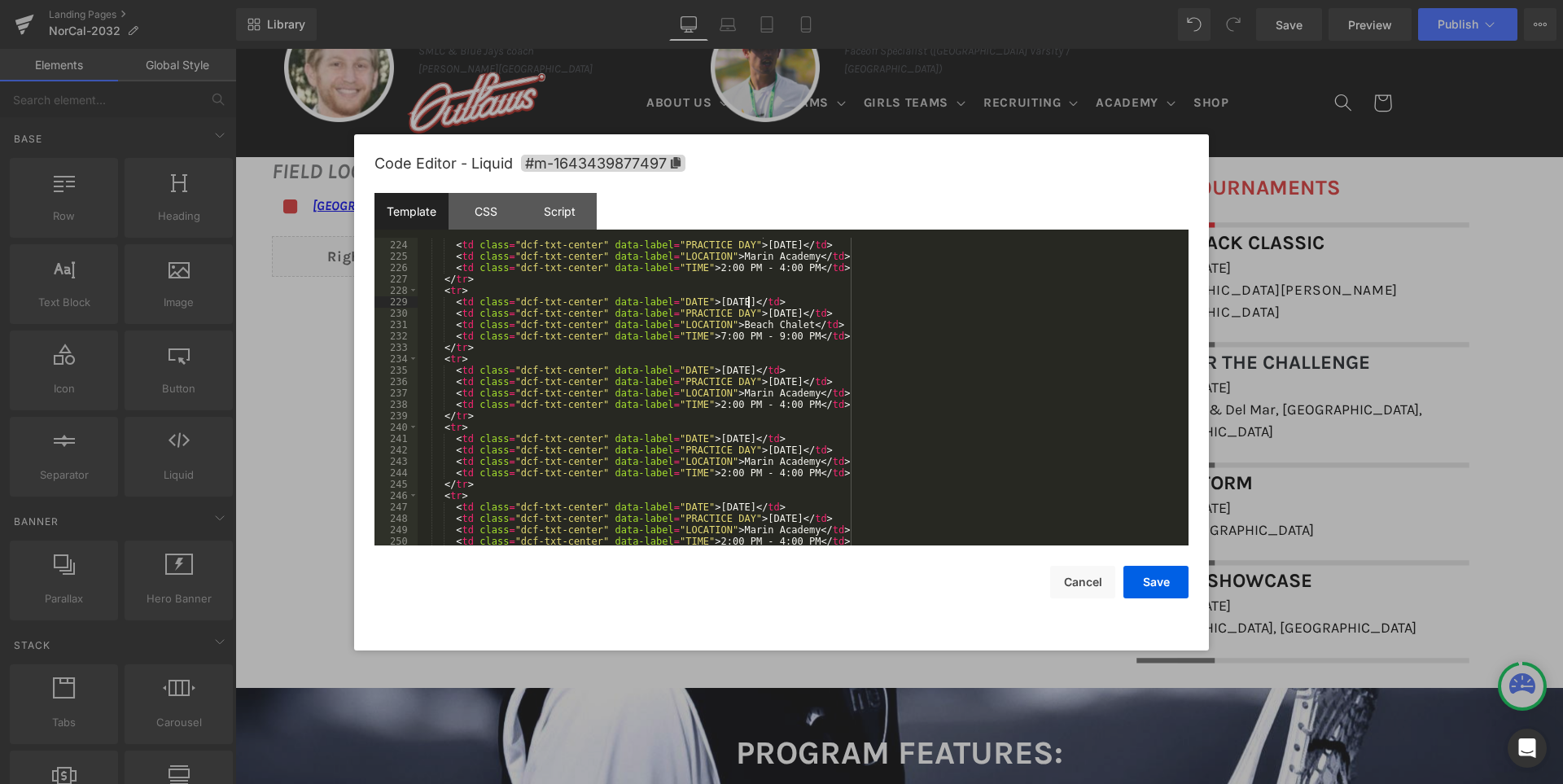
scroll to position [2540, 0]
click at [480, 414] on div "< td class = "dcf-txt-center" data-label = "DATE" > October 19, 2025 </ td > < …" at bounding box center [799, 393] width 764 height 330
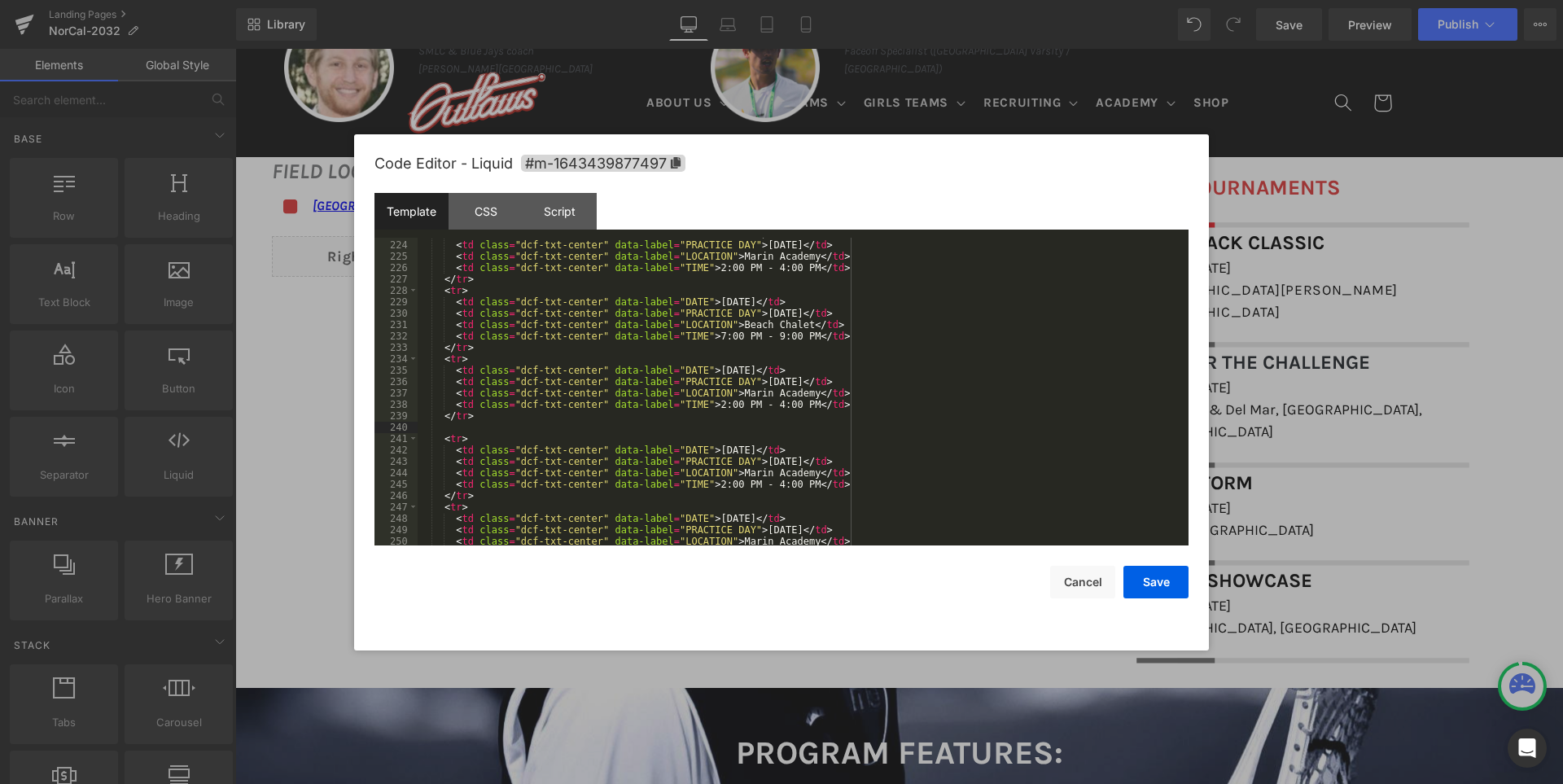
paste textarea
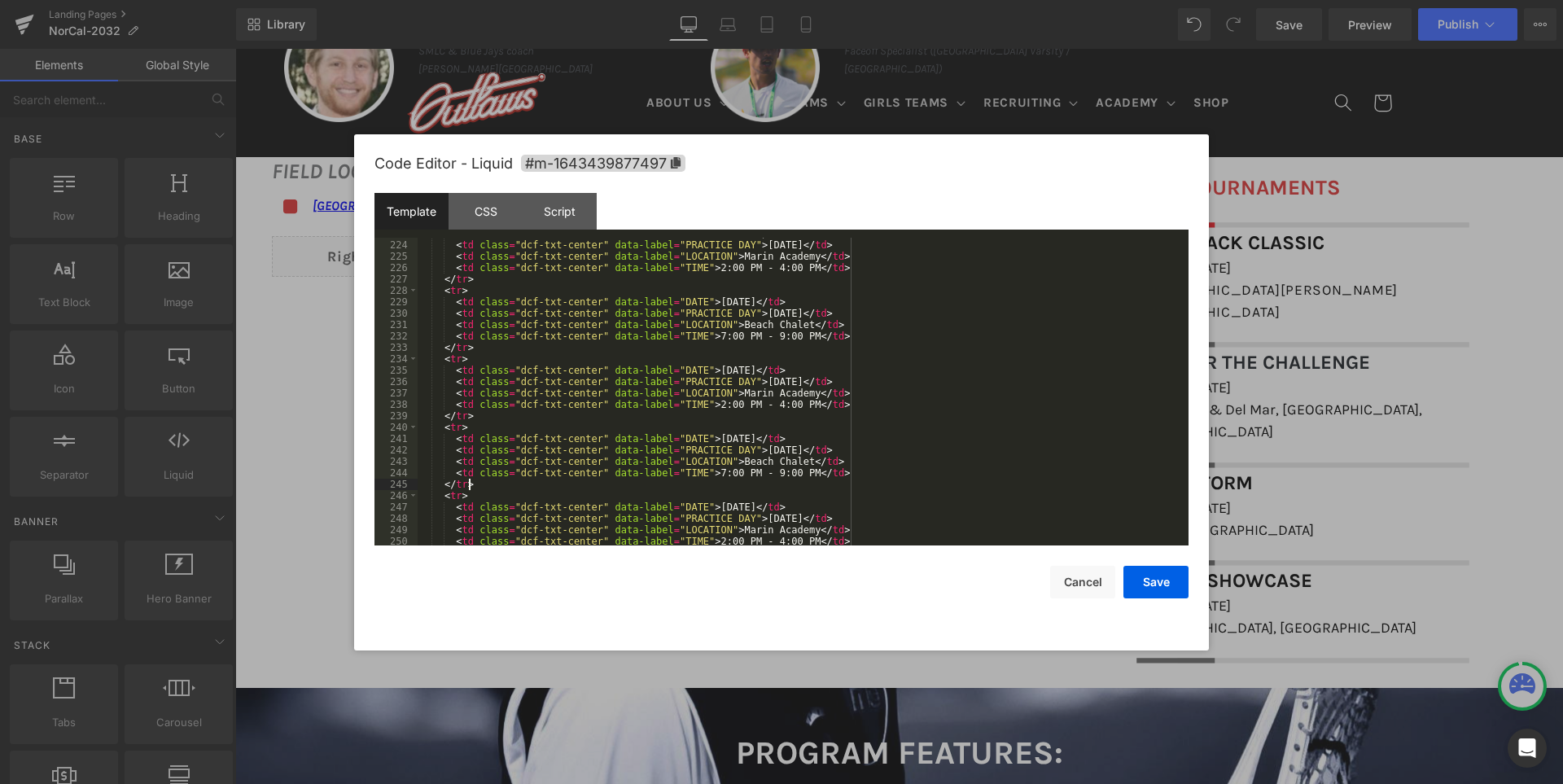
click at [739, 437] on div "< td class = "dcf-txt-center" data-label = "DATE" > October 19, 2025 </ td > < …" at bounding box center [799, 393] width 764 height 330
click at [829, 165] on div "Code Editor - Liquid #m-1643439877497" at bounding box center [782, 163] width 814 height 58
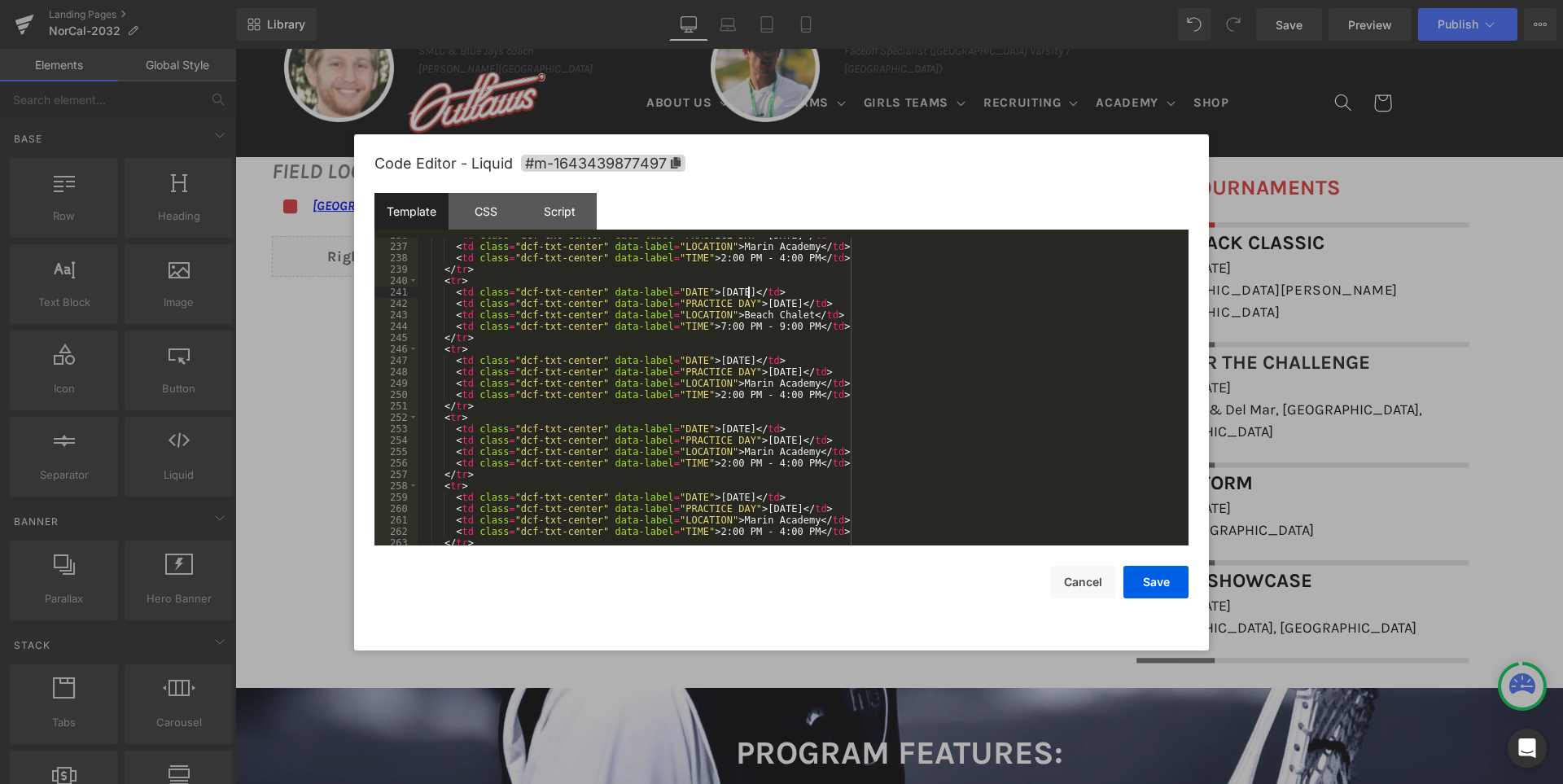
scroll to position [2734, 0]
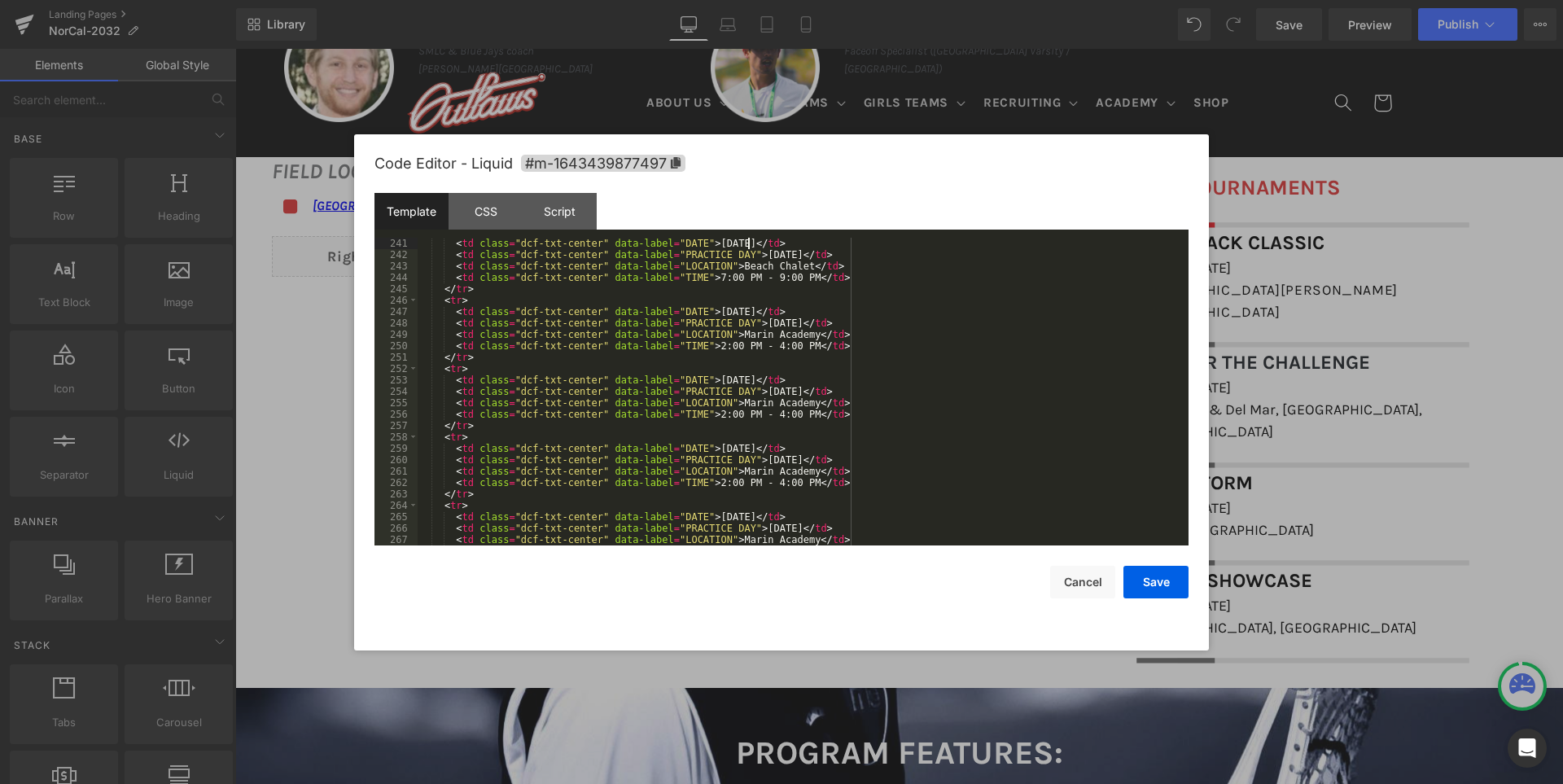
click at [475, 355] on div "< td class = "dcf-txt-center" data-label = "DATE" > October 31, 2025 </ td > < …" at bounding box center [799, 402] width 764 height 330
click at [721, 448] on div "< td class = "dcf-txt-center" data-label = "DATE" > October 31, 2025 </ td > < …" at bounding box center [799, 402] width 764 height 330
click at [709, 378] on div "< td class = "dcf-txt-center" data-label = "DATE" > October 31, 2025 </ td > < …" at bounding box center [799, 402] width 764 height 330
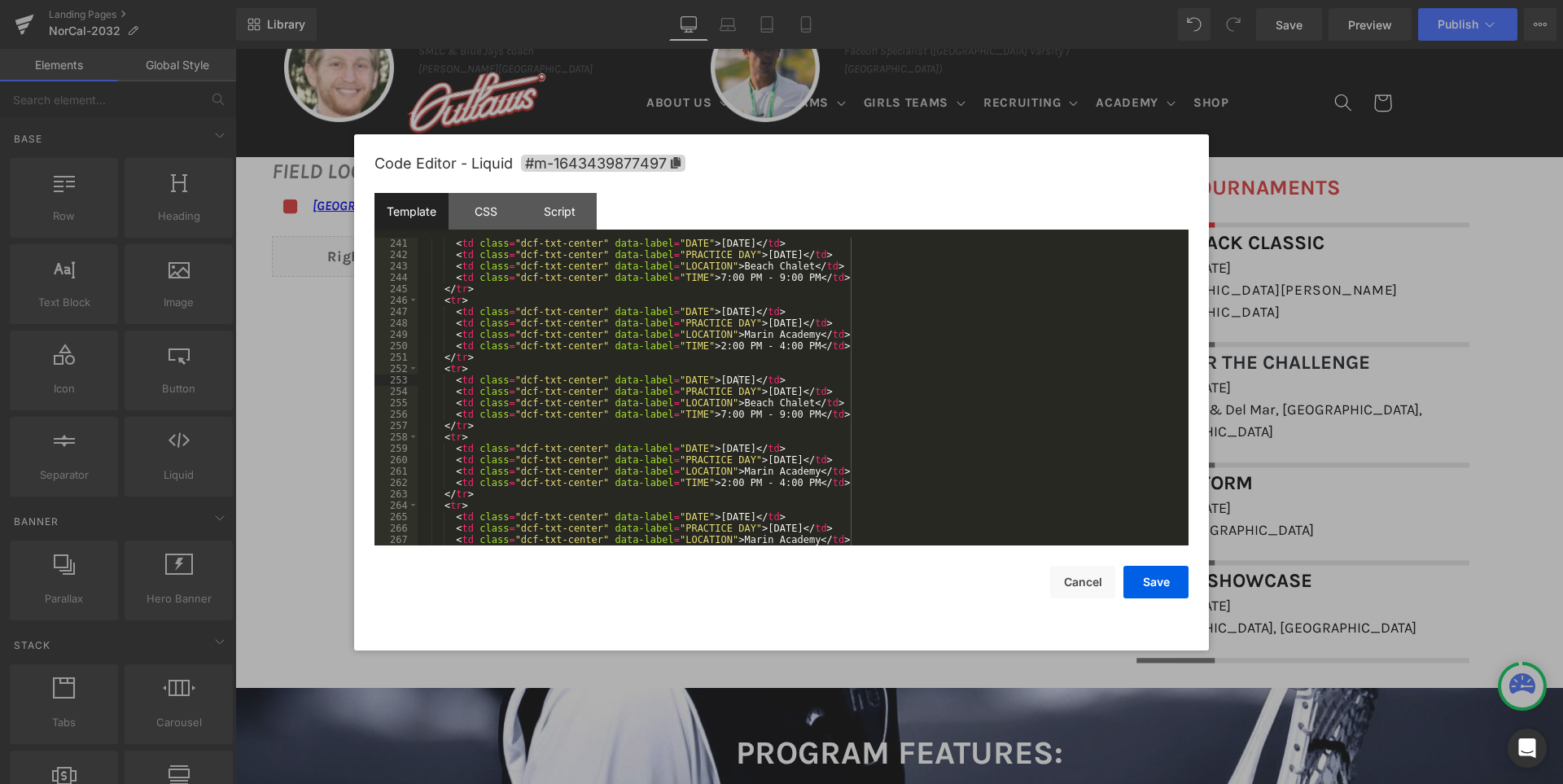
click at [747, 374] on div "< td class = "dcf-txt-center" data-label = "DATE" > October 31, 2025 </ td > < …" at bounding box center [799, 402] width 764 height 330
click at [751, 381] on div "< td class = "dcf-txt-center" data-label = "DATE" > October 31, 2025 </ td > < …" at bounding box center [799, 402] width 764 height 330
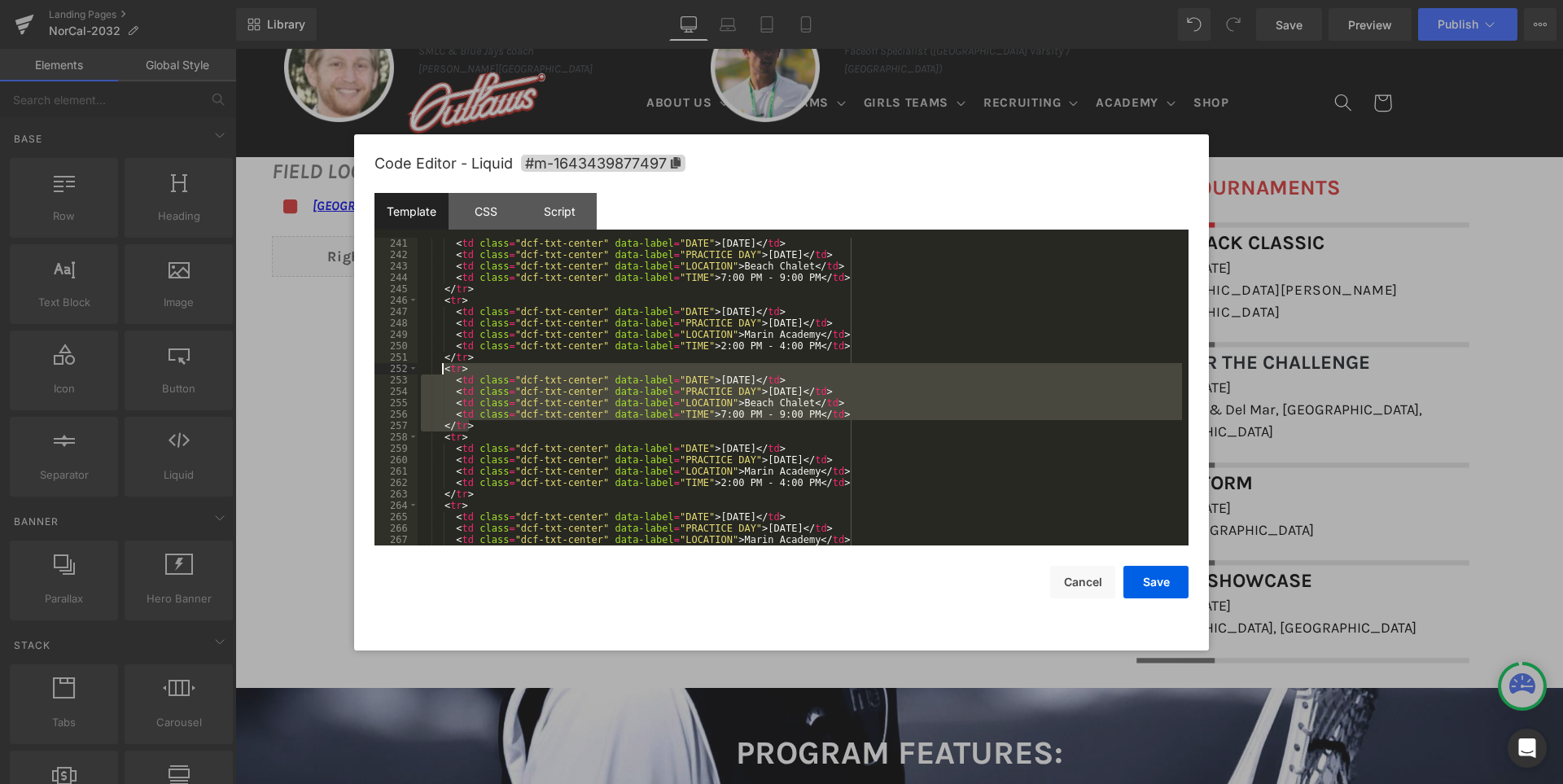
drag, startPoint x: 473, startPoint y: 426, endPoint x: 443, endPoint y: 373, distance: 60.9
click at [443, 373] on div "< td class = "dcf-txt-center" data-label = "DATE" > October 31, 2025 </ td > < …" at bounding box center [799, 402] width 764 height 330
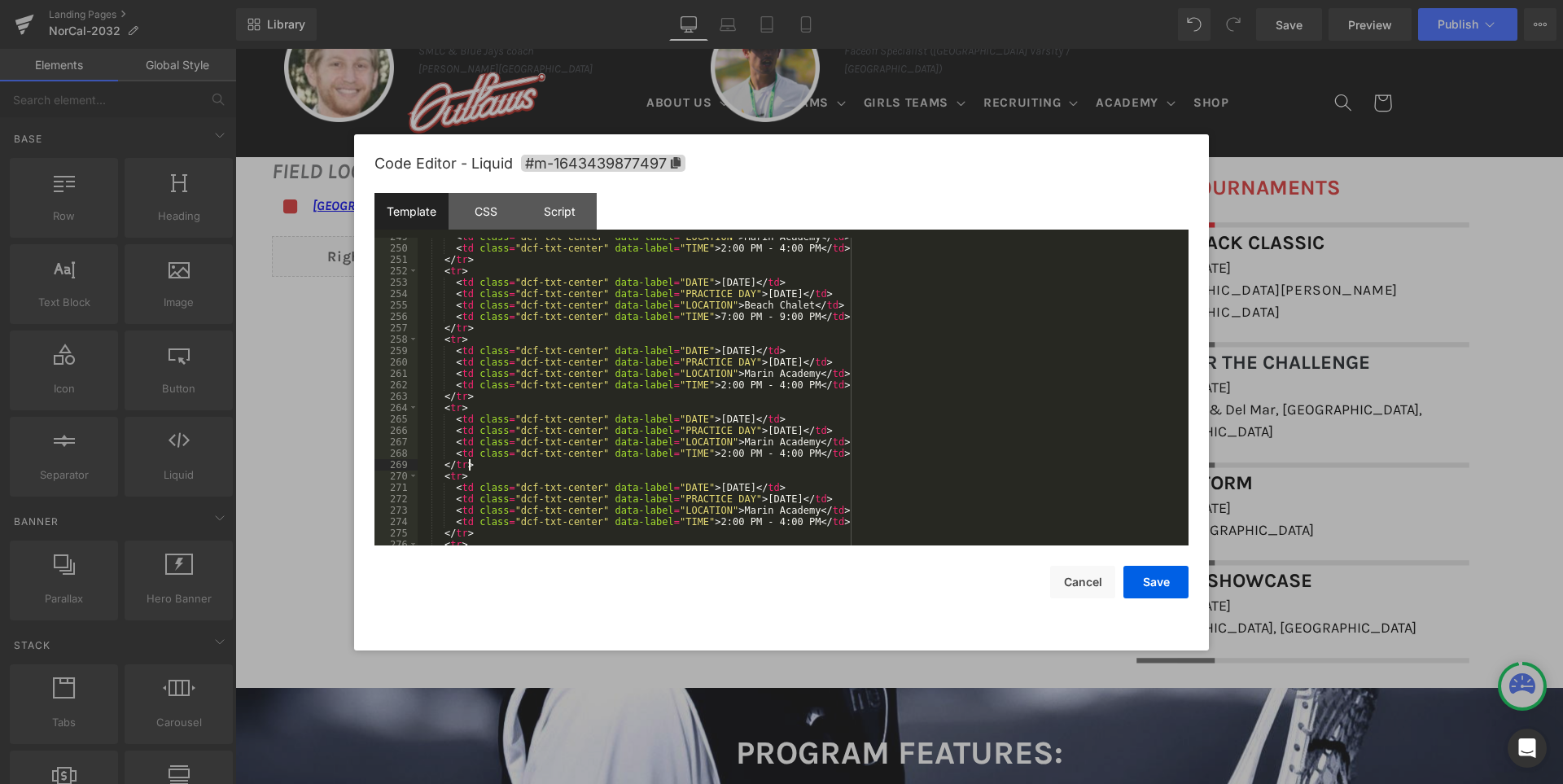
click at [471, 468] on div "< td class = "dcf-txt-center" data-label = "LOCATION" > Marin Academy </ td > <…" at bounding box center [799, 396] width 764 height 330
paste textarea
click at [750, 483] on div "< td class = "dcf-txt-center" data-label = "LOCATION" > Marin Academy </ td > <…" at bounding box center [799, 396] width 764 height 330
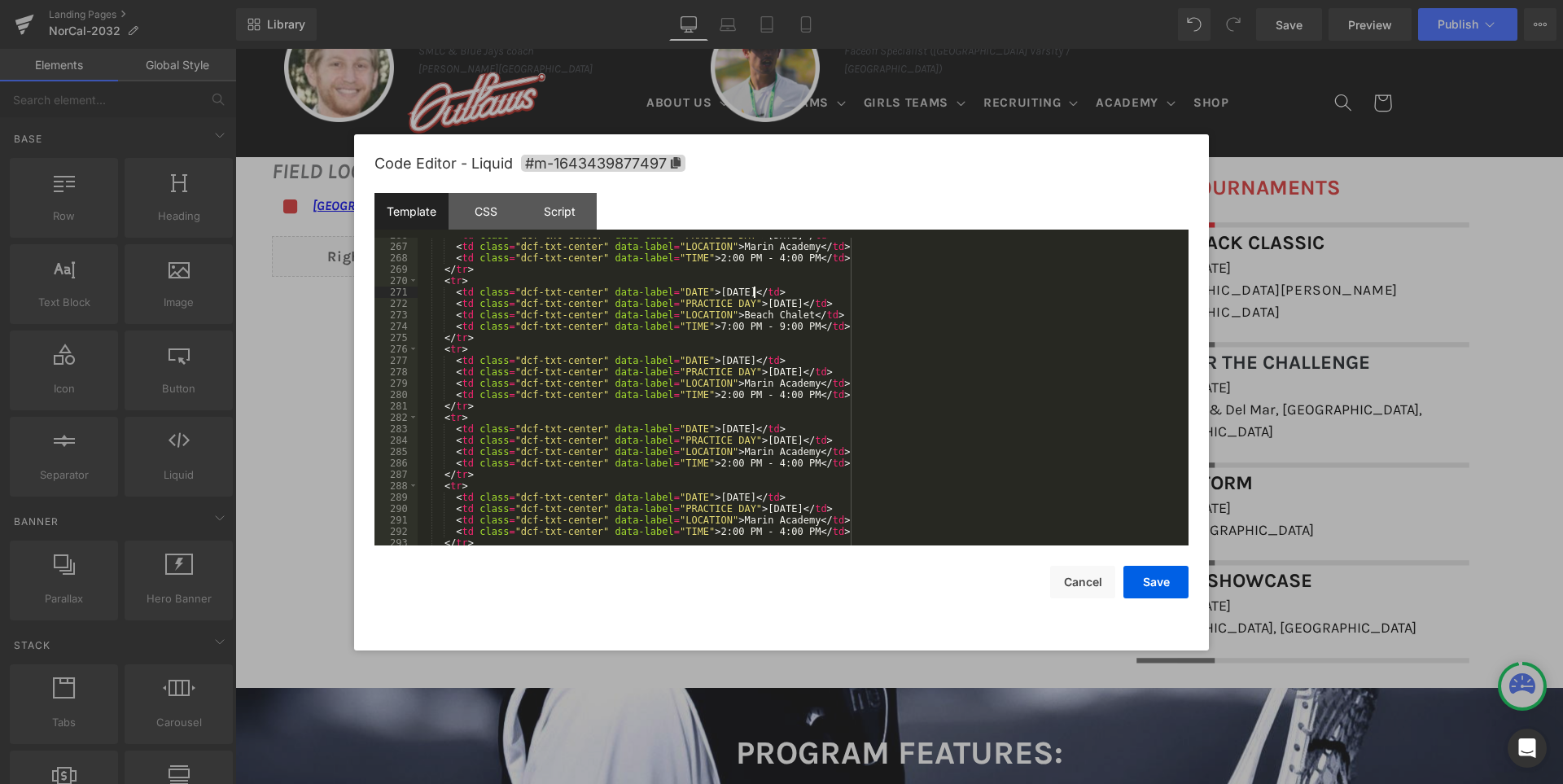
scroll to position [3028, 0]
click at [481, 477] on div "< td class = "dcf-txt-center" data-label = "PRACTICE DAY" > Sunday </ td > < td…" at bounding box center [799, 395] width 764 height 330
paste textarea
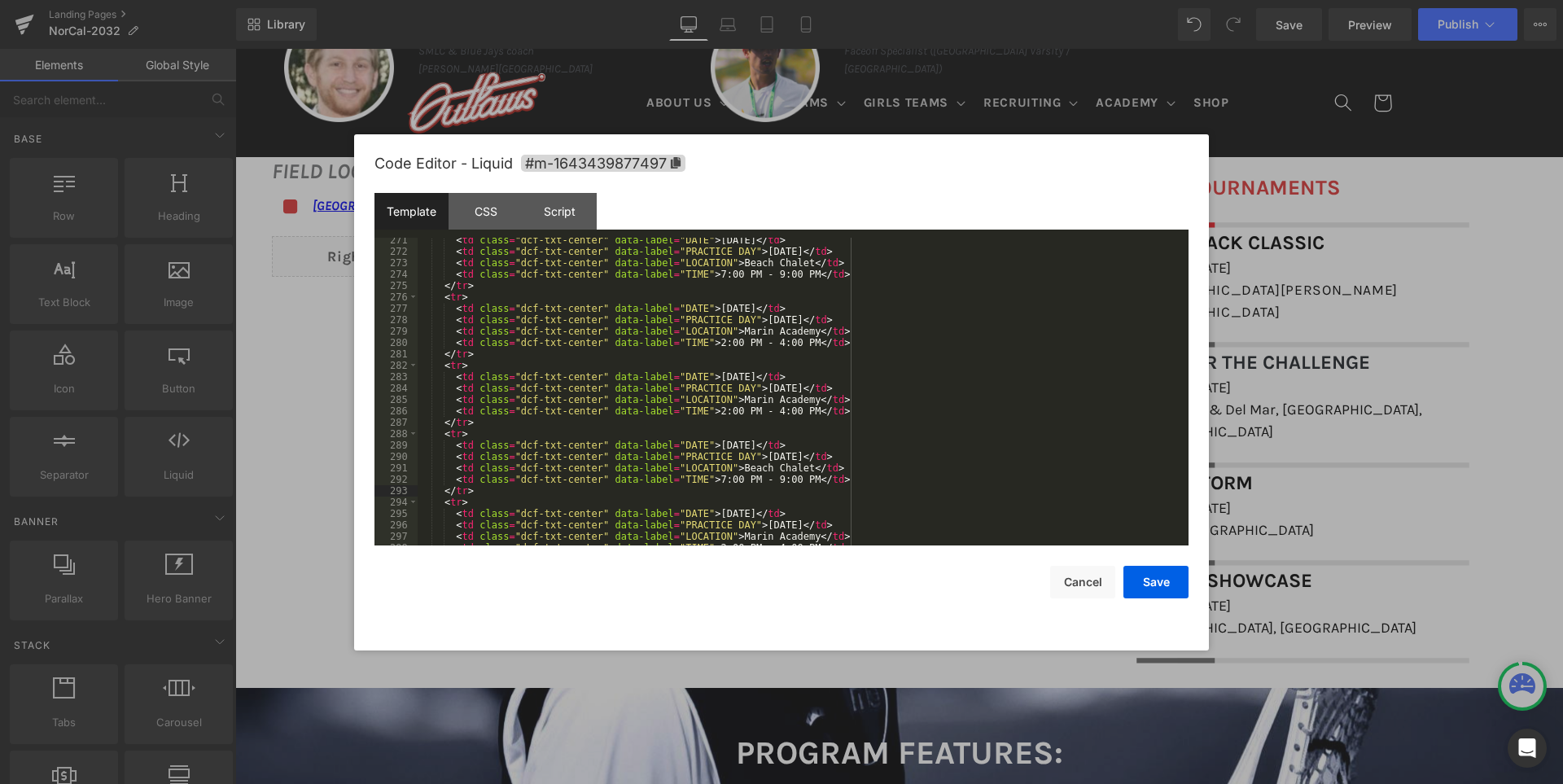
click at [743, 444] on div "< td class = "dcf-txt-center" data-label = "DATE" > November 21, 2025 </ td > <…" at bounding box center [799, 399] width 764 height 330
click at [814, 509] on div "< td class = "dcf-txt-center" data-label = "DATE" > November 21, 2025 </ td > <…" at bounding box center [799, 399] width 764 height 330
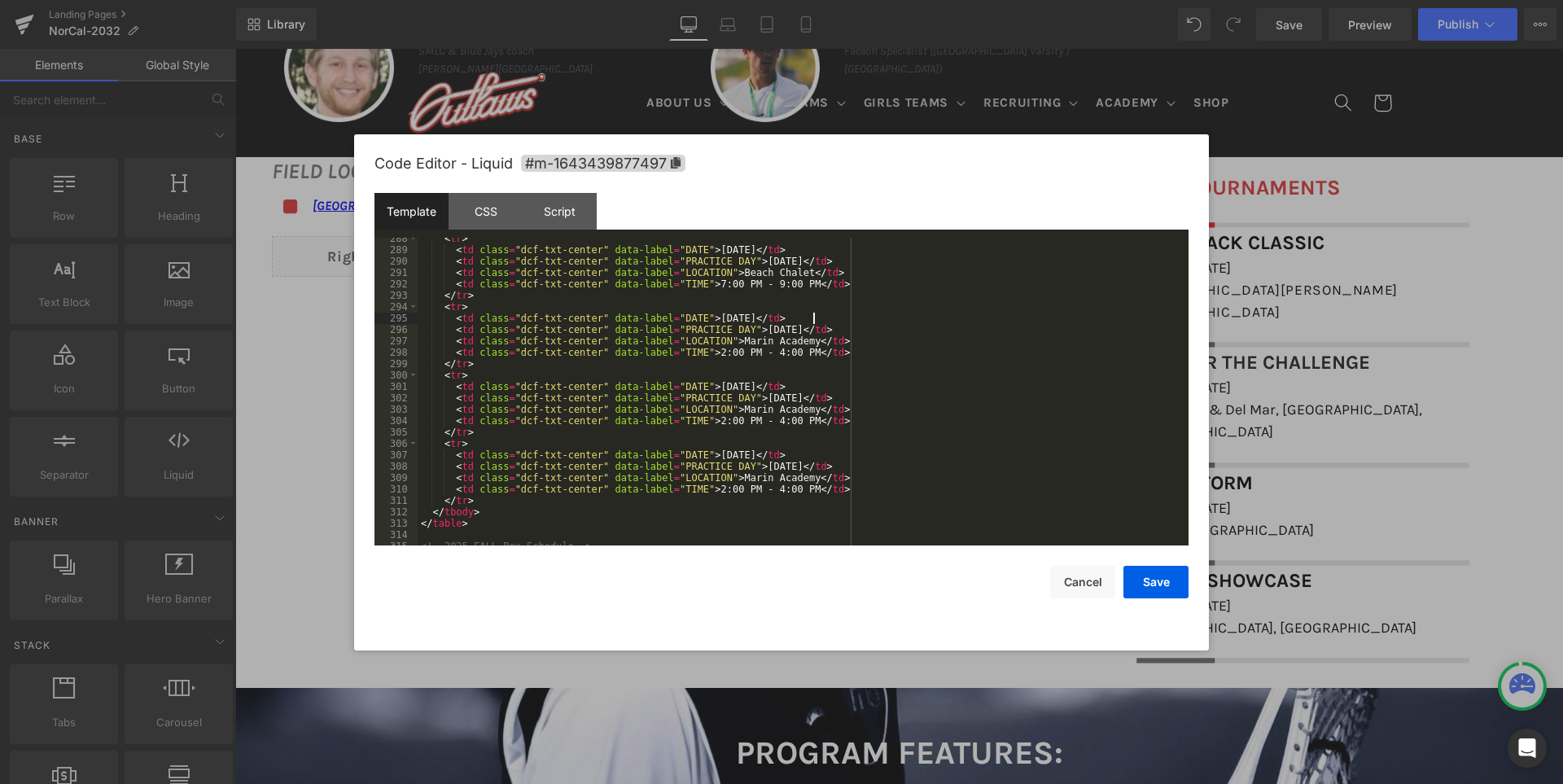
scroll to position [3275, 0]
click at [1162, 581] on button "Save" at bounding box center [1156, 581] width 65 height 32
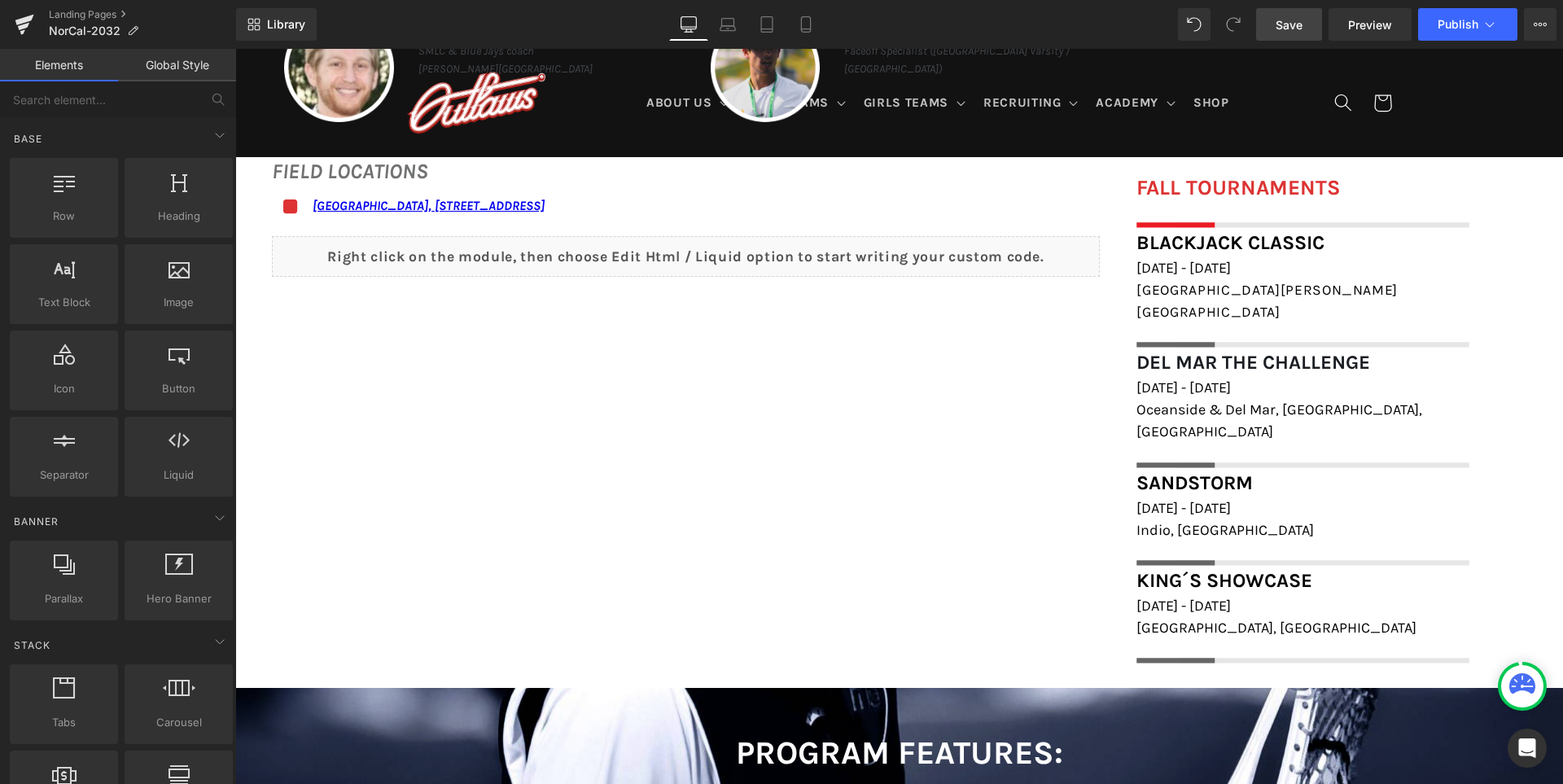
click at [1291, 28] on span "Save" at bounding box center [1289, 25] width 27 height 17
click at [1284, 24] on span "Save" at bounding box center [1289, 25] width 27 height 17
click at [777, 24] on link "Mobile" at bounding box center [788, 24] width 39 height 32
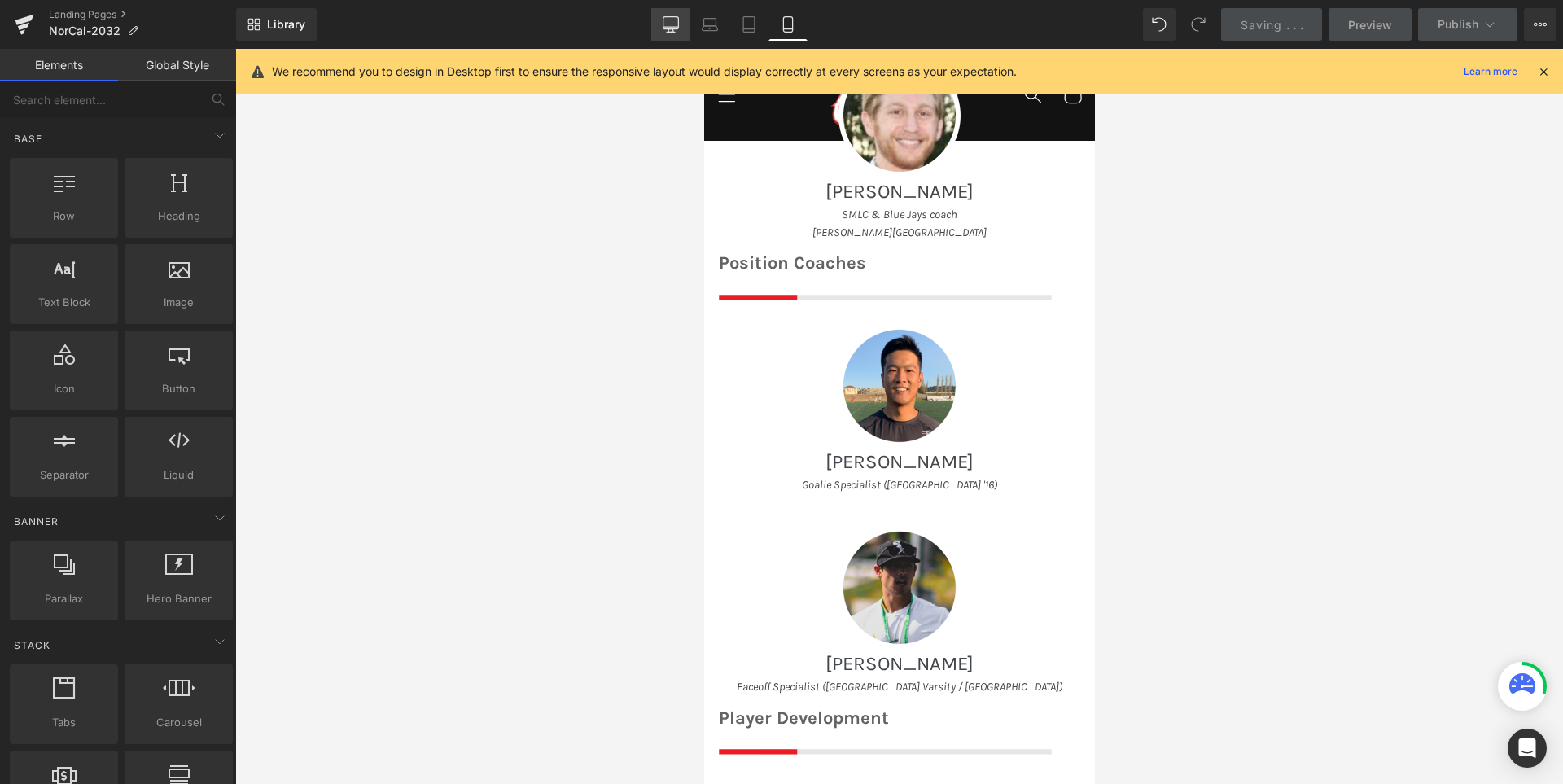
click at [691, 15] on link "Desktop" at bounding box center [671, 24] width 39 height 32
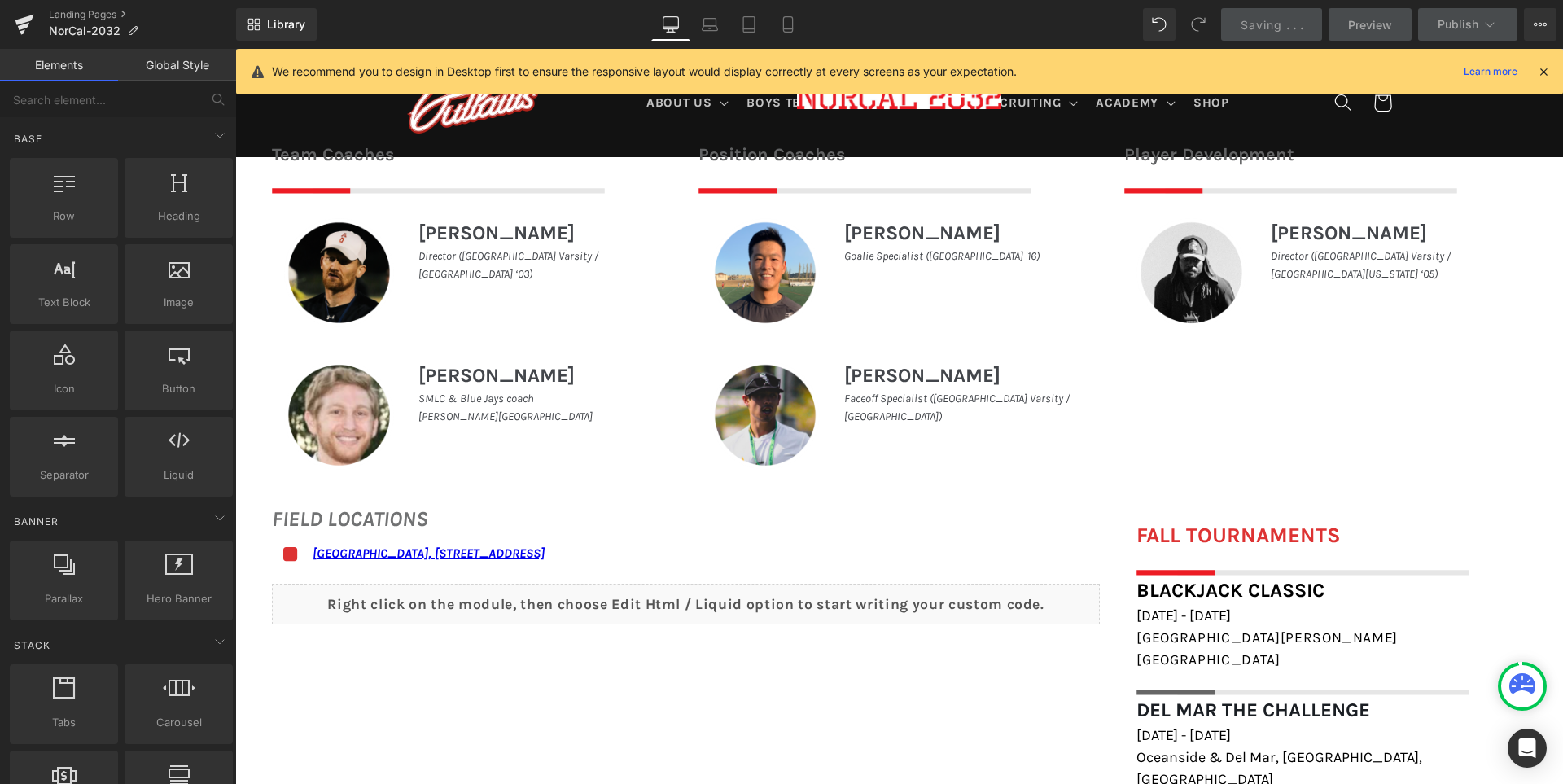
scroll to position [1148, 0]
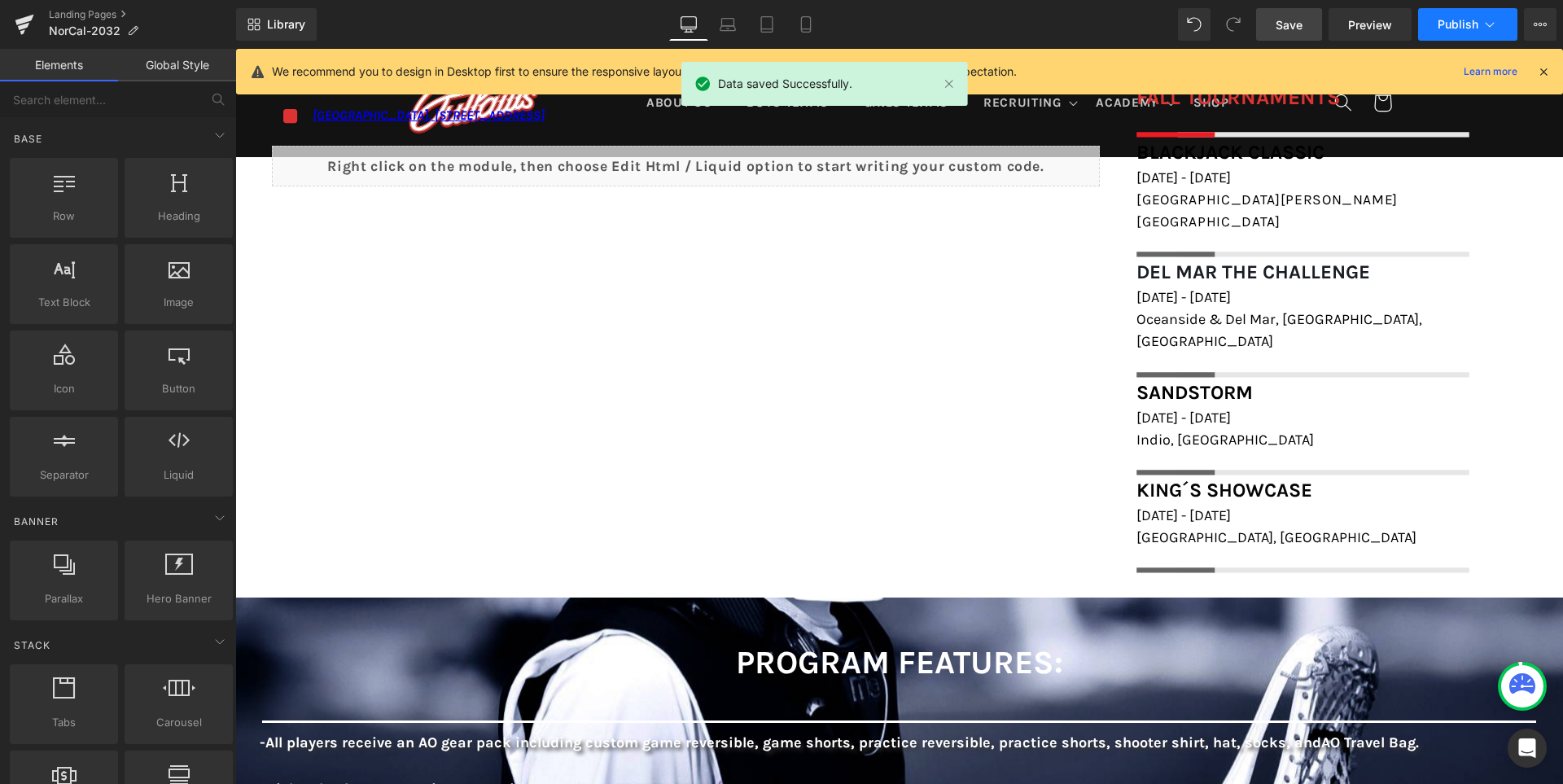
click at [1453, 26] on span "Publish" at bounding box center [1457, 24] width 41 height 13
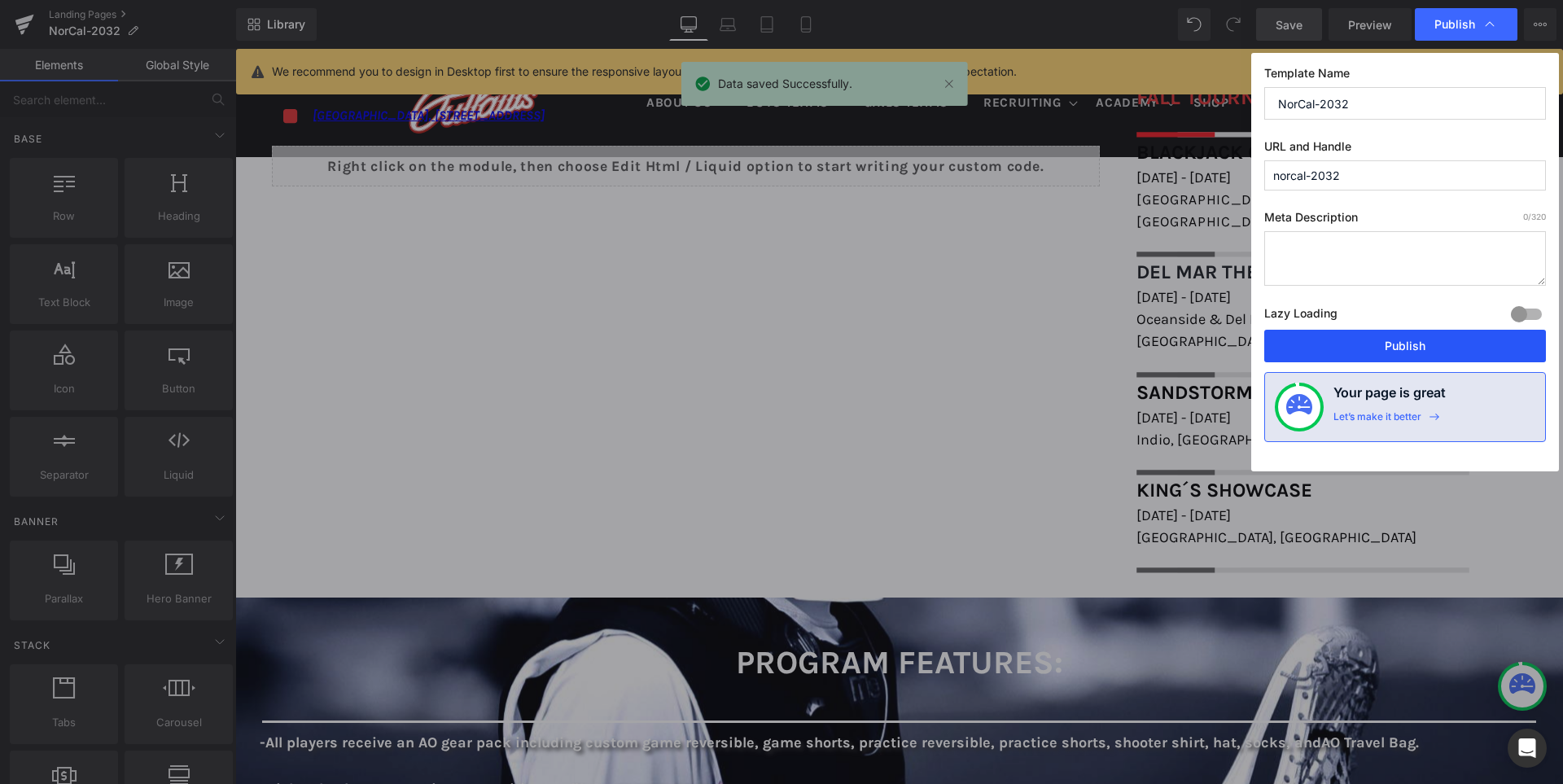
click at [1396, 339] on button "Publish" at bounding box center [1405, 346] width 282 height 32
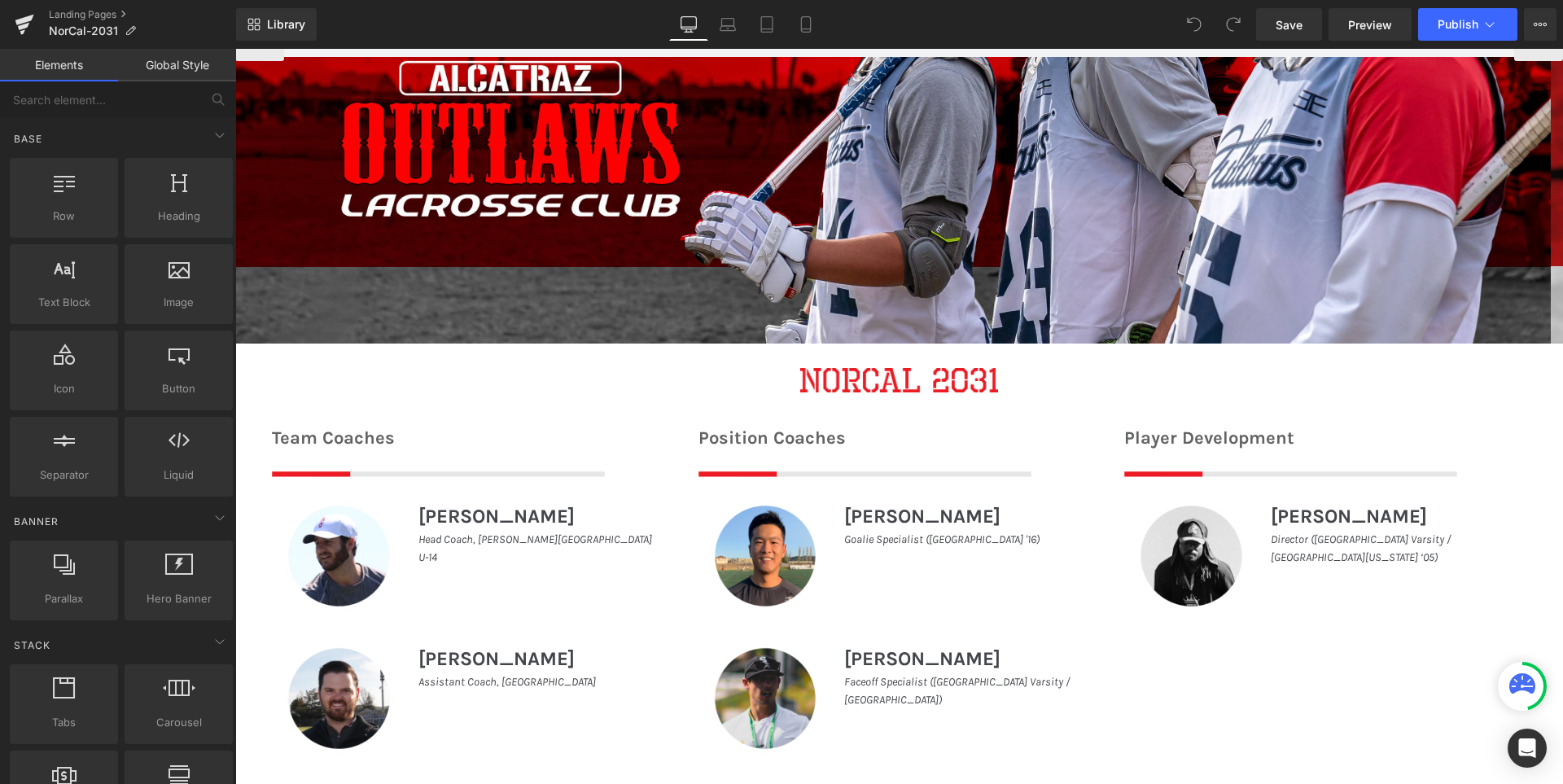
scroll to position [570, 0]
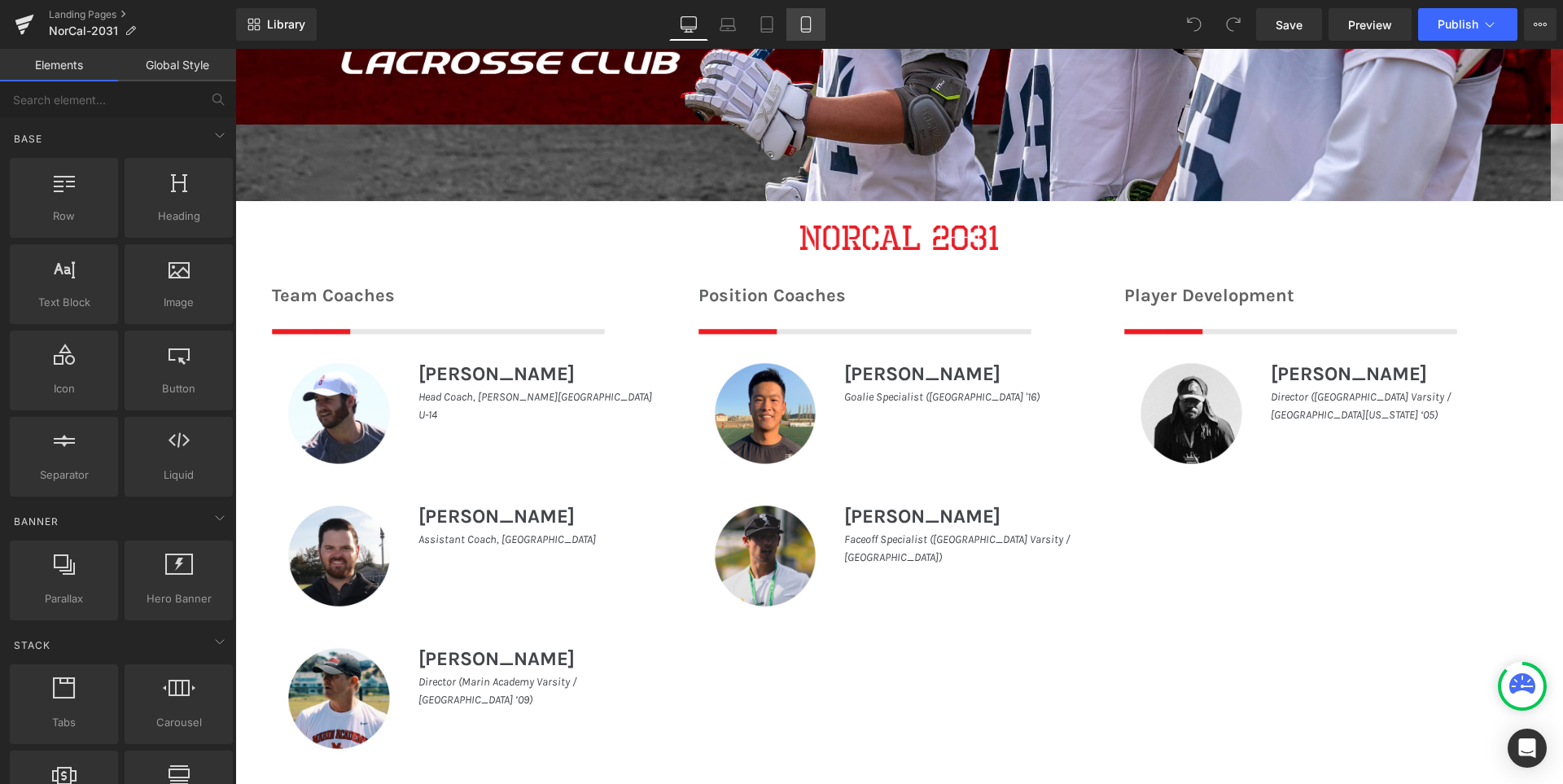
click at [814, 25] on icon at bounding box center [806, 24] width 17 height 17
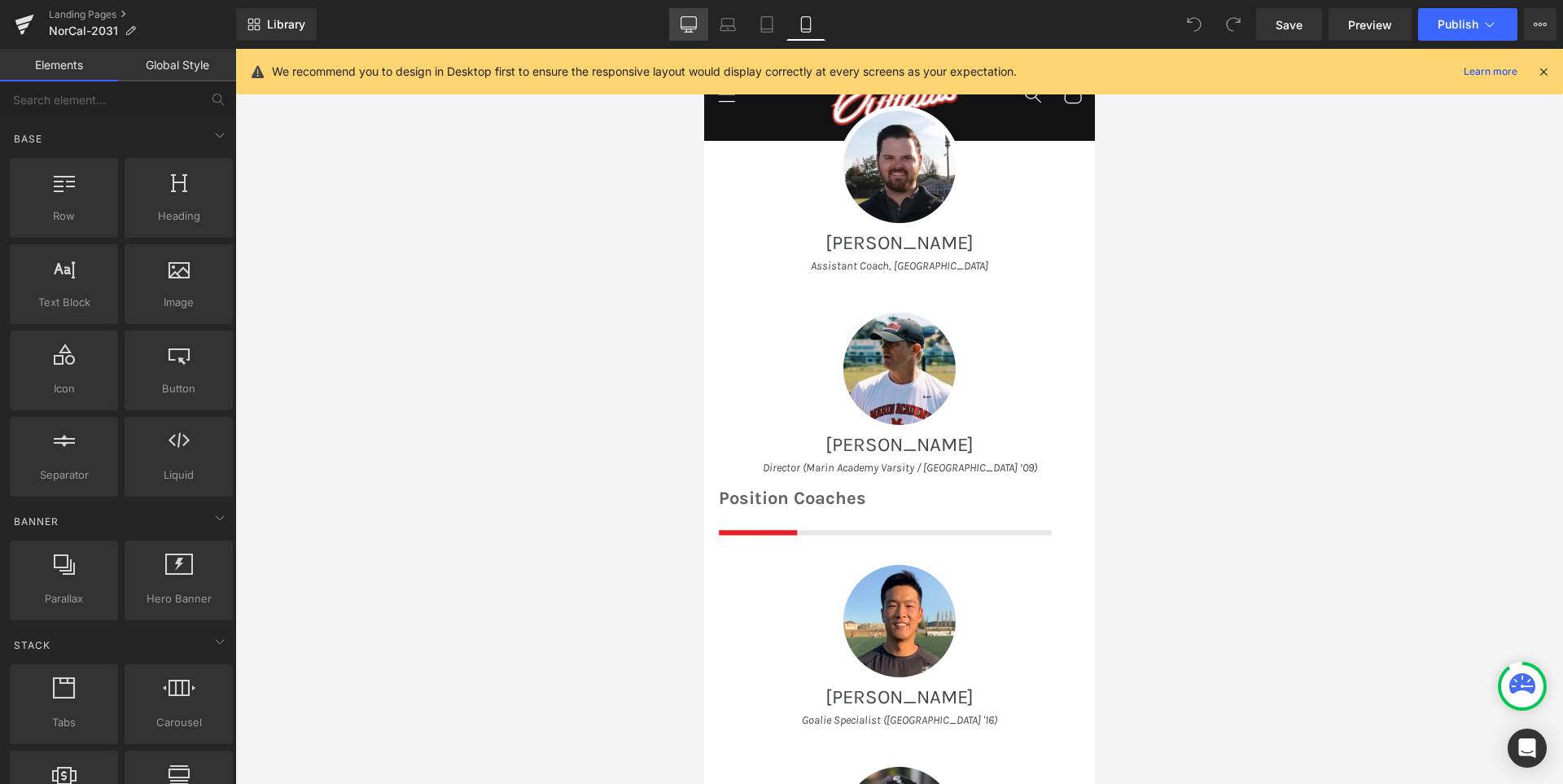
click at [695, 16] on link "Desktop" at bounding box center [688, 24] width 39 height 32
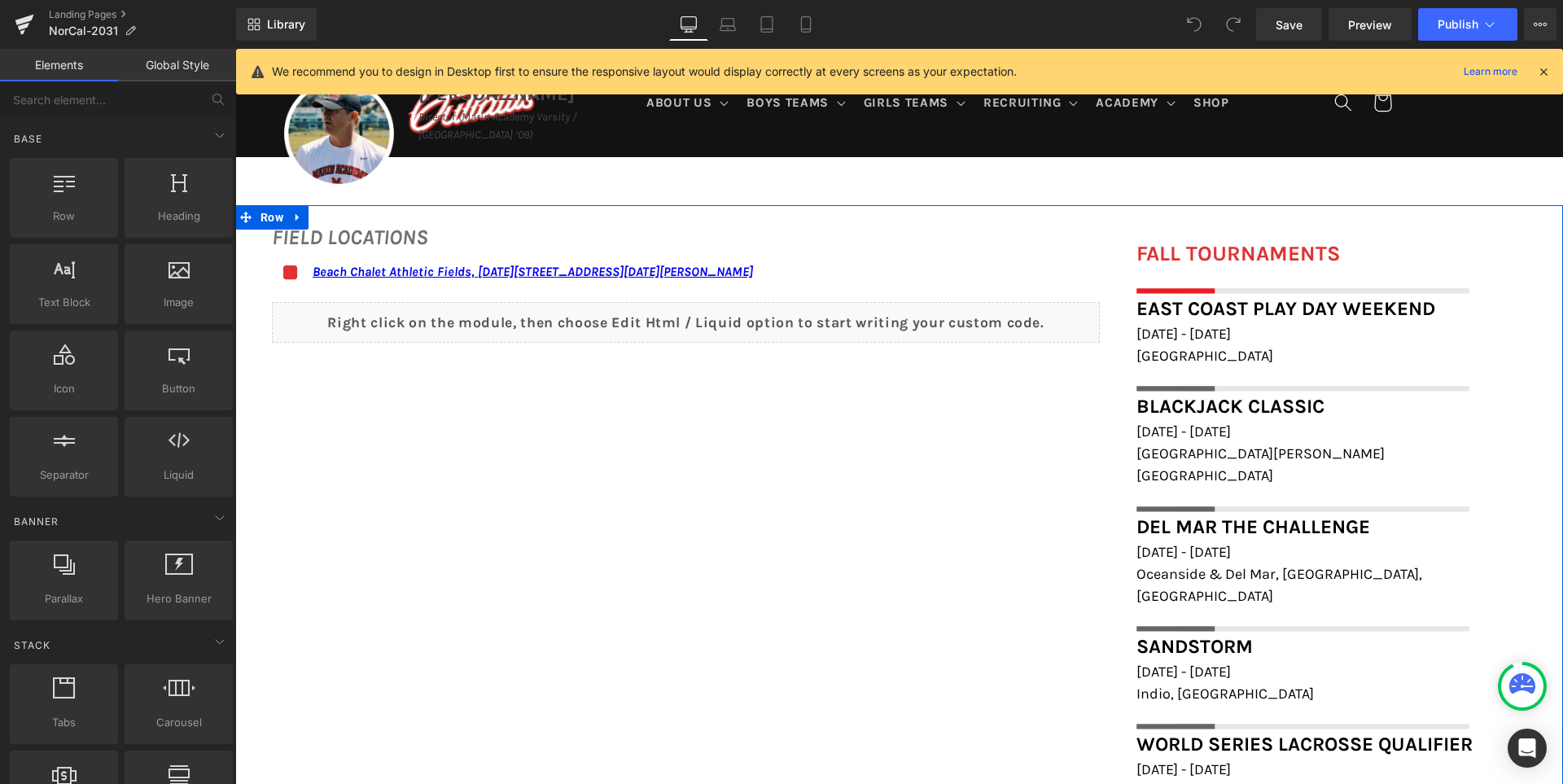
scroll to position [1045, 0]
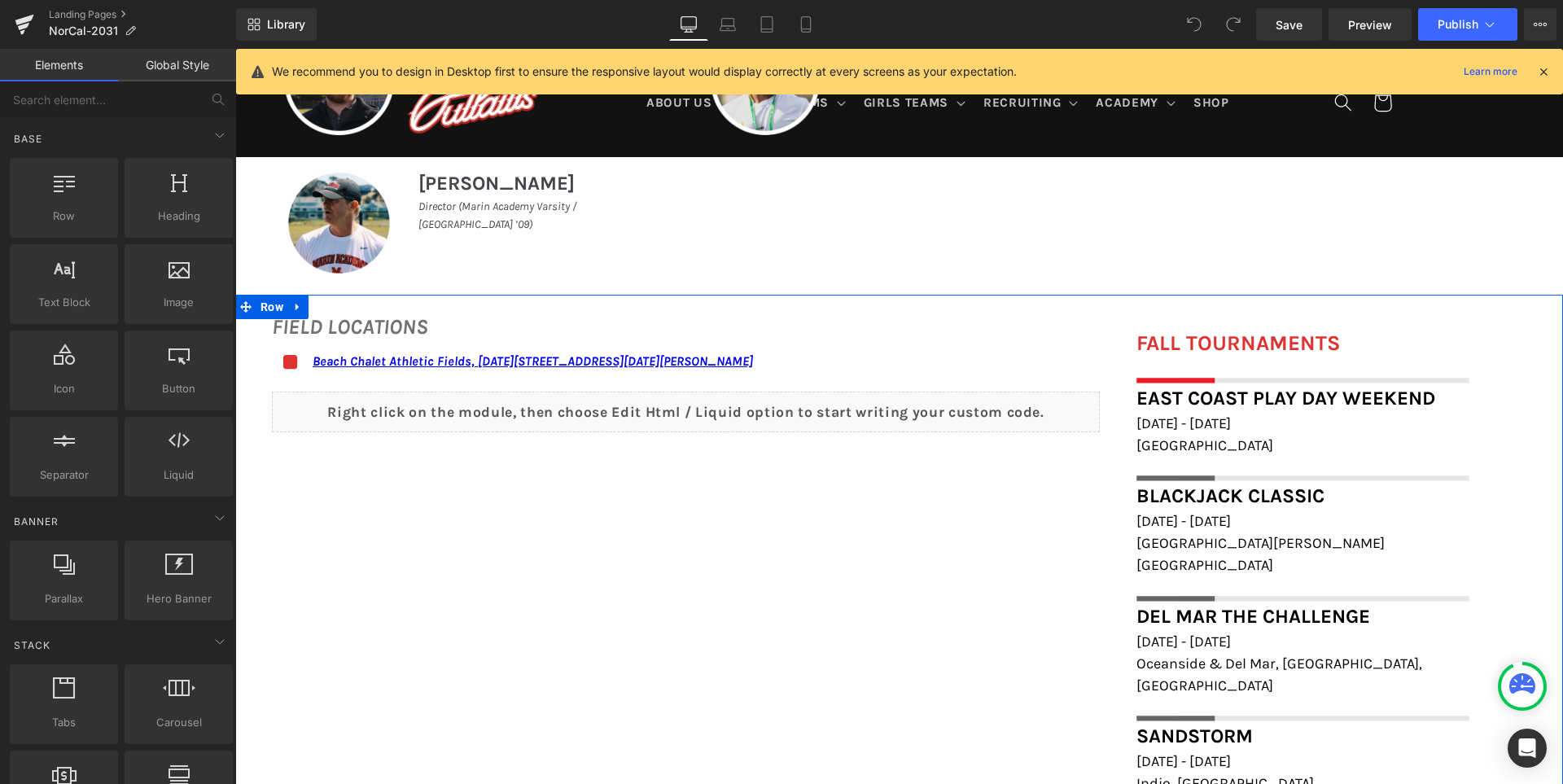
click at [754, 402] on div "Liquid" at bounding box center [685, 411] width 828 height 41
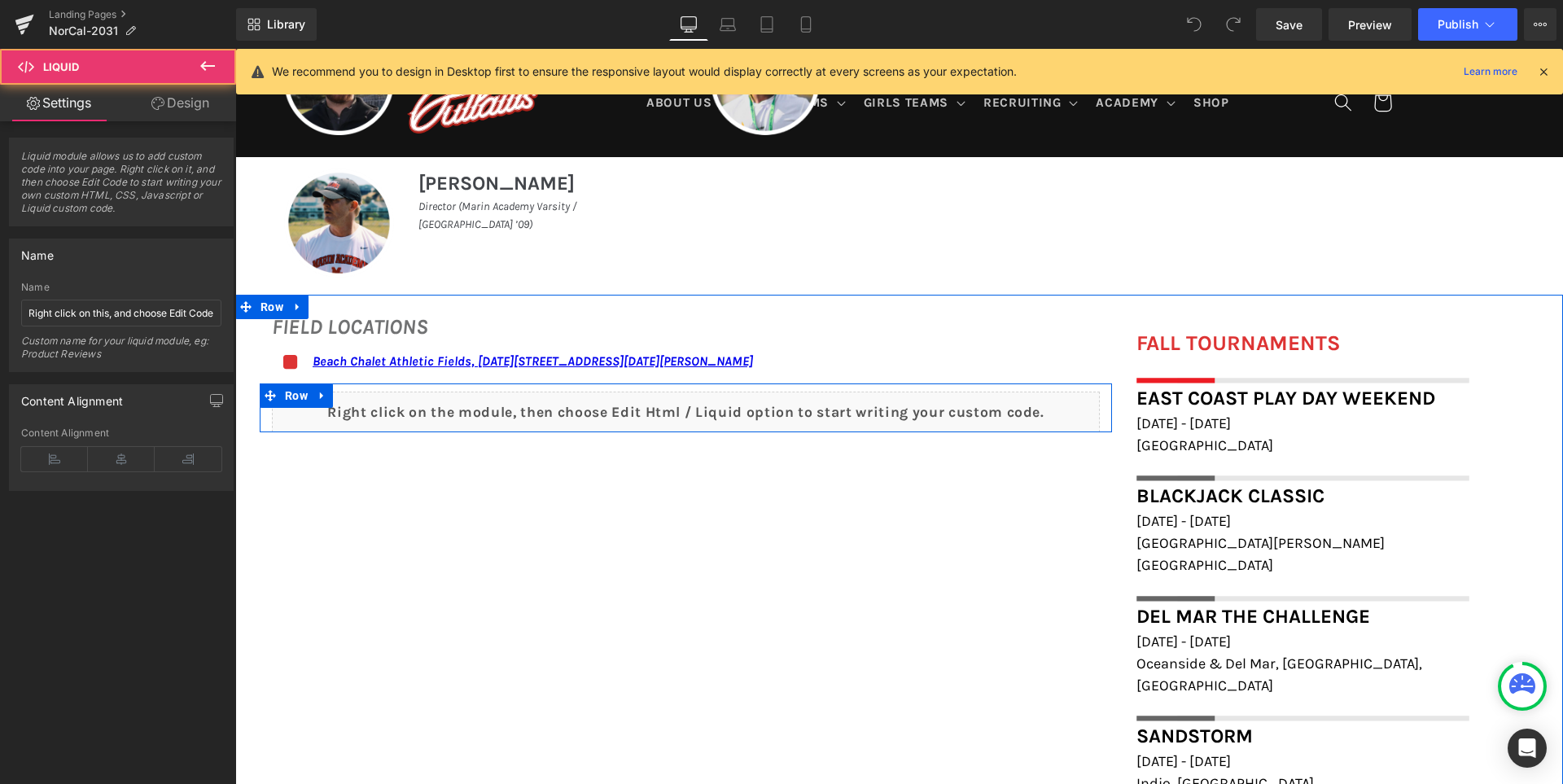
click at [691, 406] on div "Liquid" at bounding box center [685, 411] width 828 height 41
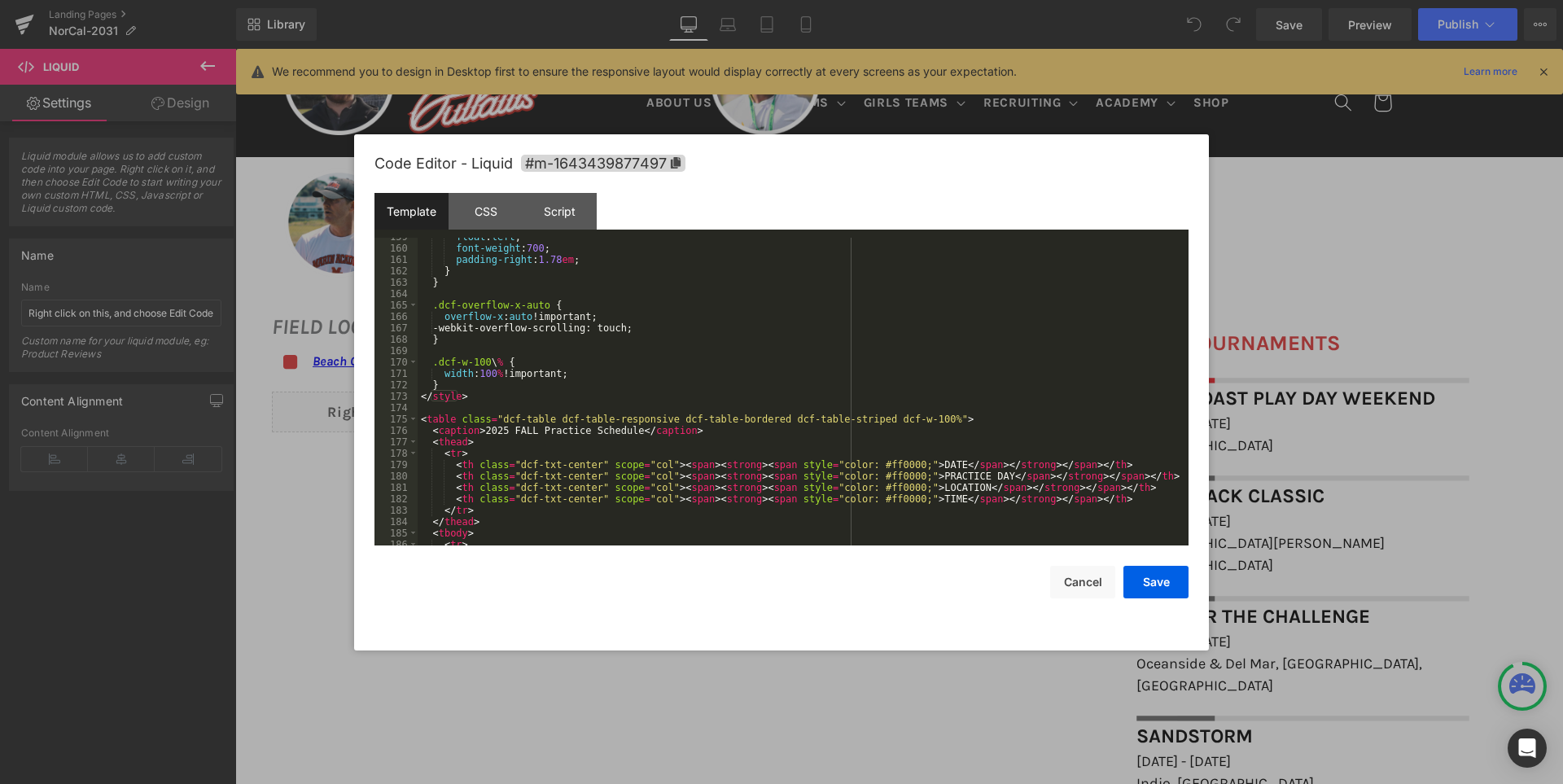
scroll to position [2002, 0]
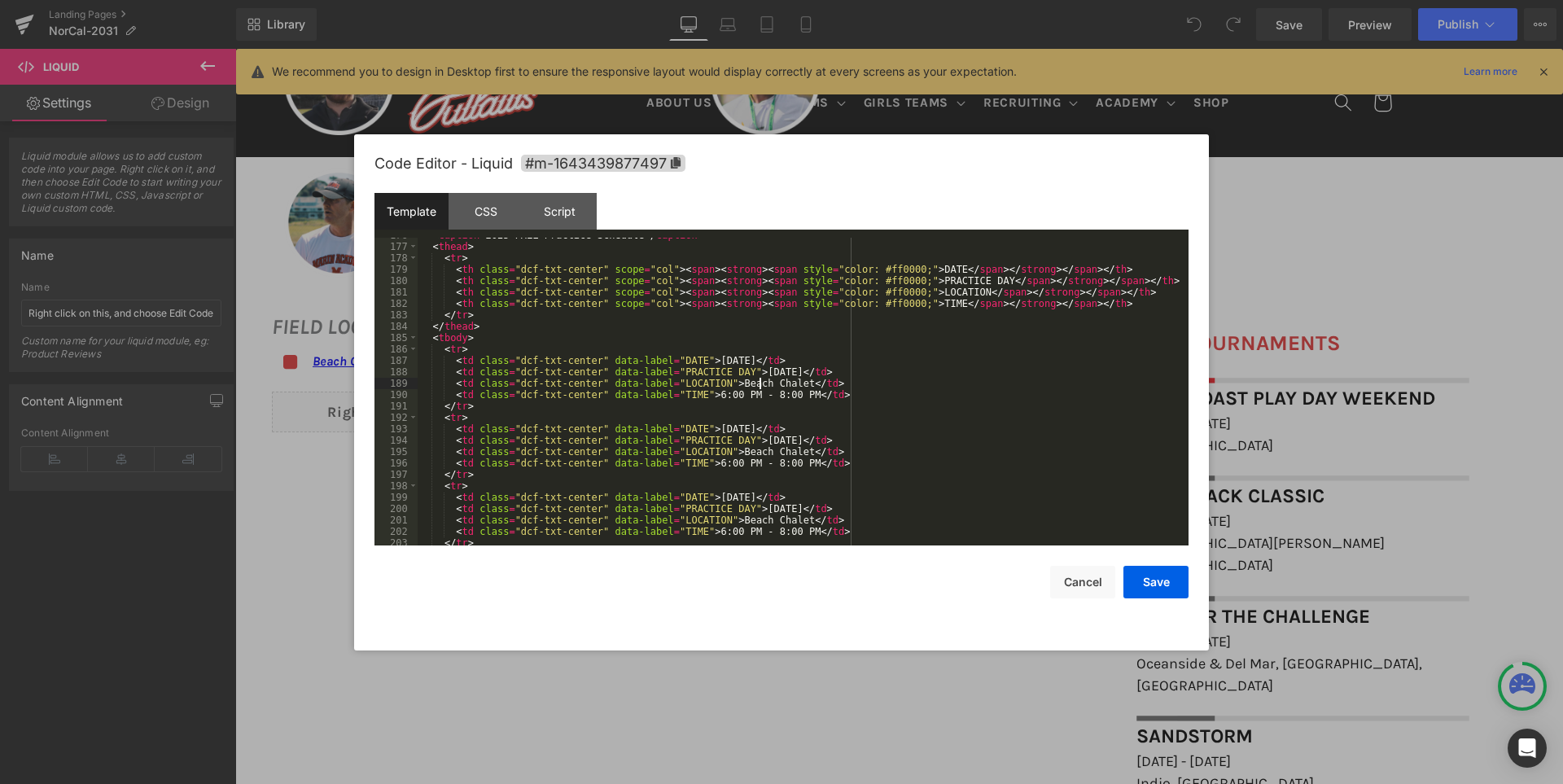
click at [757, 382] on div "< caption > 2025 FALL Practice Schedule </ caption > < thead > < tr > < th clas…" at bounding box center [799, 395] width 764 height 330
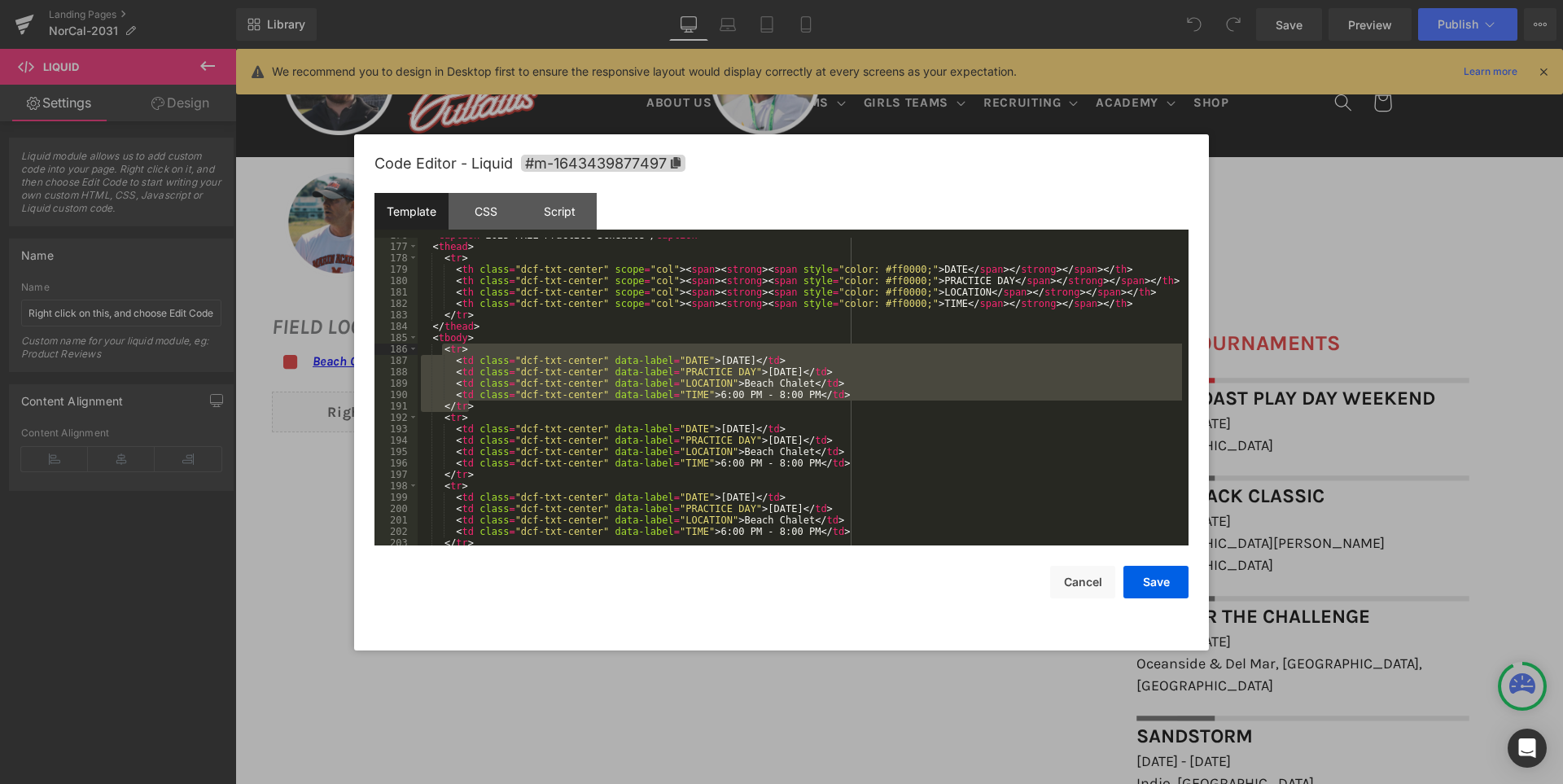
drag, startPoint x: 471, startPoint y: 405, endPoint x: 440, endPoint y: 354, distance: 59.7
click at [440, 354] on div "< caption > 2025 FALL Practice Schedule </ caption > < thead > < tr > < th clas…" at bounding box center [799, 395] width 764 height 330
click at [477, 408] on div "< caption > 2025 FALL Practice Schedule </ caption > < thead > < tr > < th clas…" at bounding box center [799, 391] width 764 height 307
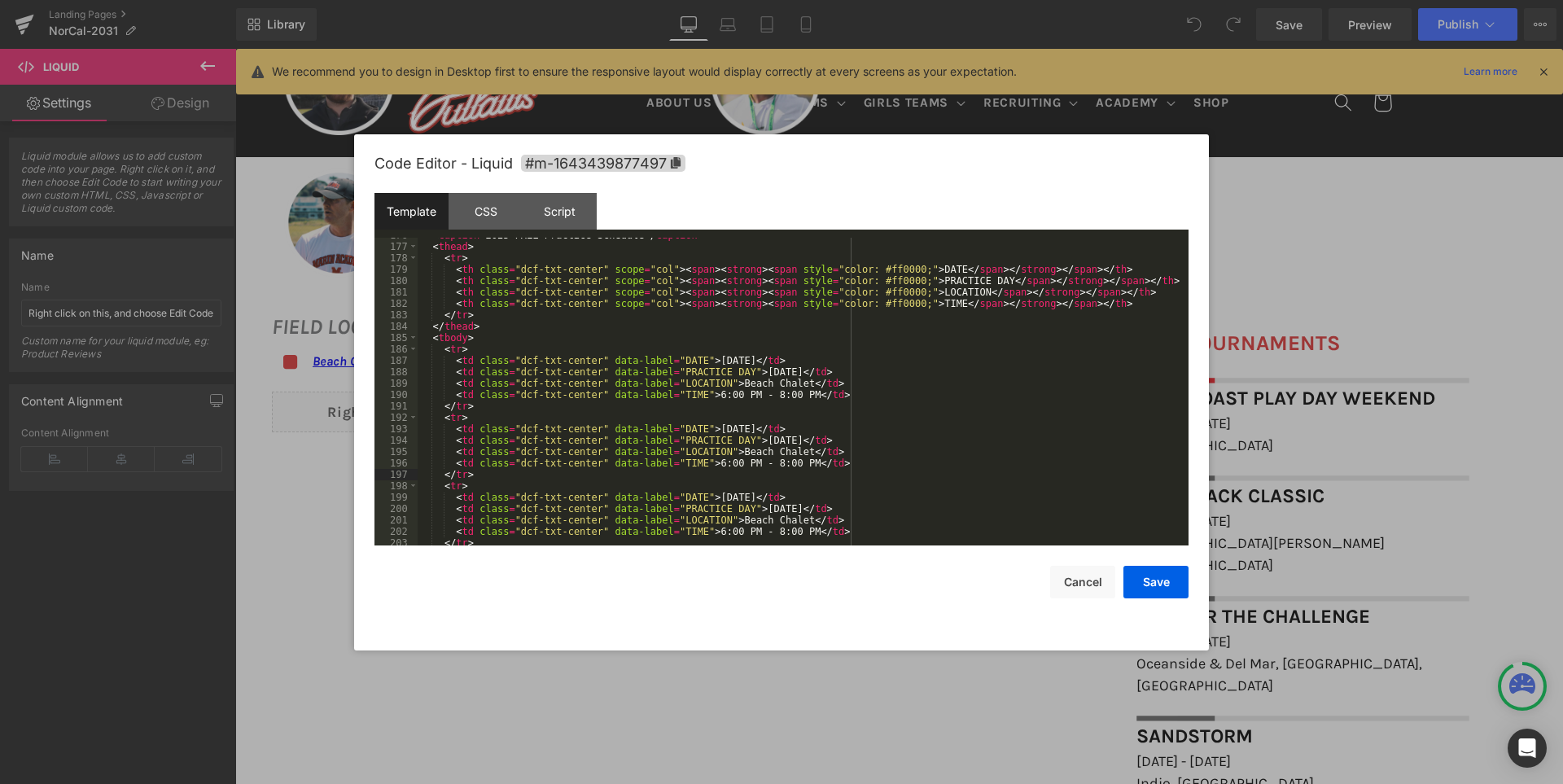
click at [759, 430] on div "< caption > 2025 FALL Practice Schedule </ caption > < thead > < tr > < th clas…" at bounding box center [799, 395] width 764 height 330
click at [751, 436] on div "< caption > 2025 FALL Practice Schedule </ caption > < thead > < tr > < th clas…" at bounding box center [799, 395] width 764 height 330
click at [879, 475] on div "< caption > 2025 FALL Practice Schedule </ caption > < thead > < tr > < th clas…" at bounding box center [799, 395] width 764 height 330
click at [700, 466] on div "< caption > 2025 FALL Practice Schedule </ caption > < thead > < tr > < th clas…" at bounding box center [799, 395] width 764 height 330
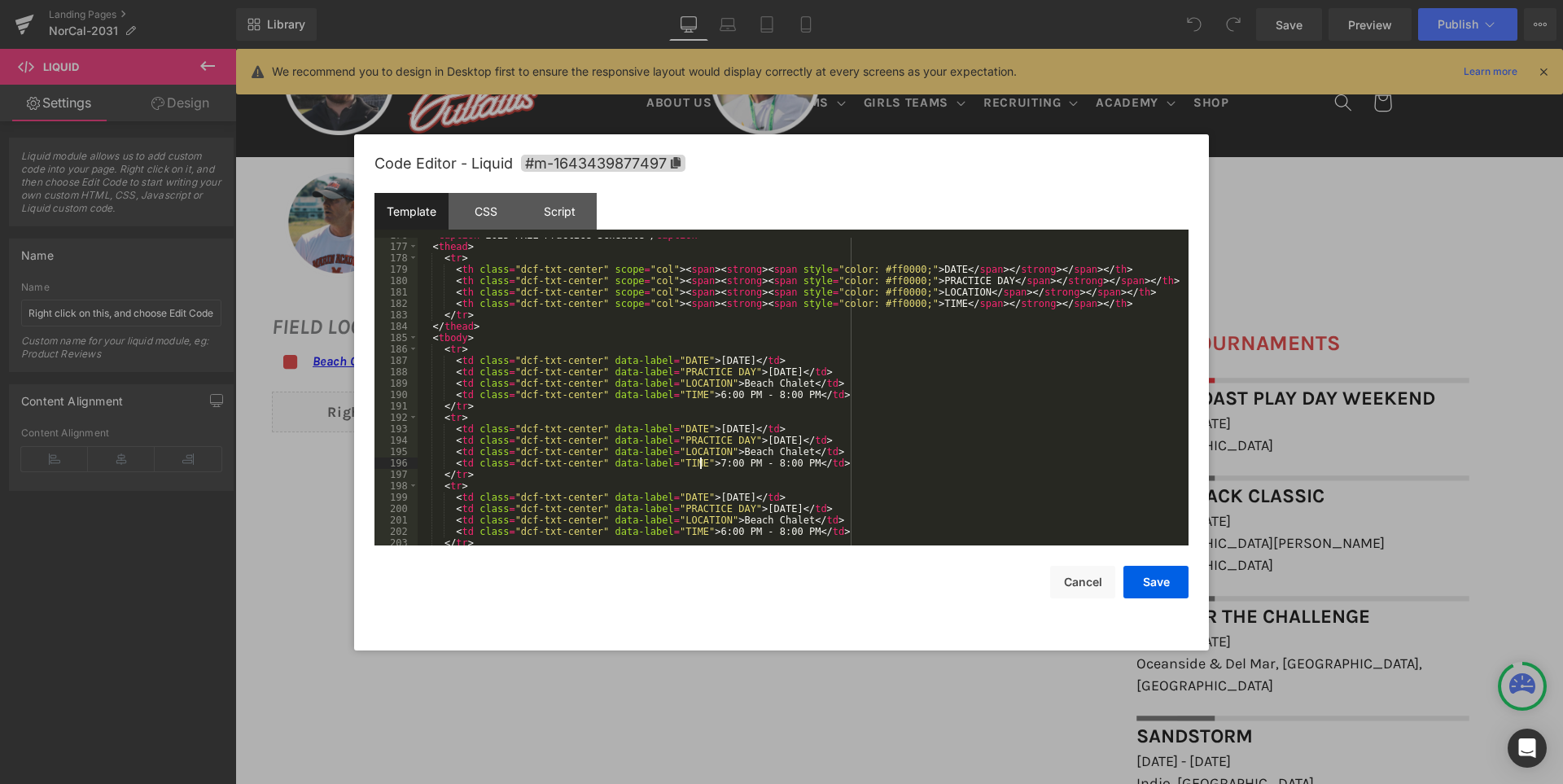
click at [751, 463] on div "< caption > 2025 FALL Practice Schedule </ caption > < thead > < tr > < th clas…" at bounding box center [799, 395] width 764 height 330
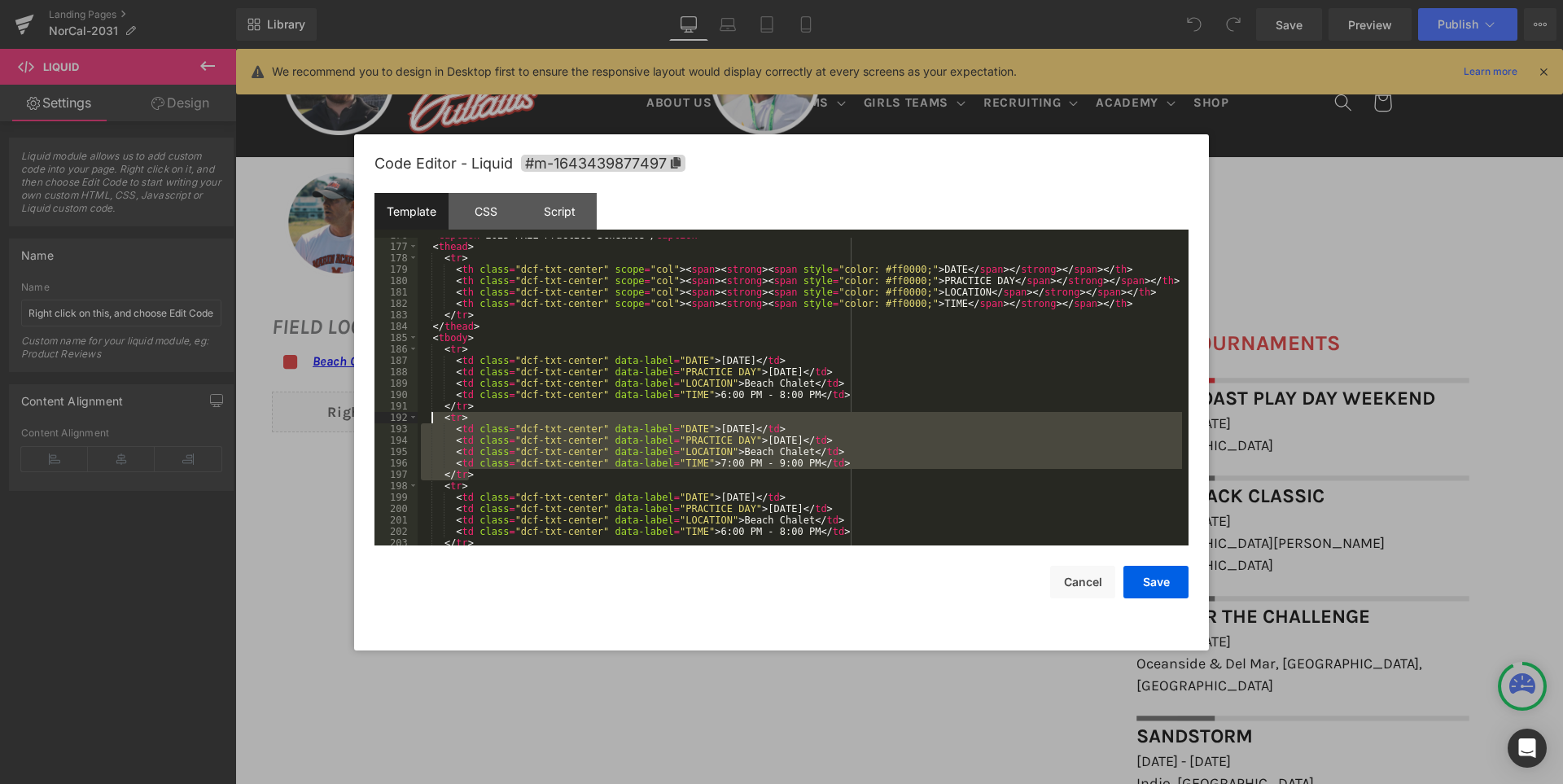
drag, startPoint x: 479, startPoint y: 478, endPoint x: 439, endPoint y: 422, distance: 68.8
click at [439, 422] on div "< caption > 2025 FALL Practice Schedule </ caption > < thead > < tr > < th clas…" at bounding box center [799, 395] width 764 height 330
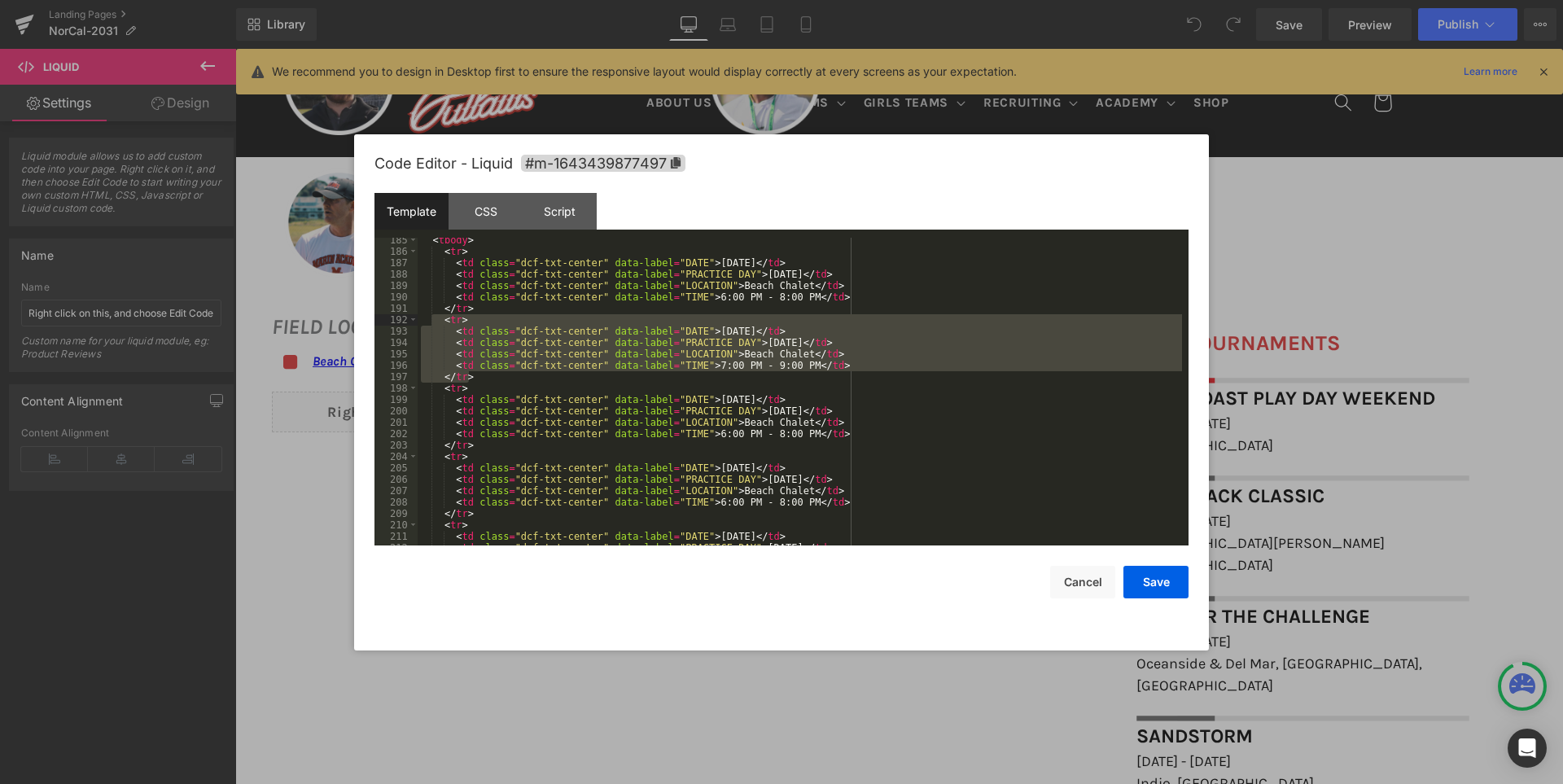
click at [455, 334] on div "< tbody > < tr > < td class = "dcf-txt-center" data-label = "DATE" > September …" at bounding box center [799, 391] width 764 height 307
drag, startPoint x: 440, startPoint y: 320, endPoint x: 472, endPoint y: 376, distance: 64.5
click at [472, 376] on div "< tbody > < tr > < td class = "dcf-txt-center" data-label = "DATE" > September …" at bounding box center [799, 399] width 764 height 330
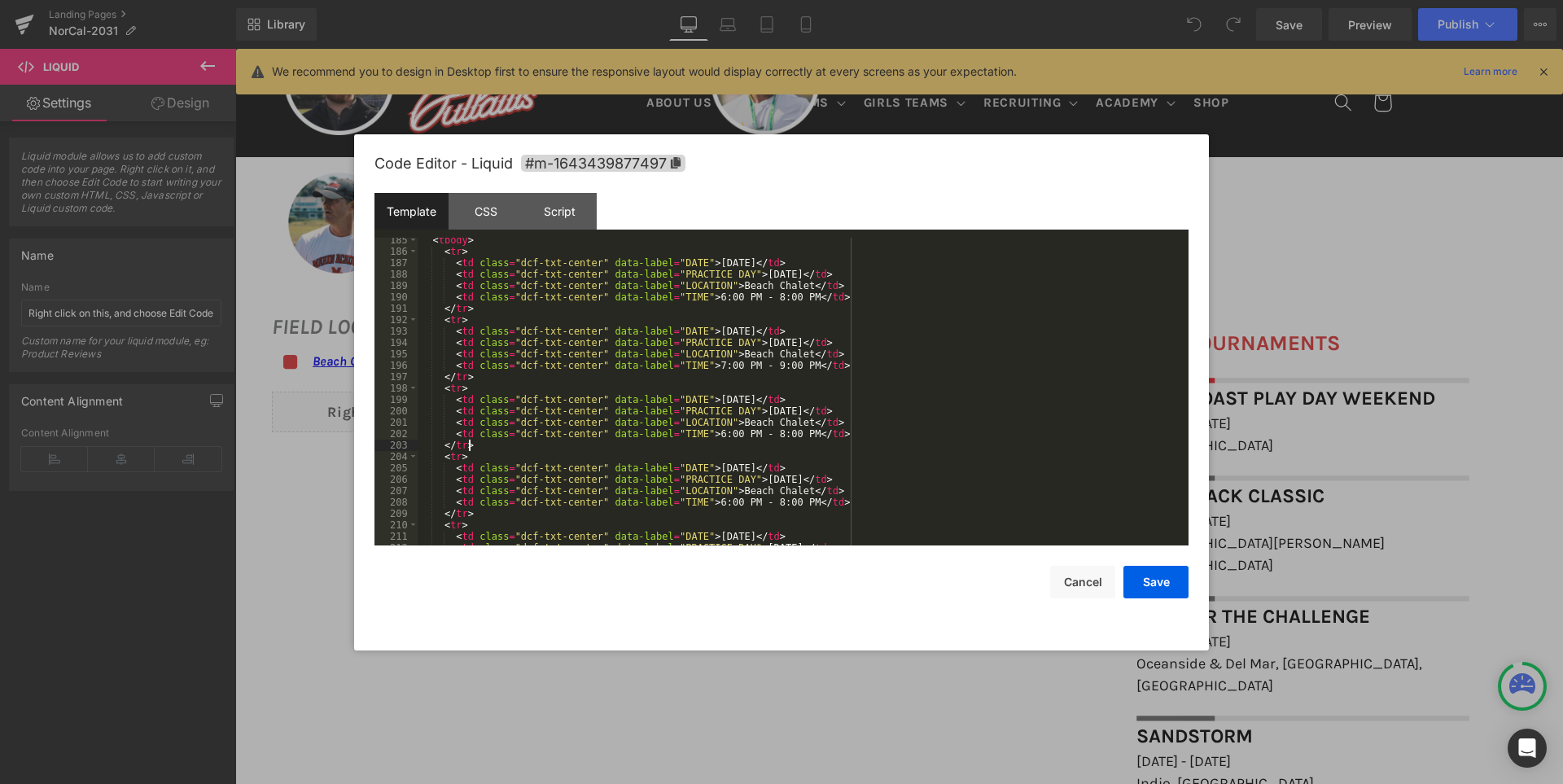
click at [486, 444] on div "< tbody > < tr > < td class = "dcf-txt-center" data-label = "DATE" > September …" at bounding box center [799, 399] width 764 height 330
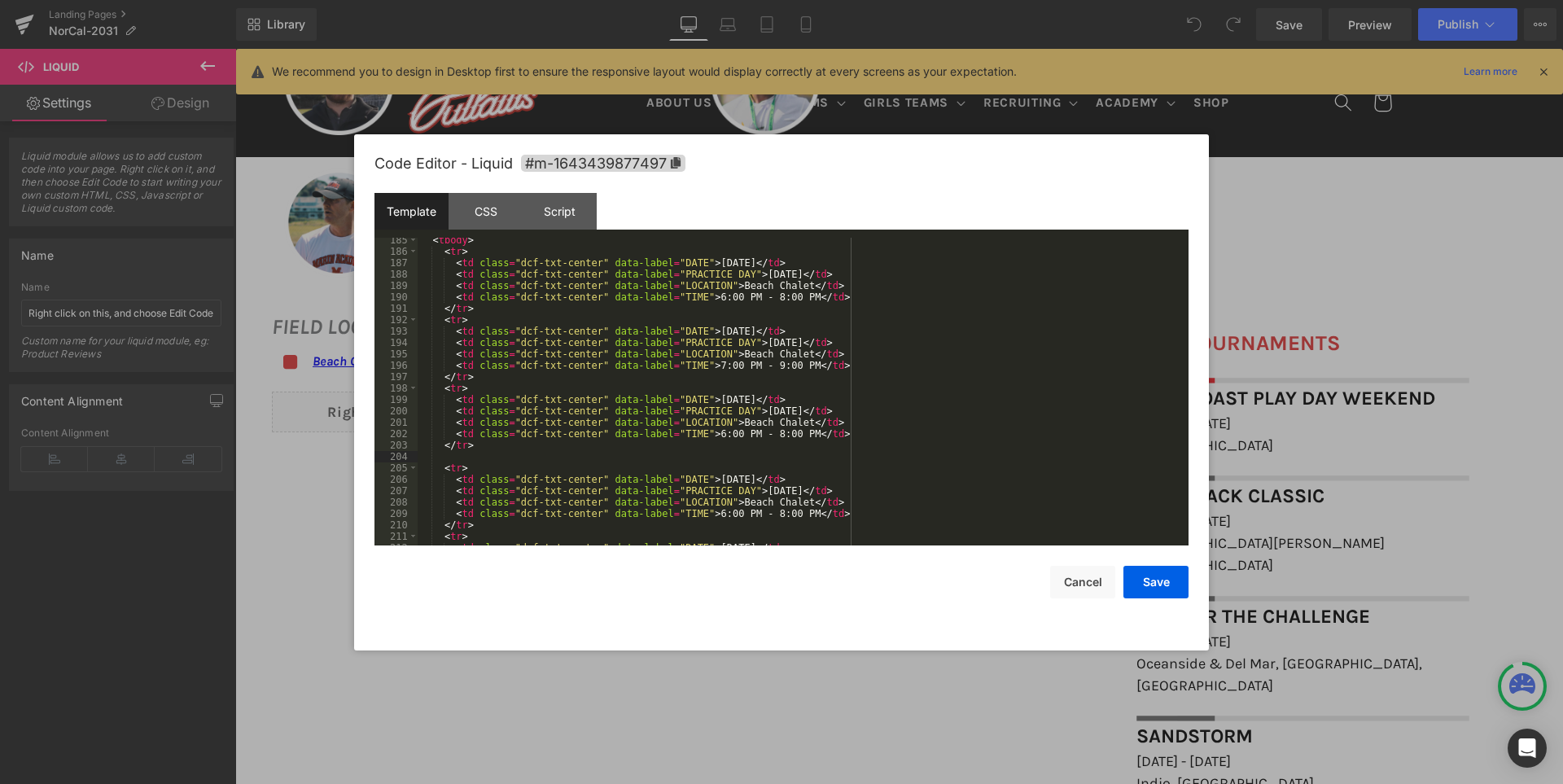
paste textarea
click at [723, 469] on div "< tbody > < tr > < td class = "dcf-txt-center" data-label = "DATE" > September …" at bounding box center [799, 399] width 764 height 330
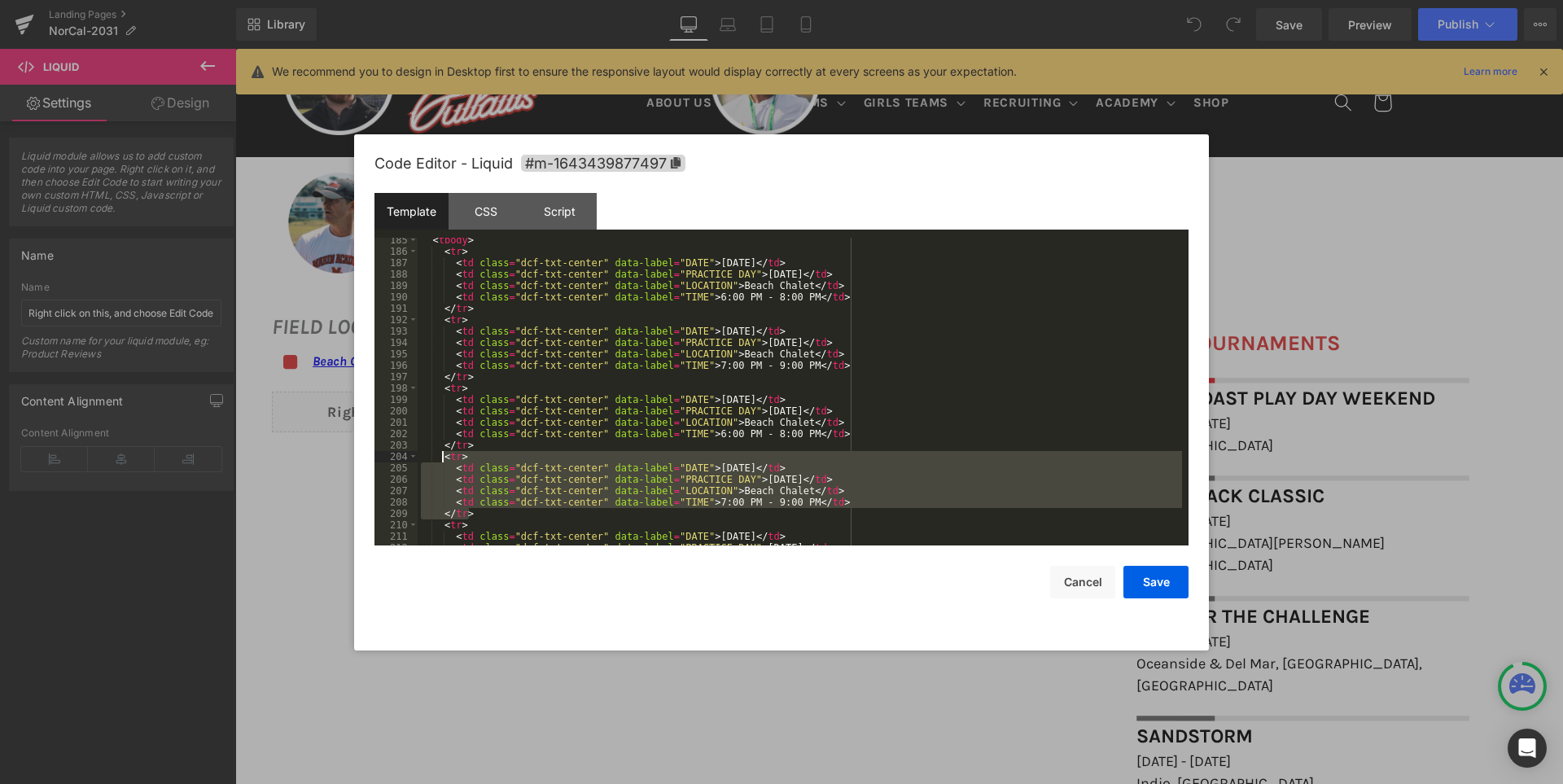
drag, startPoint x: 474, startPoint y: 511, endPoint x: 443, endPoint y: 461, distance: 58.8
click at [443, 461] on div "< tbody > < tr > < td class = "dcf-txt-center" data-label = "DATE" > September …" at bounding box center [799, 399] width 764 height 330
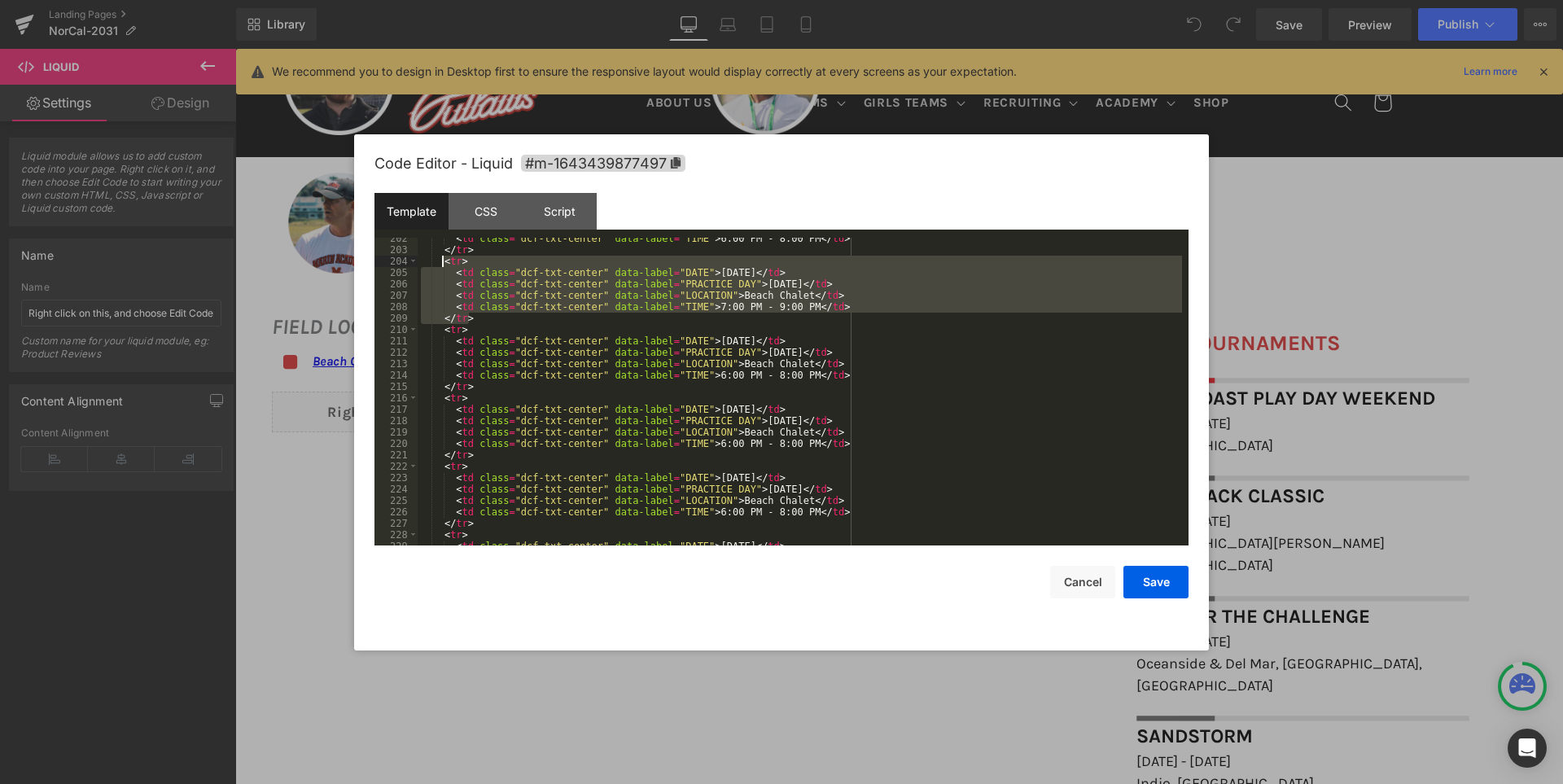
scroll to position [2295, 0]
click at [474, 451] on div "< td class = "dcf-txt-center" data-label = "TIME" > 6:00 PM - 8:00 PM </ td > <…" at bounding box center [799, 398] width 764 height 330
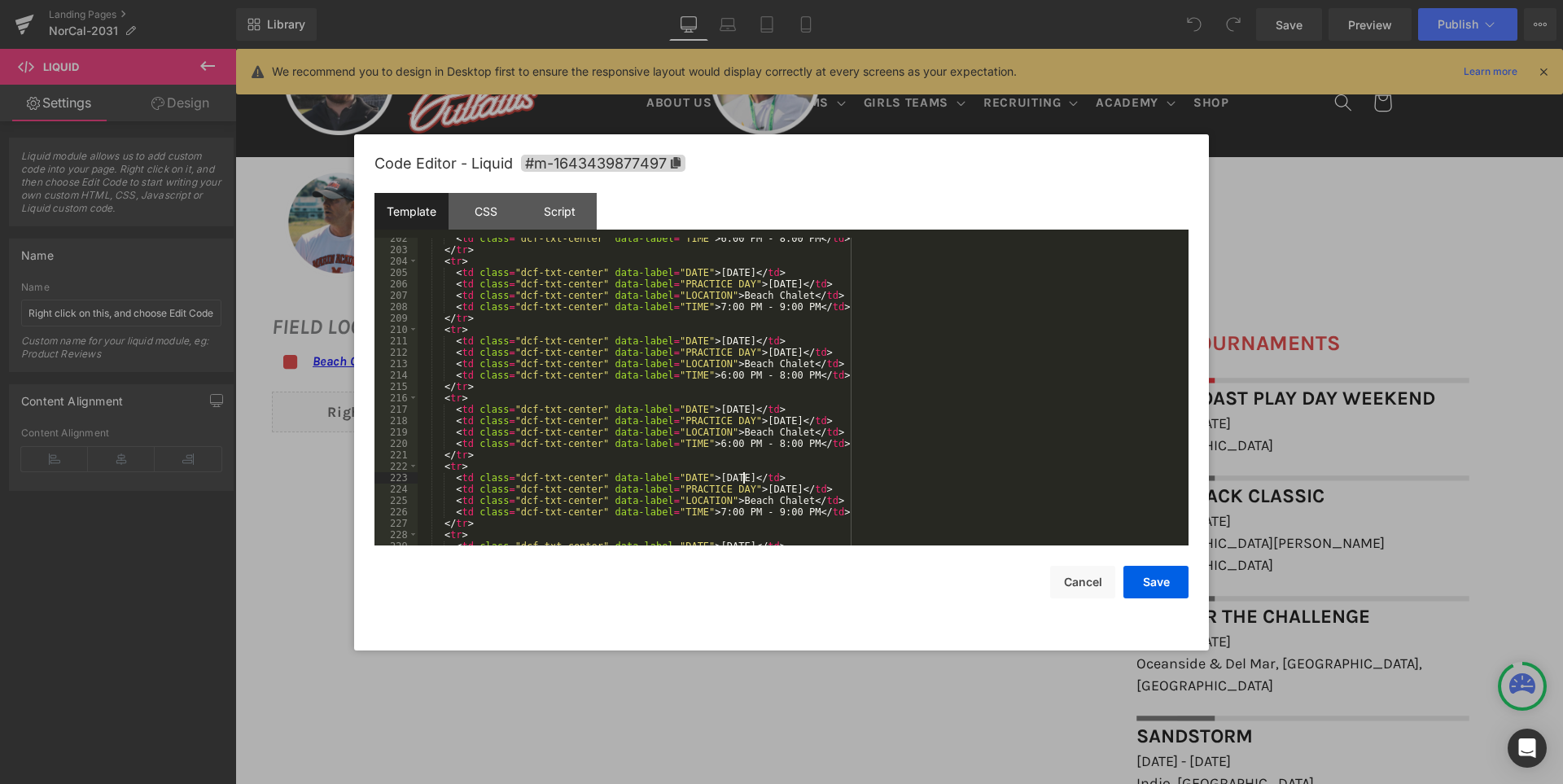
click at [741, 478] on div "< td class = "dcf-txt-center" data-label = "TIME" > 6:00 PM - 8:00 PM </ td > <…" at bounding box center [799, 398] width 764 height 330
click at [803, 502] on div "< td class = "dcf-txt-center" data-label = "TIME" > 6:00 PM - 8:00 PM </ td > <…" at bounding box center [799, 398] width 764 height 330
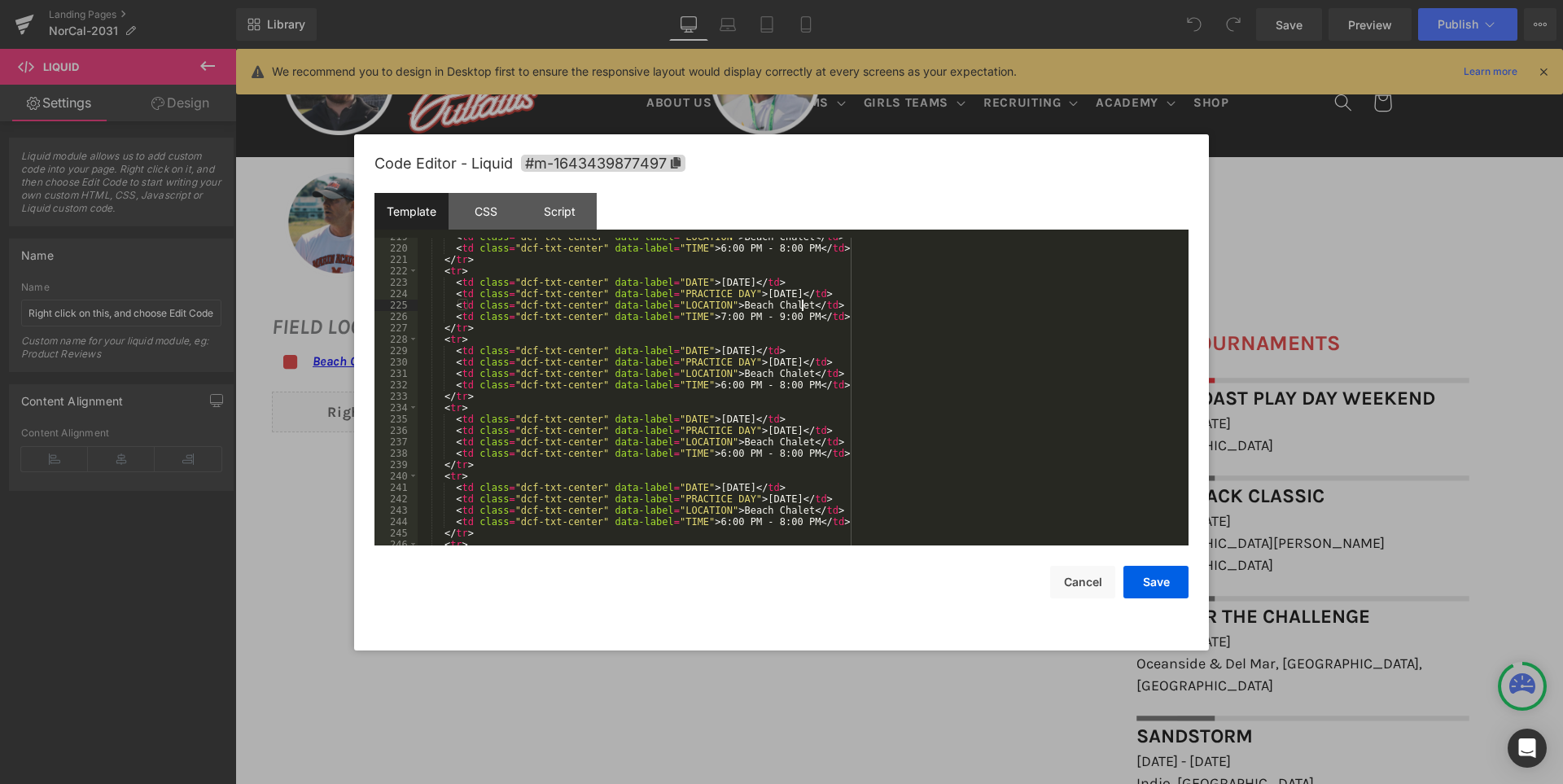
scroll to position [2491, 0]
click at [476, 398] on div "< td class = "dcf-txt-center" data-label = "LOCATION" > Beach Chalet </ td > < …" at bounding box center [799, 396] width 764 height 330
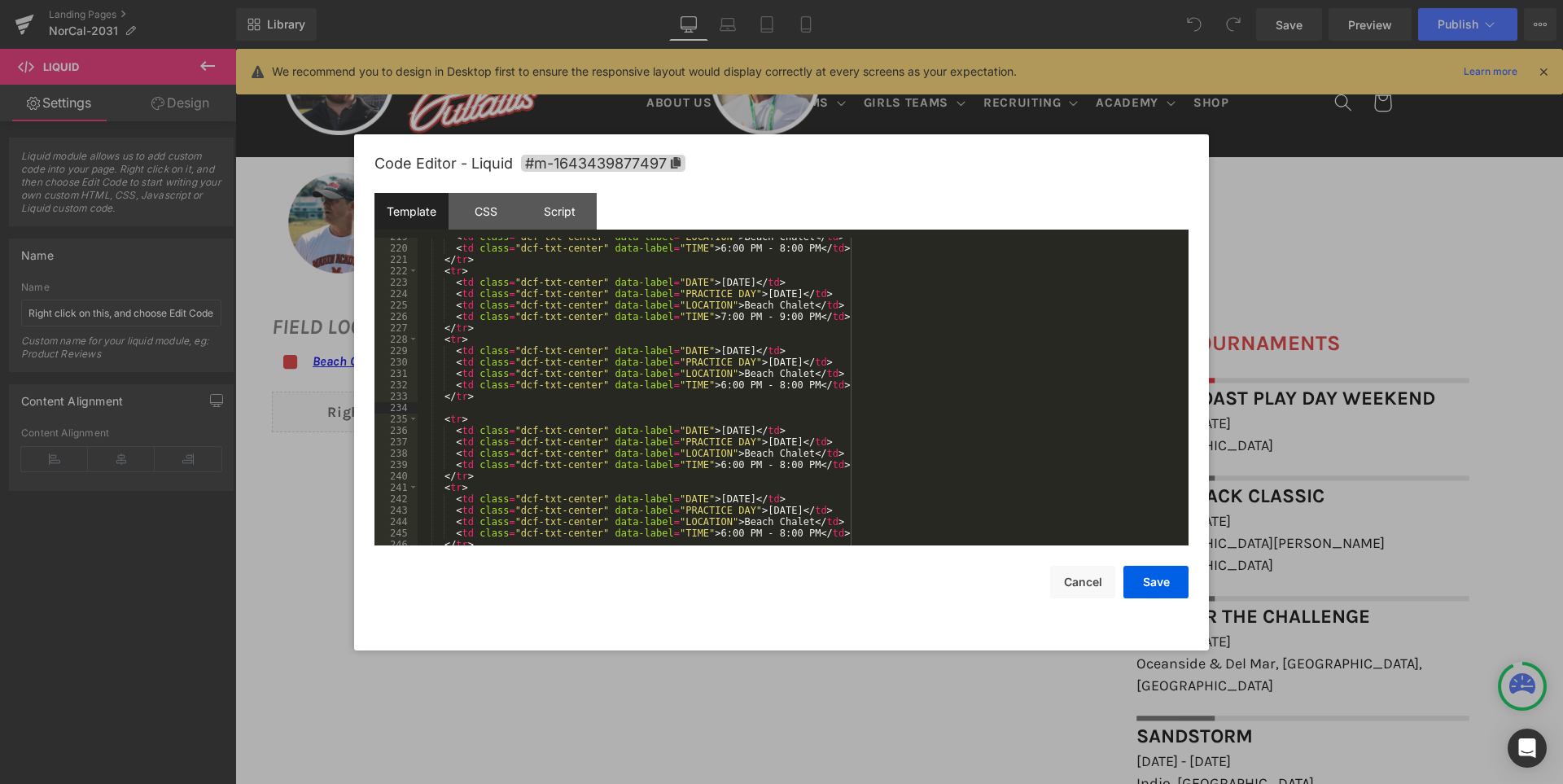
paste textarea
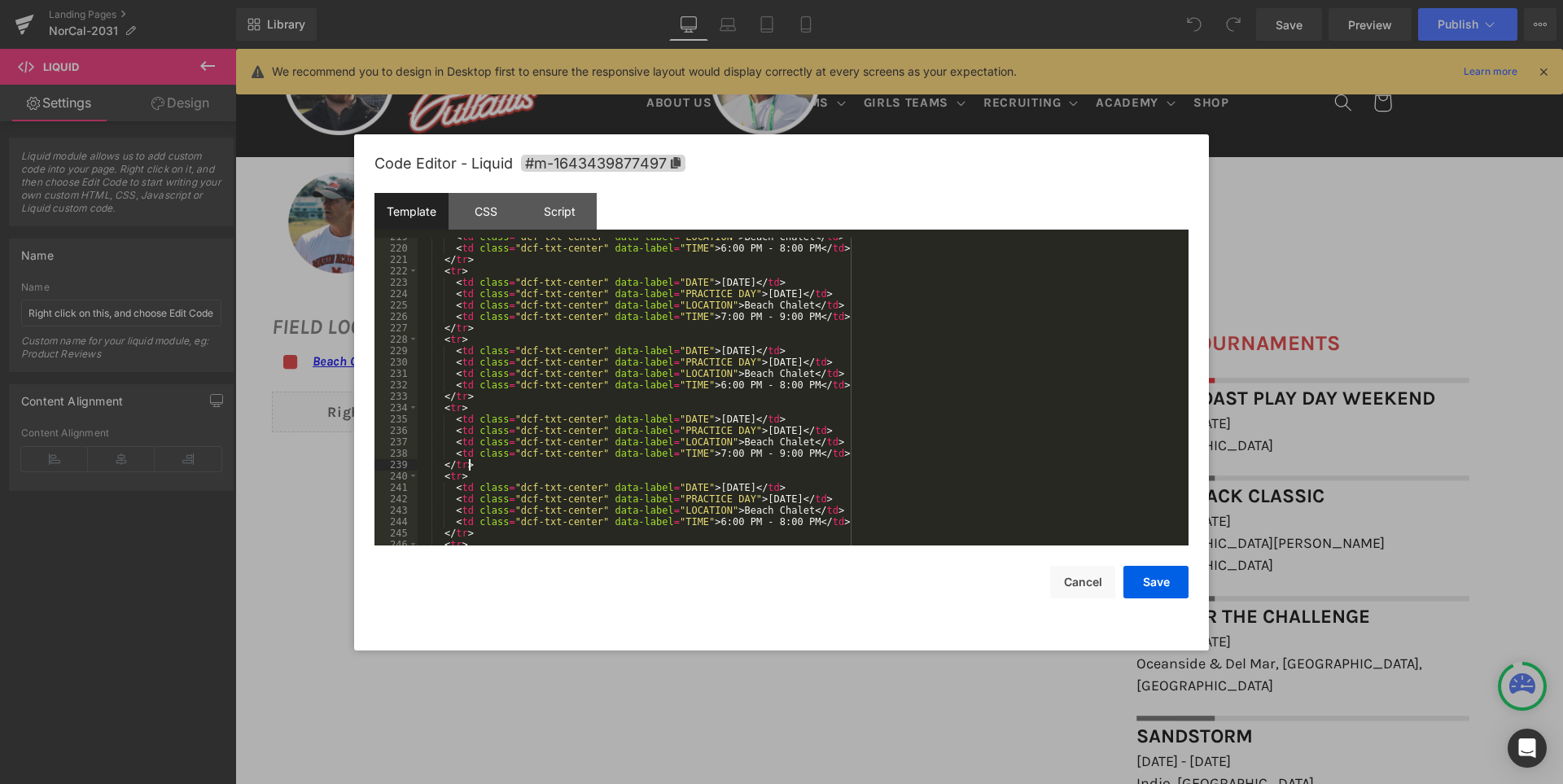
click at [740, 419] on div "< td class = "dcf-txt-center" data-label = "LOCATION" > Beach Chalet </ td > < …" at bounding box center [799, 396] width 764 height 330
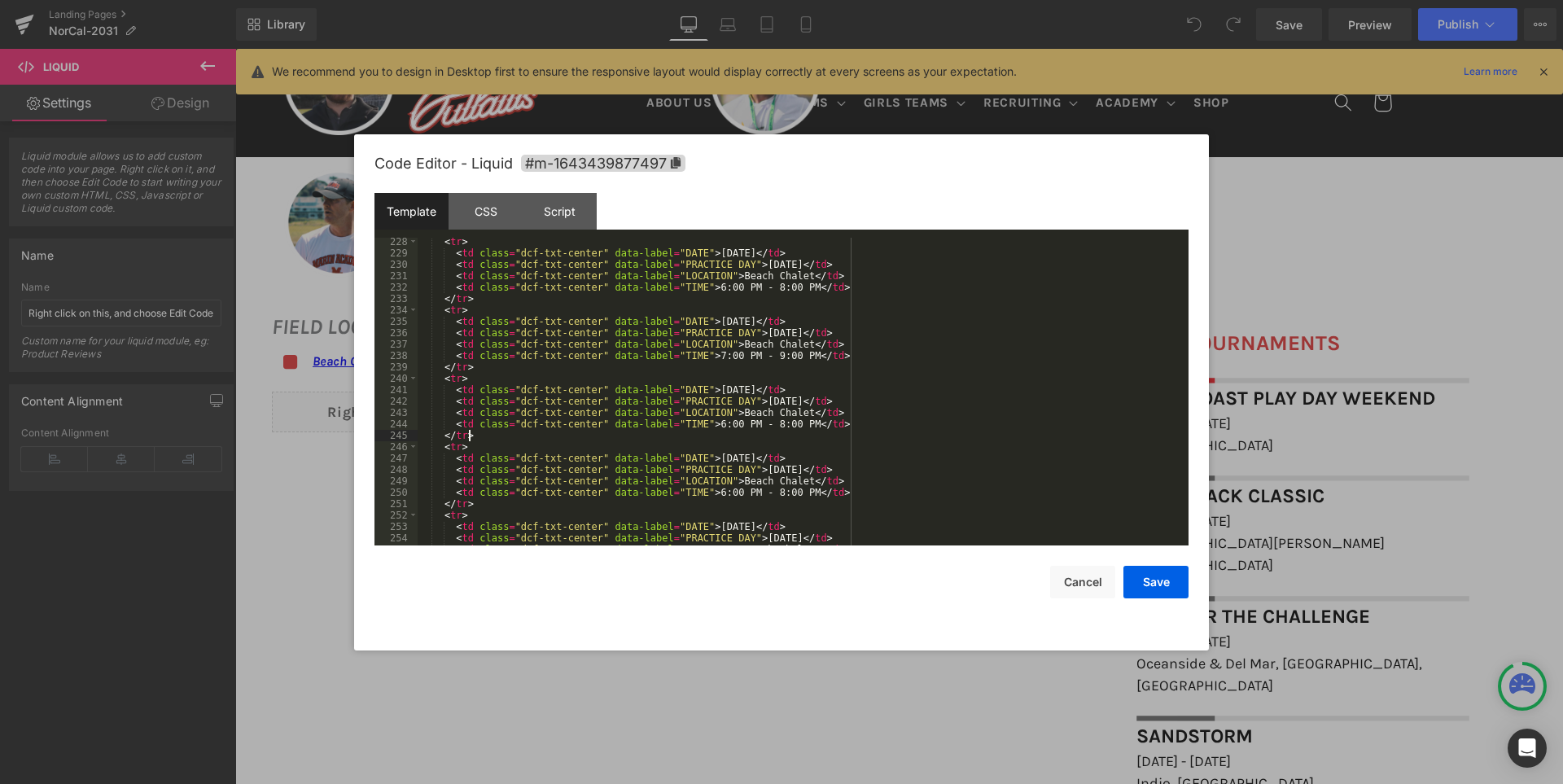
click at [472, 436] on div "< tr > < td class = "dcf-txt-center" data-label = "DATE" > October 26, 2025 </ …" at bounding box center [799, 401] width 764 height 330
click at [712, 390] on div "< tr > < td class = "dcf-txt-center" data-label = "DATE" > October 26, 2025 </ …" at bounding box center [799, 401] width 764 height 330
click at [715, 455] on div "< tr > < td class = "dcf-txt-center" data-label = "DATE" > October 26, 2025 </ …" at bounding box center [799, 401] width 764 height 330
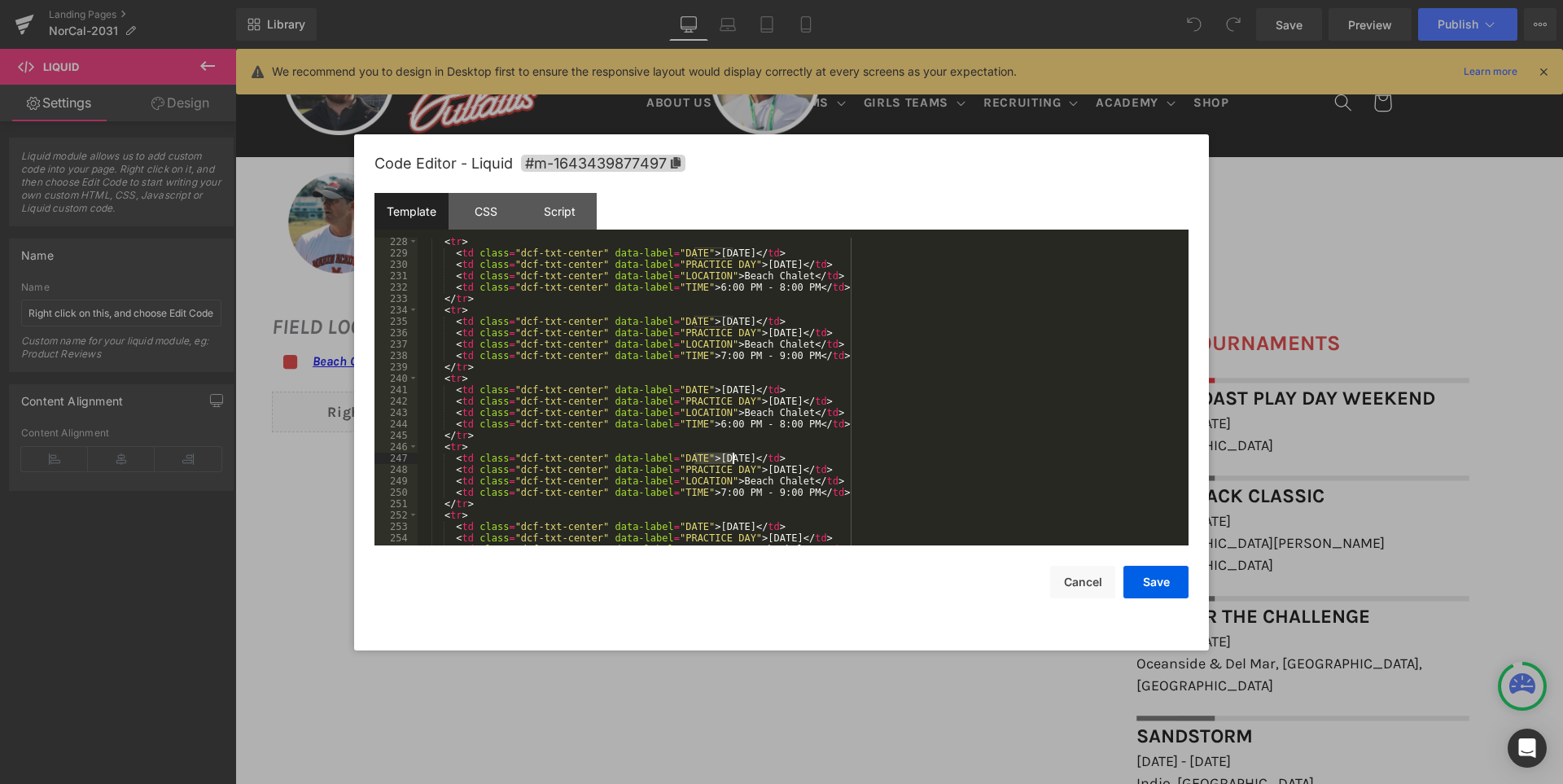
paste textarea
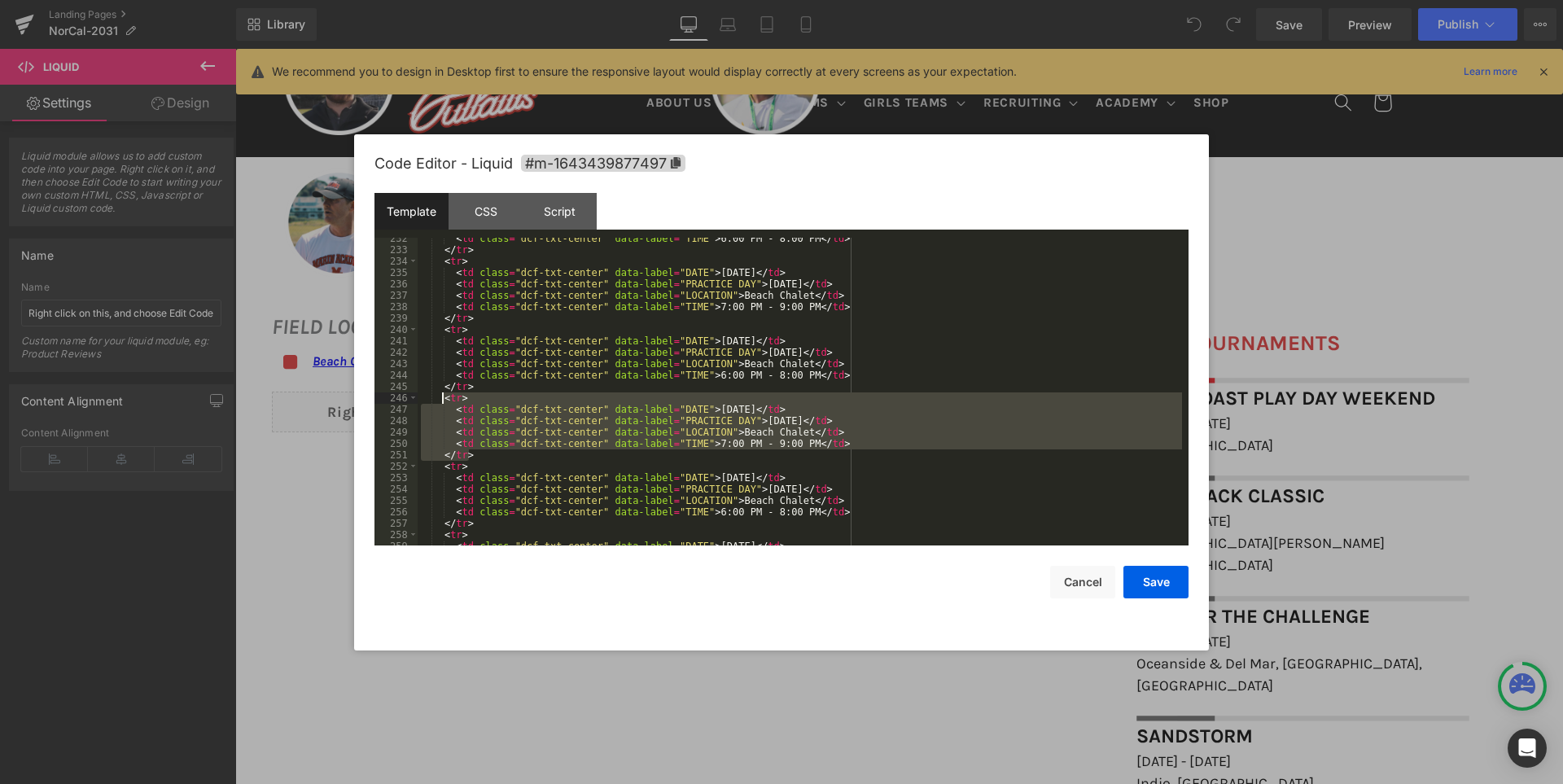
drag, startPoint x: 475, startPoint y: 452, endPoint x: 442, endPoint y: 402, distance: 59.9
click at [442, 402] on div "< td class = "dcf-txt-center" data-label = "TIME" > 6:00 PM - 8:00 PM </ td > <…" at bounding box center [799, 398] width 764 height 330
click at [442, 402] on div "< td class = "dcf-txt-center" data-label = "TIME" > 6:00 PM - 8:00 PM </ td > <…" at bounding box center [799, 391] width 764 height 307
drag, startPoint x: 443, startPoint y: 397, endPoint x: 479, endPoint y: 452, distance: 65.7
click at [479, 452] on div "< td class = "dcf-txt-center" data-label = "TIME" > 6:00 PM - 8:00 PM </ td > <…" at bounding box center [799, 398] width 764 height 330
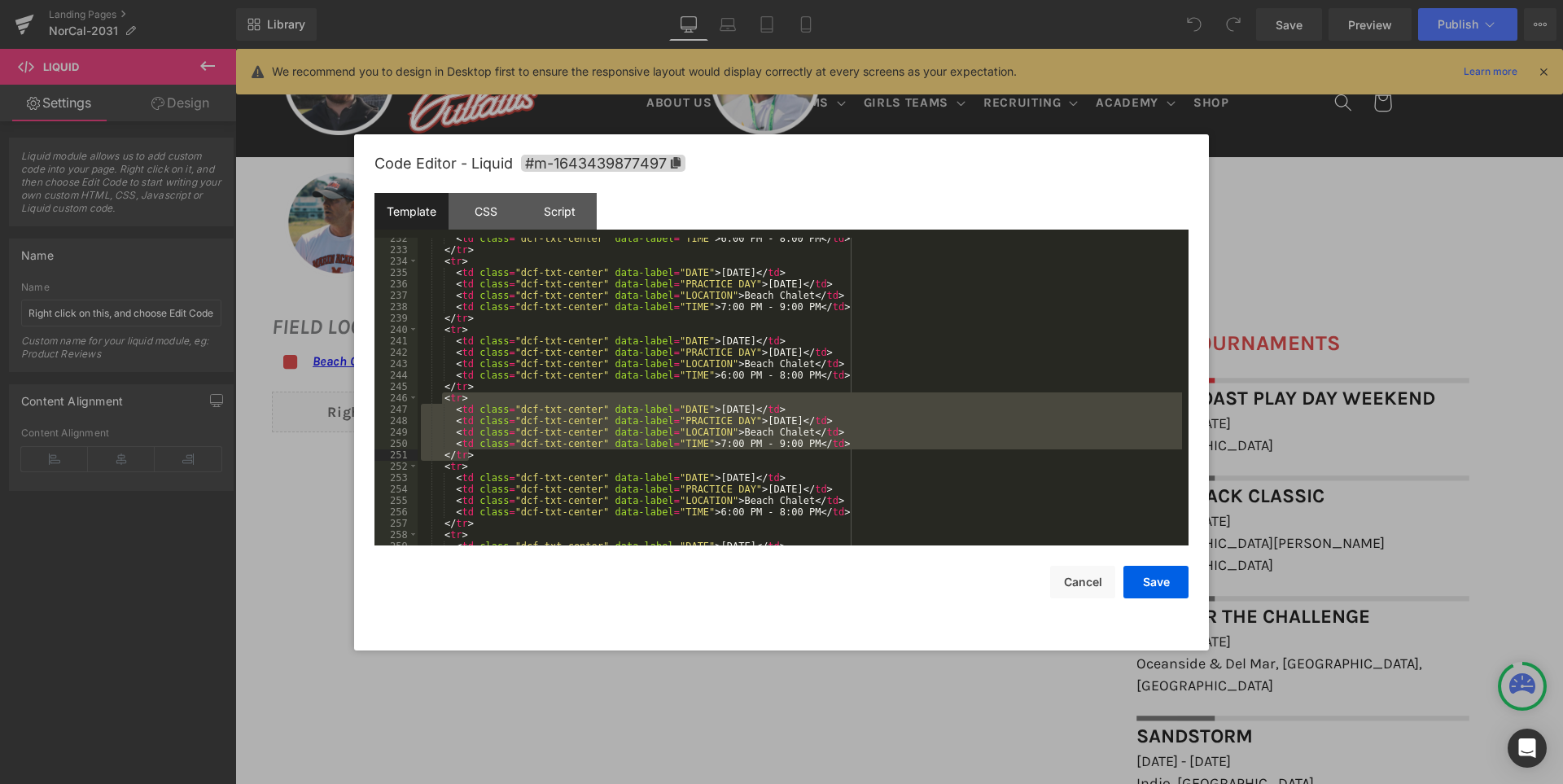
scroll to position [2734, 0]
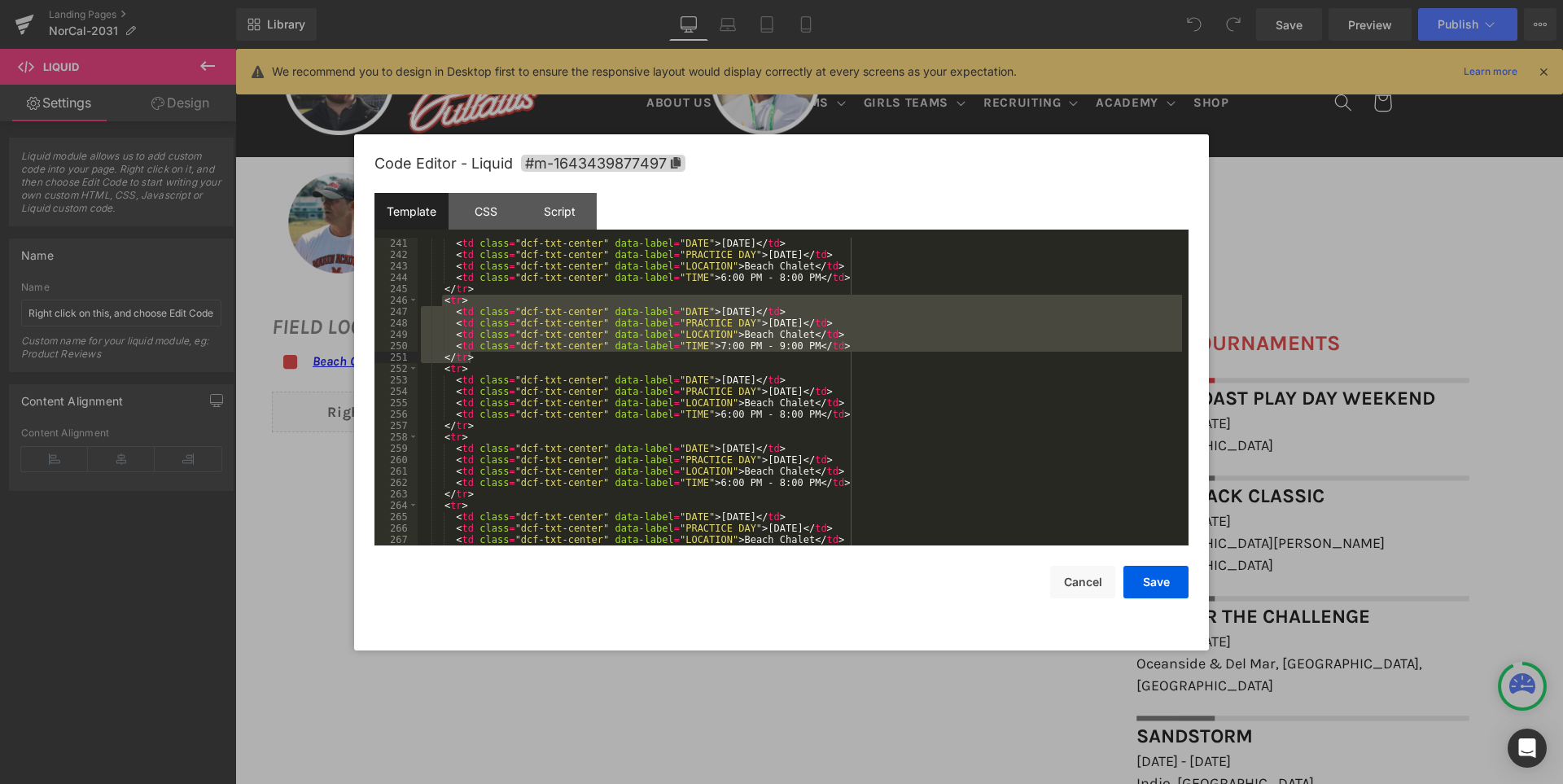
click at [476, 495] on div "< td class = "dcf-txt-center" data-label = "DATE" > November 2, 2025 </ td > < …" at bounding box center [799, 402] width 764 height 330
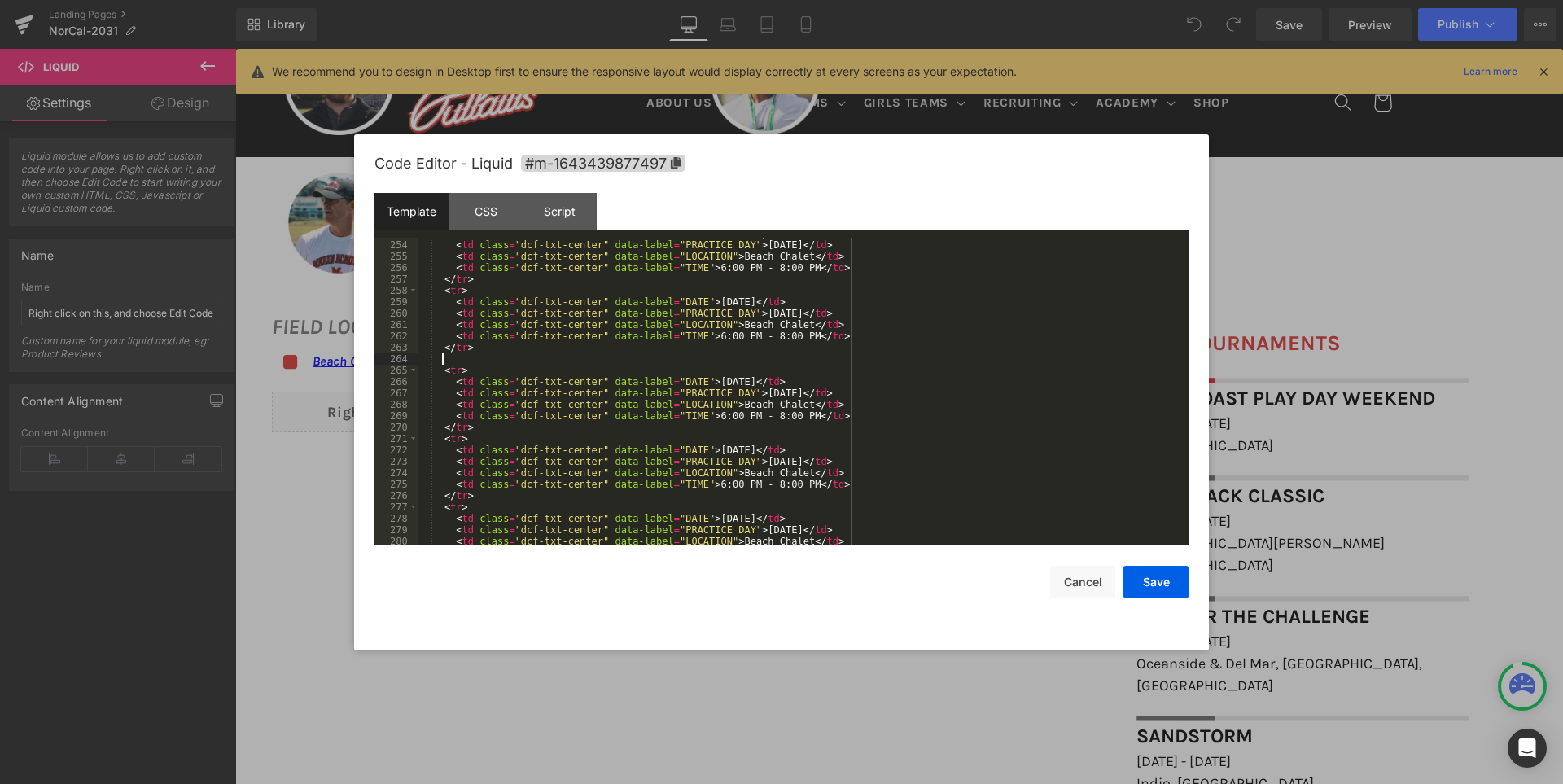
scroll to position [2930, 0]
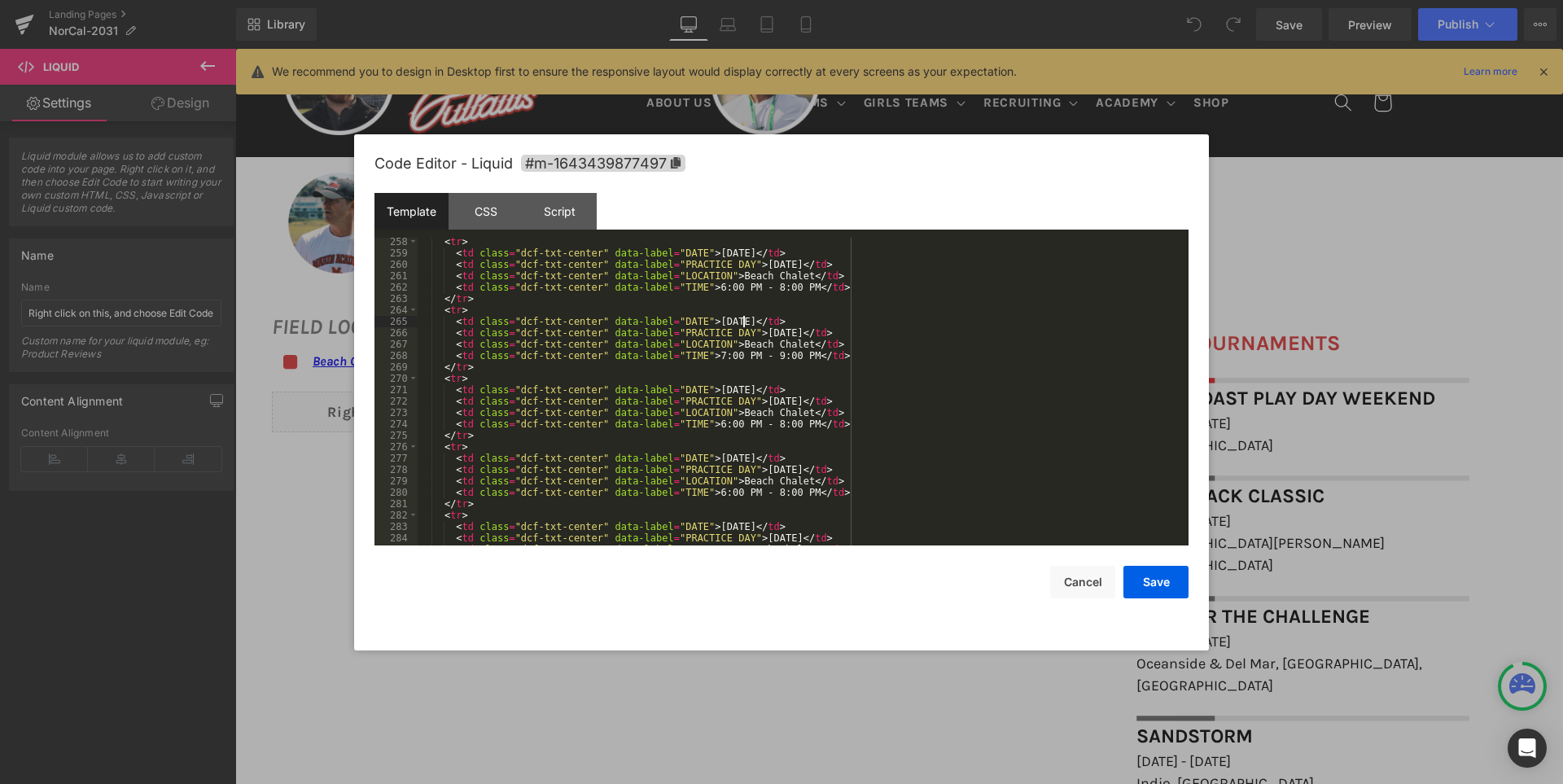
click at [746, 320] on div "< tr > < td class = "dcf-txt-center" data-label = "DATE" > November 16, 2025 </…" at bounding box center [799, 401] width 764 height 330
click at [493, 501] on div "< tr > < td class = "dcf-txt-center" data-label = "DATE" > November 16, 2025 </…" at bounding box center [799, 401] width 764 height 330
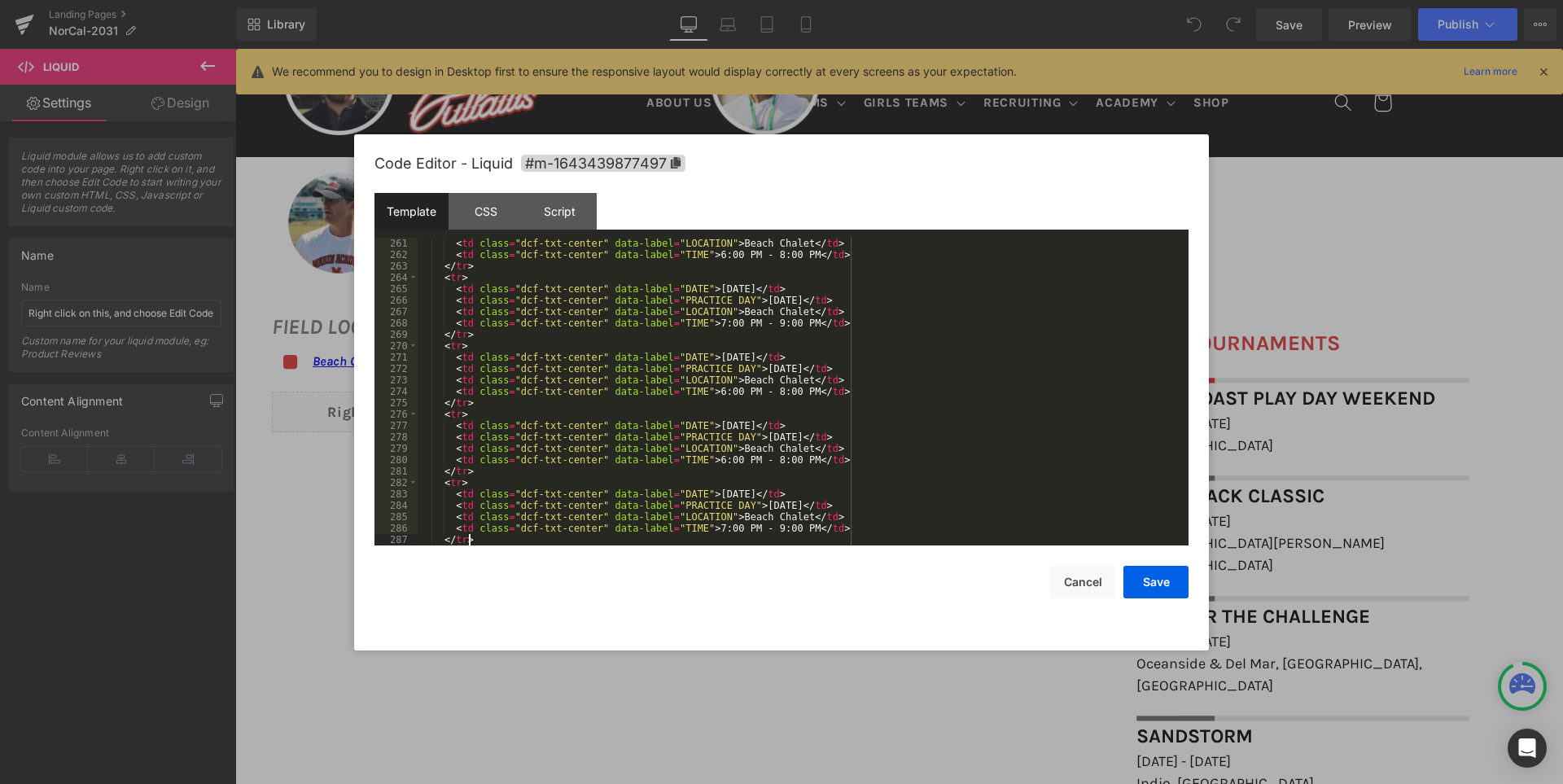
scroll to position [3060, 0]
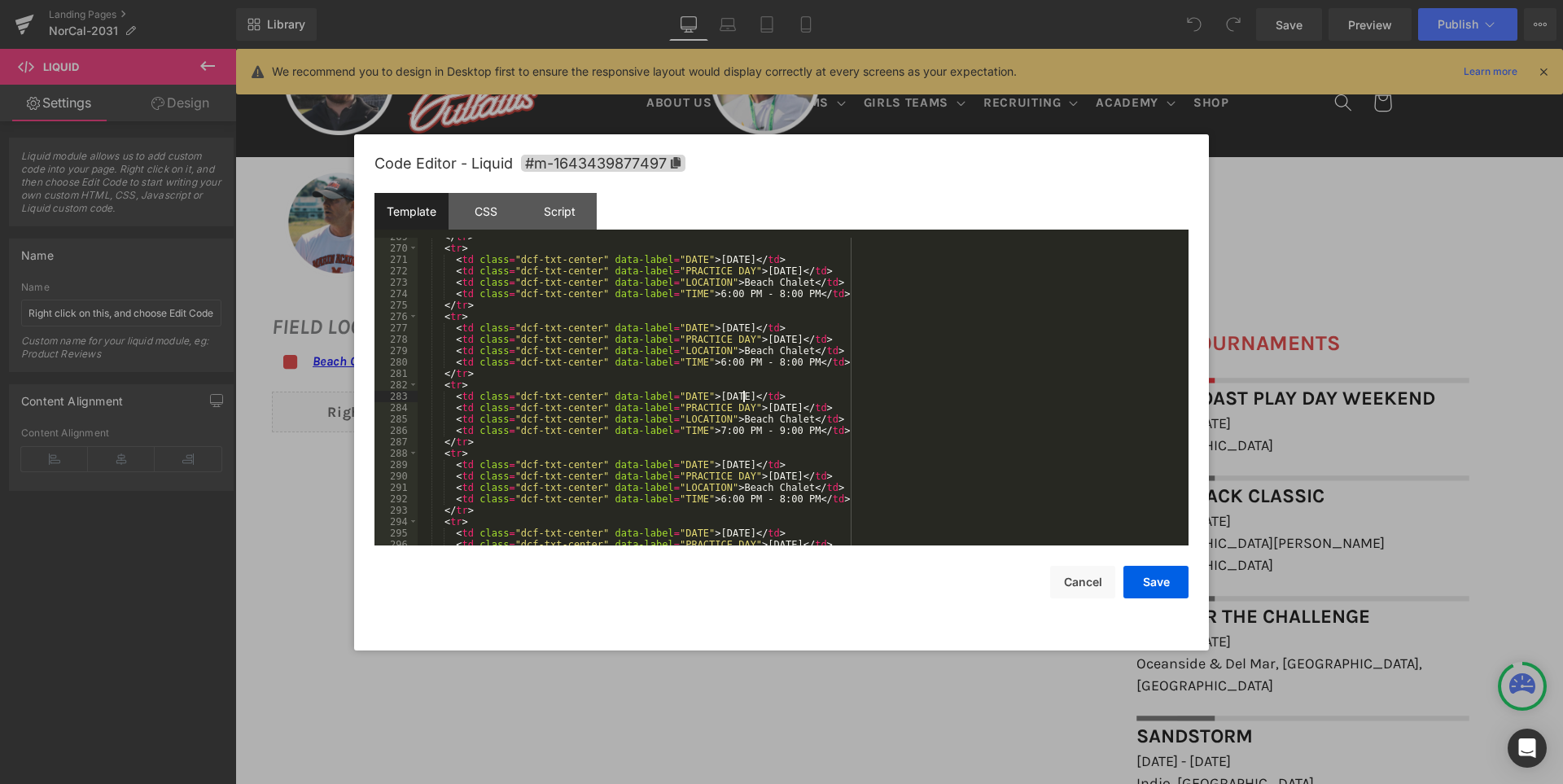
click at [745, 396] on div "</ tr > < tr > < td class = "dcf-txt-center" data-label = "DATE" > November 22,…" at bounding box center [799, 396] width 764 height 330
click at [636, 503] on div "</ tr > < tr > < td class = "dcf-txt-center" data-label = "DATE" > November 22,…" at bounding box center [799, 396] width 764 height 330
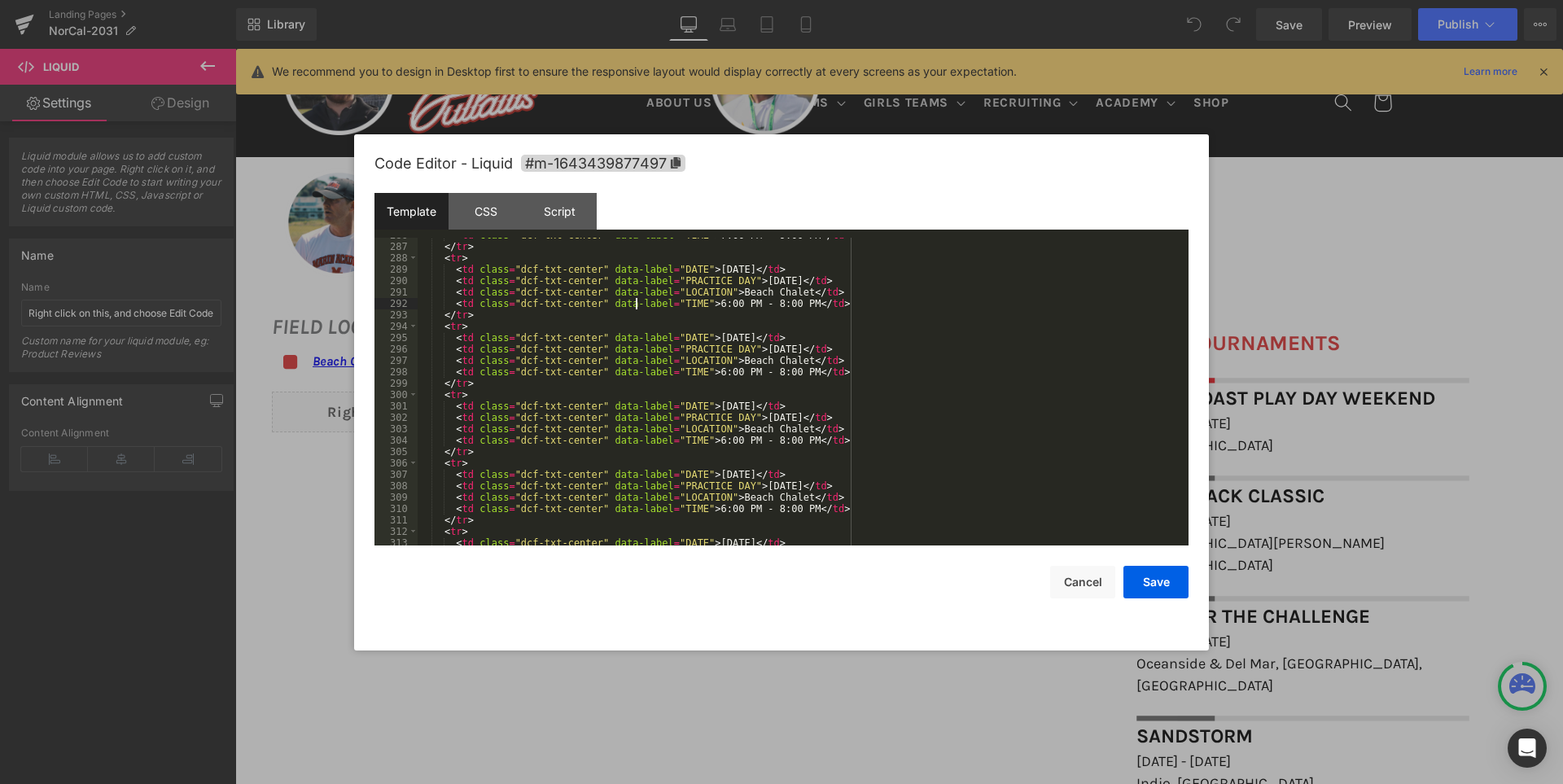
scroll to position [3256, 0]
click at [749, 405] on div "< td class = "dcf-txt-center" data-label = "TIME" > 7:00 PM - 9:00 PM </ td > <…" at bounding box center [799, 395] width 764 height 330
click at [750, 476] on div "< td class = "dcf-txt-center" data-label = "TIME" > 7:00 PM - 9:00 PM </ td > <…" at bounding box center [799, 395] width 764 height 330
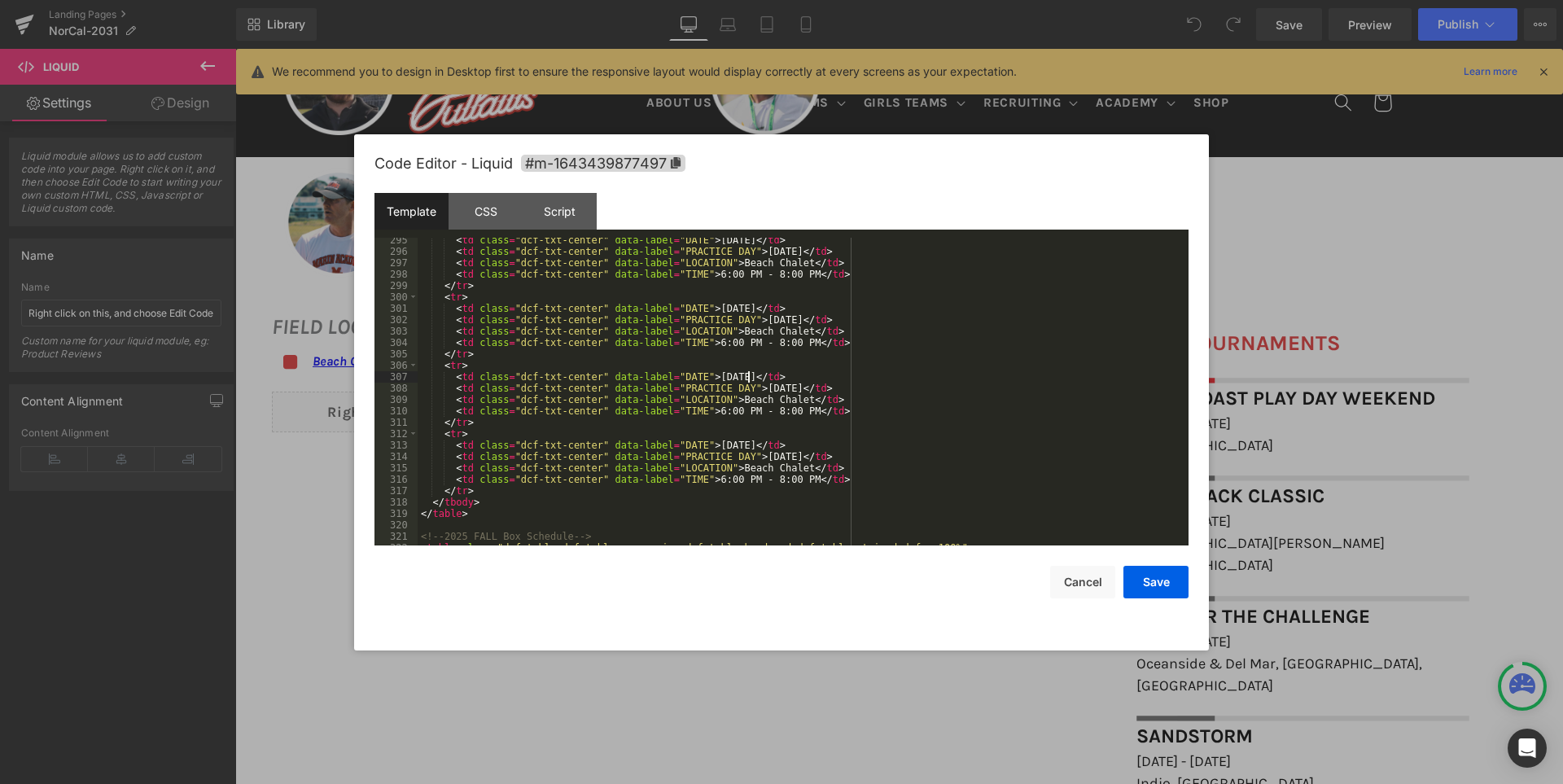
scroll to position [3402, 0]
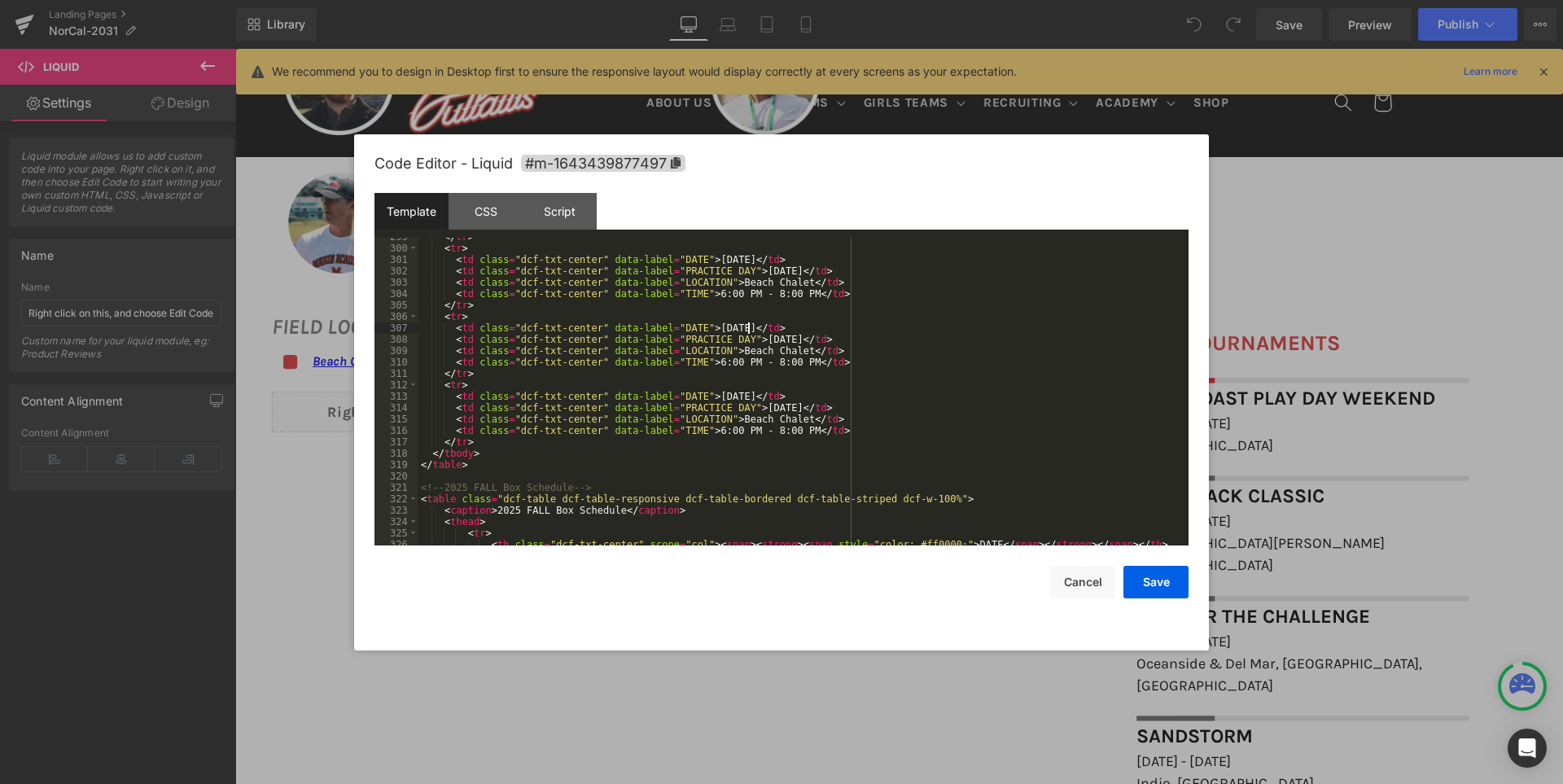
click at [749, 379] on div "</ tr > < tr > < td class = "dcf-txt-center" data-label = "DATE" > December 21,…" at bounding box center [799, 396] width 764 height 330
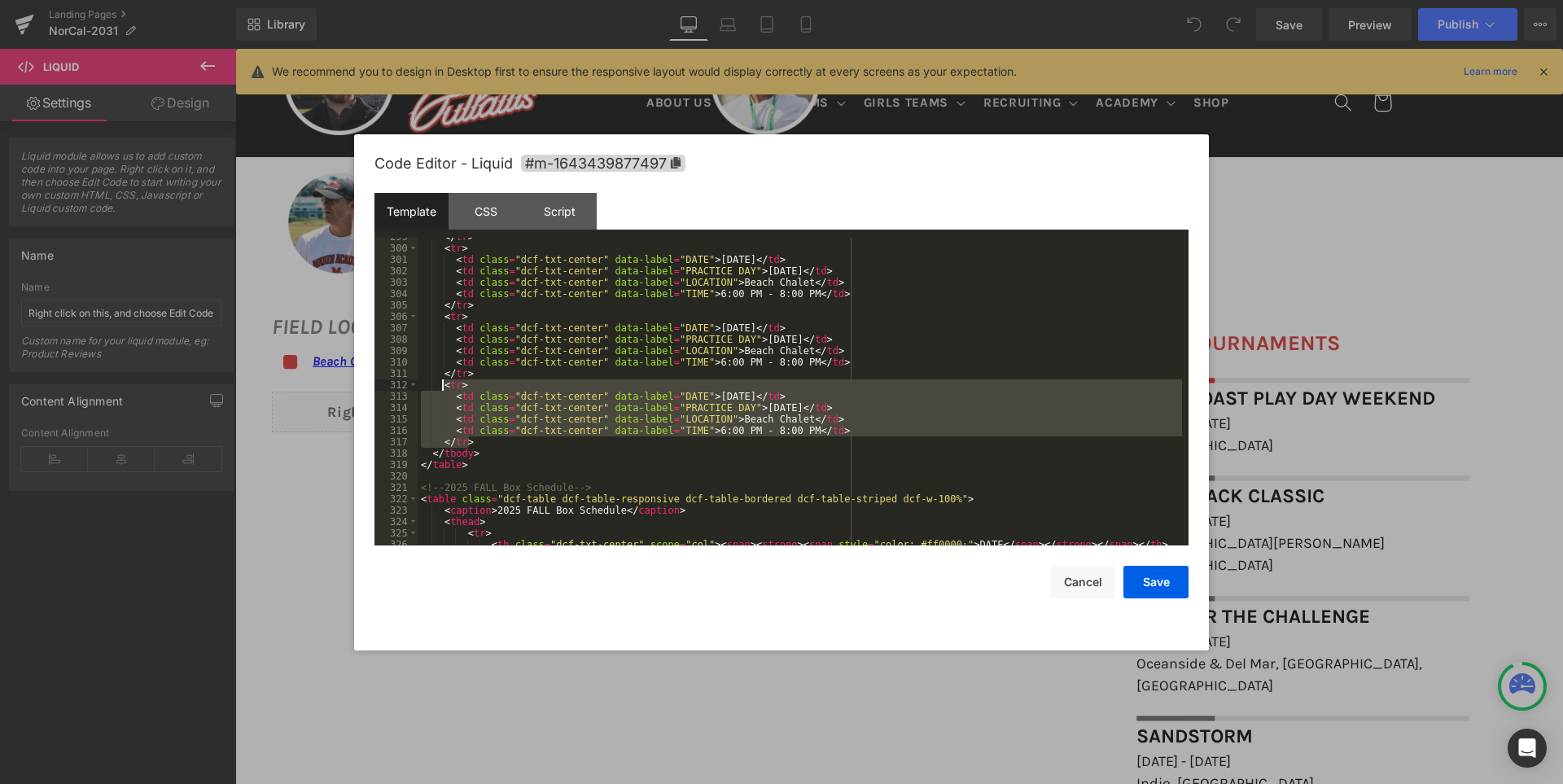
drag, startPoint x: 476, startPoint y: 442, endPoint x: 444, endPoint y: 389, distance: 61.9
click at [444, 389] on div "</ tr > < tr > < td class = "dcf-txt-center" data-label = "DATE" > December 21,…" at bounding box center [799, 396] width 764 height 330
click at [480, 438] on div "</ tr > < tr > < td class = "dcf-txt-center" data-label = "DATE" > December 21,…" at bounding box center [799, 391] width 764 height 307
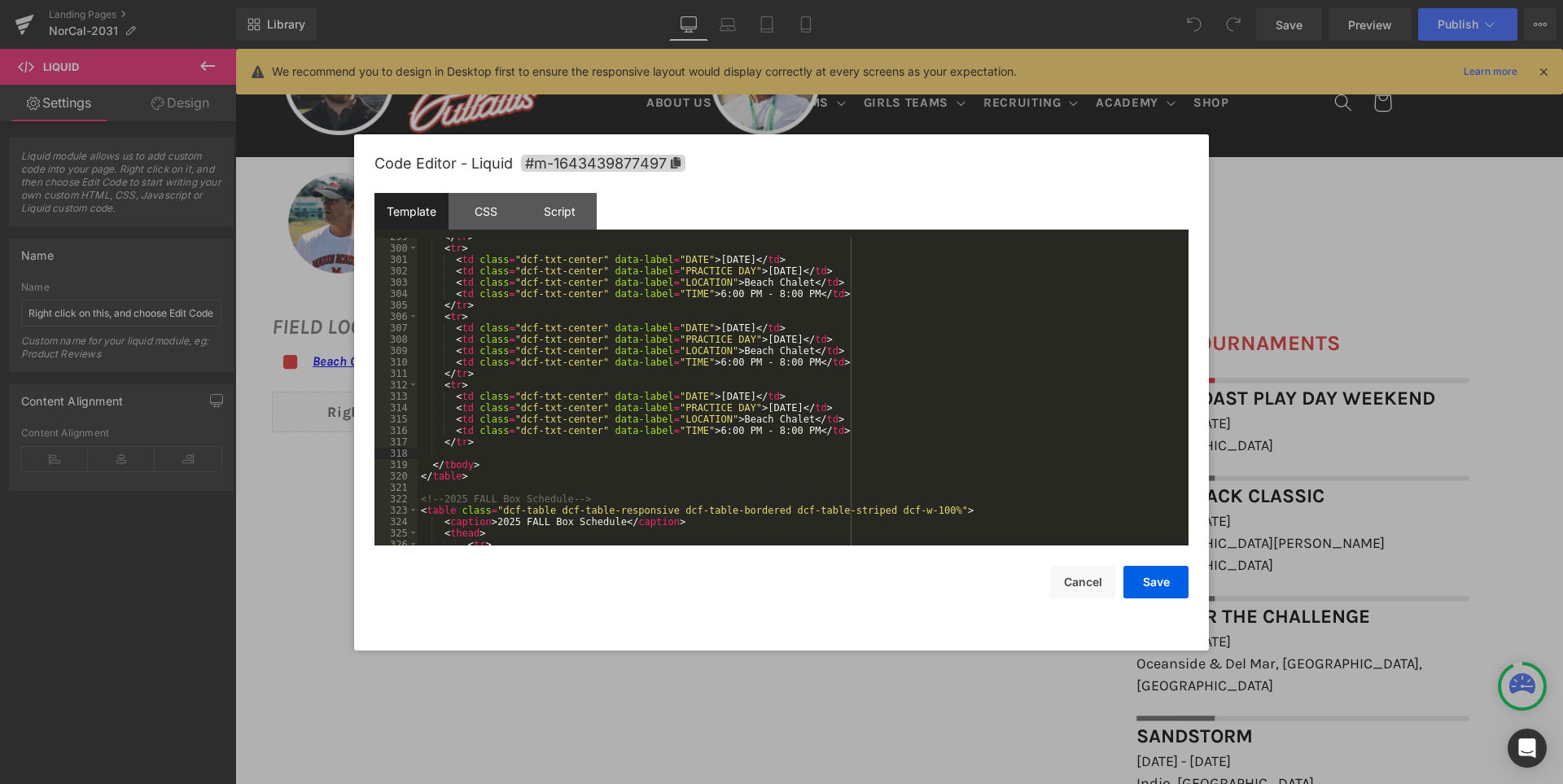
paste textarea
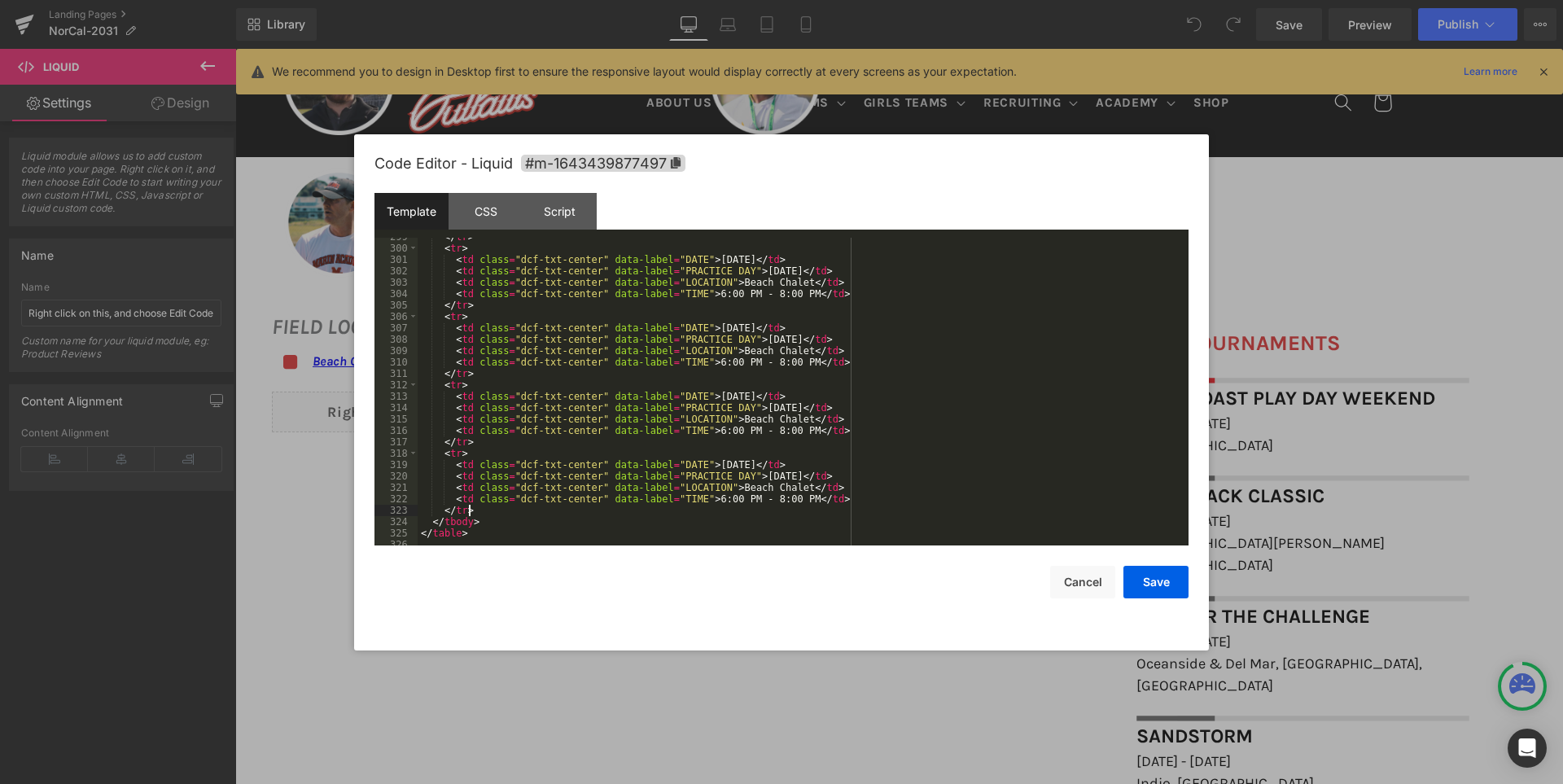
click at [747, 464] on div "</ tr > < tr > < td class = "dcf-txt-center" data-label = "DATE" > December 21,…" at bounding box center [799, 396] width 764 height 330
click at [1146, 571] on button "Save" at bounding box center [1156, 581] width 65 height 32
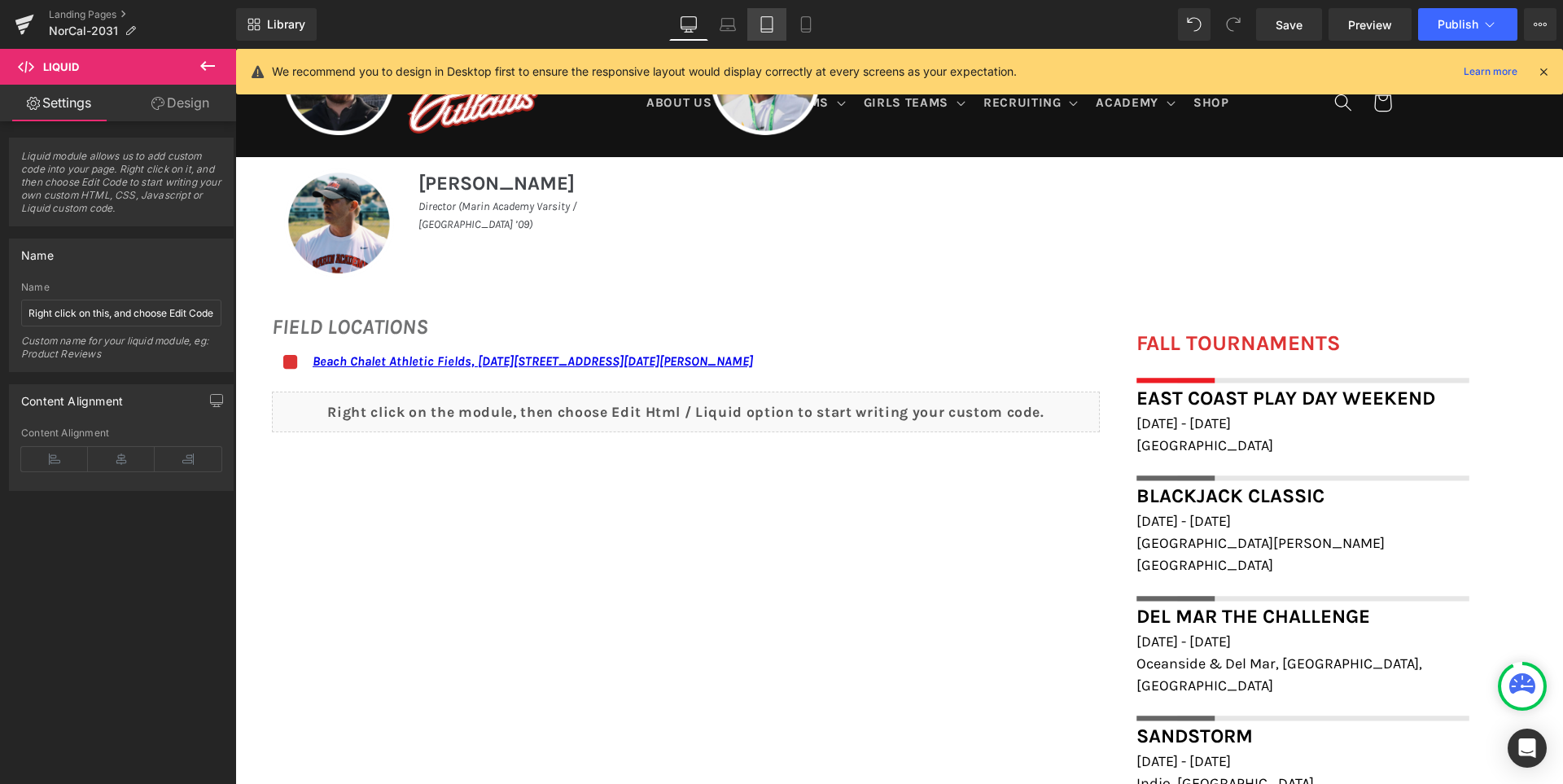
click at [785, 26] on link "Tablet" at bounding box center [767, 24] width 39 height 32
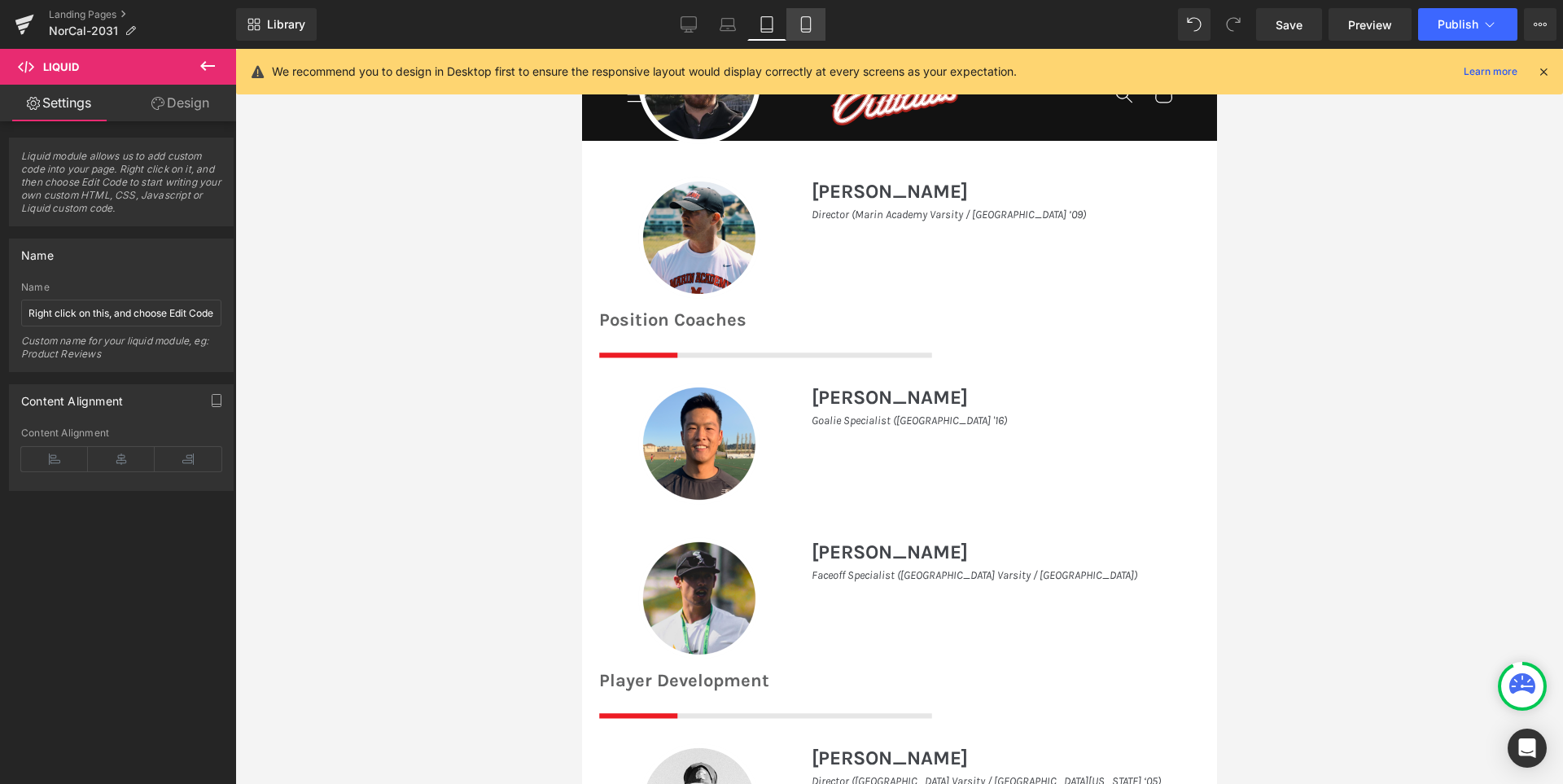
scroll to position [0, 0]
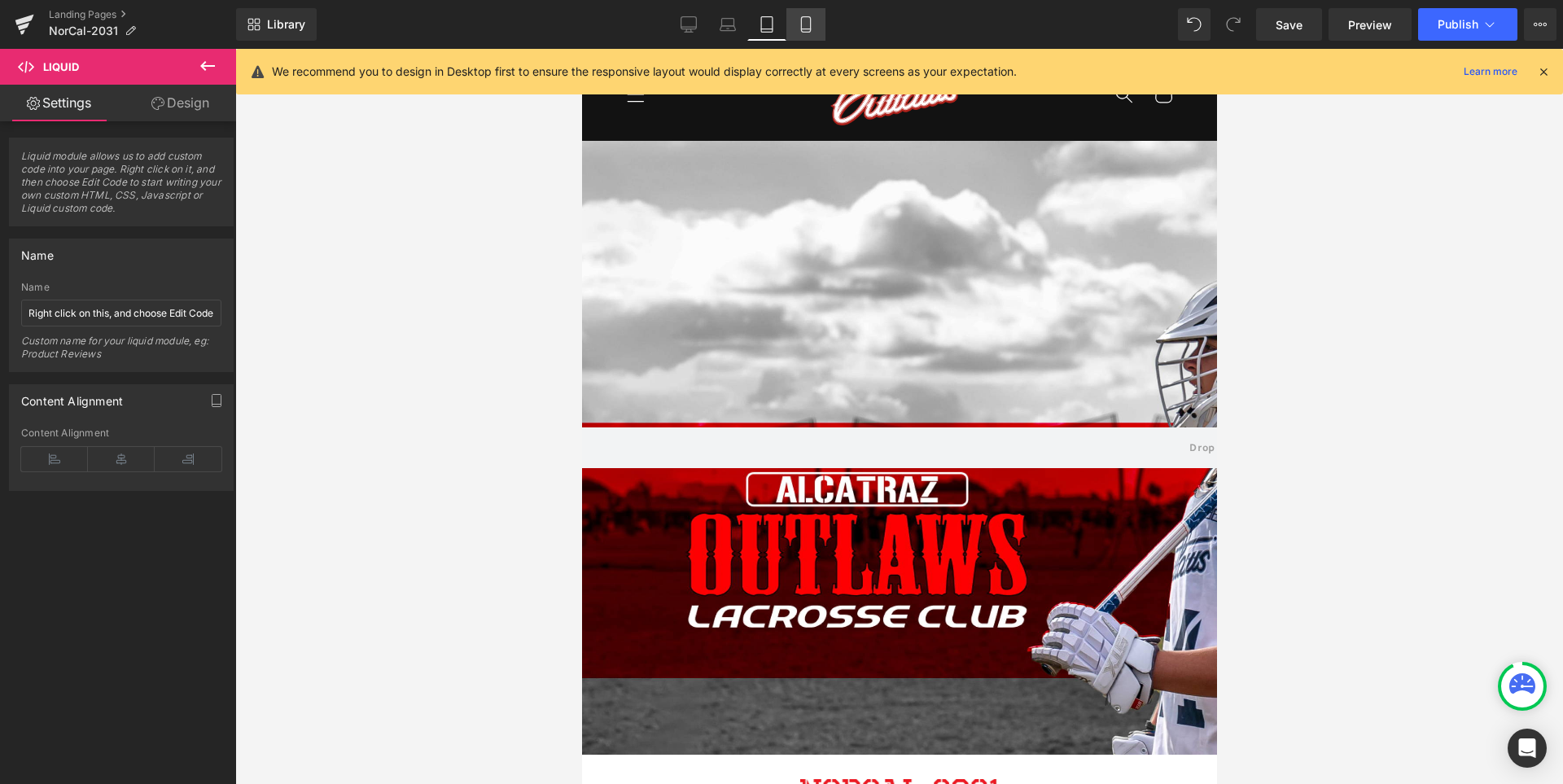
click at [804, 23] on icon at bounding box center [806, 24] width 17 height 17
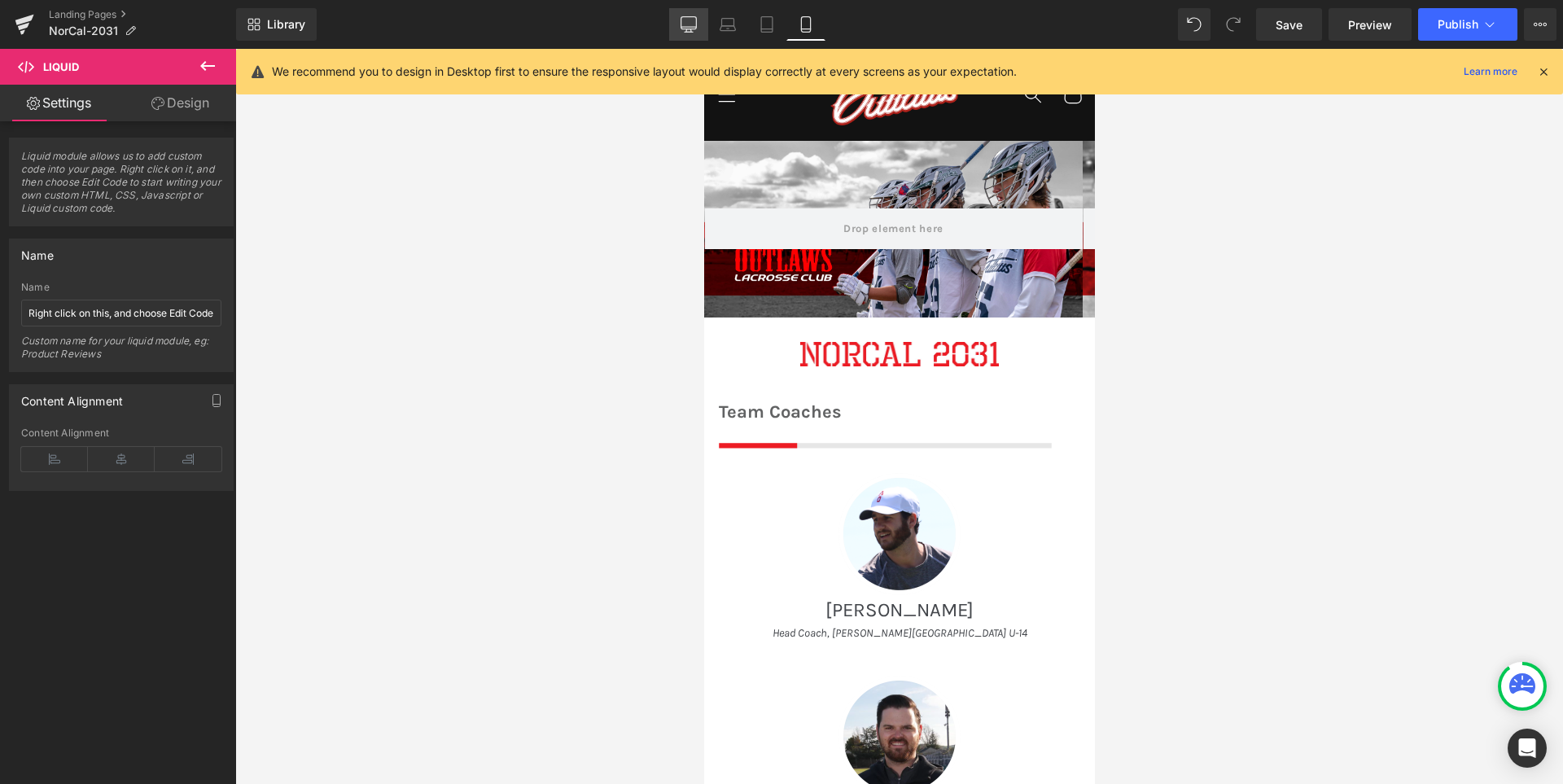
click at [699, 31] on link "Desktop" at bounding box center [688, 24] width 39 height 32
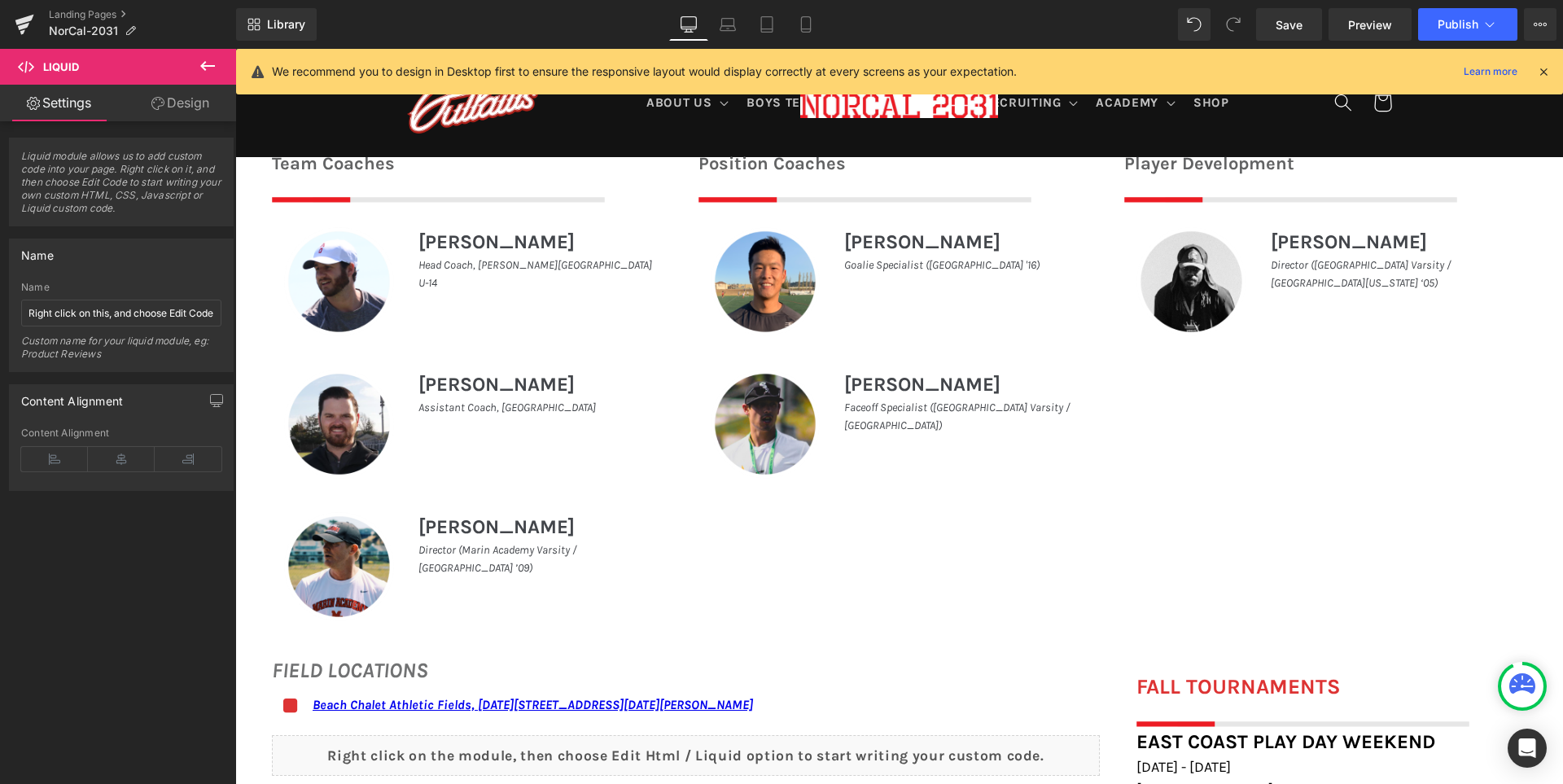
scroll to position [1139, 0]
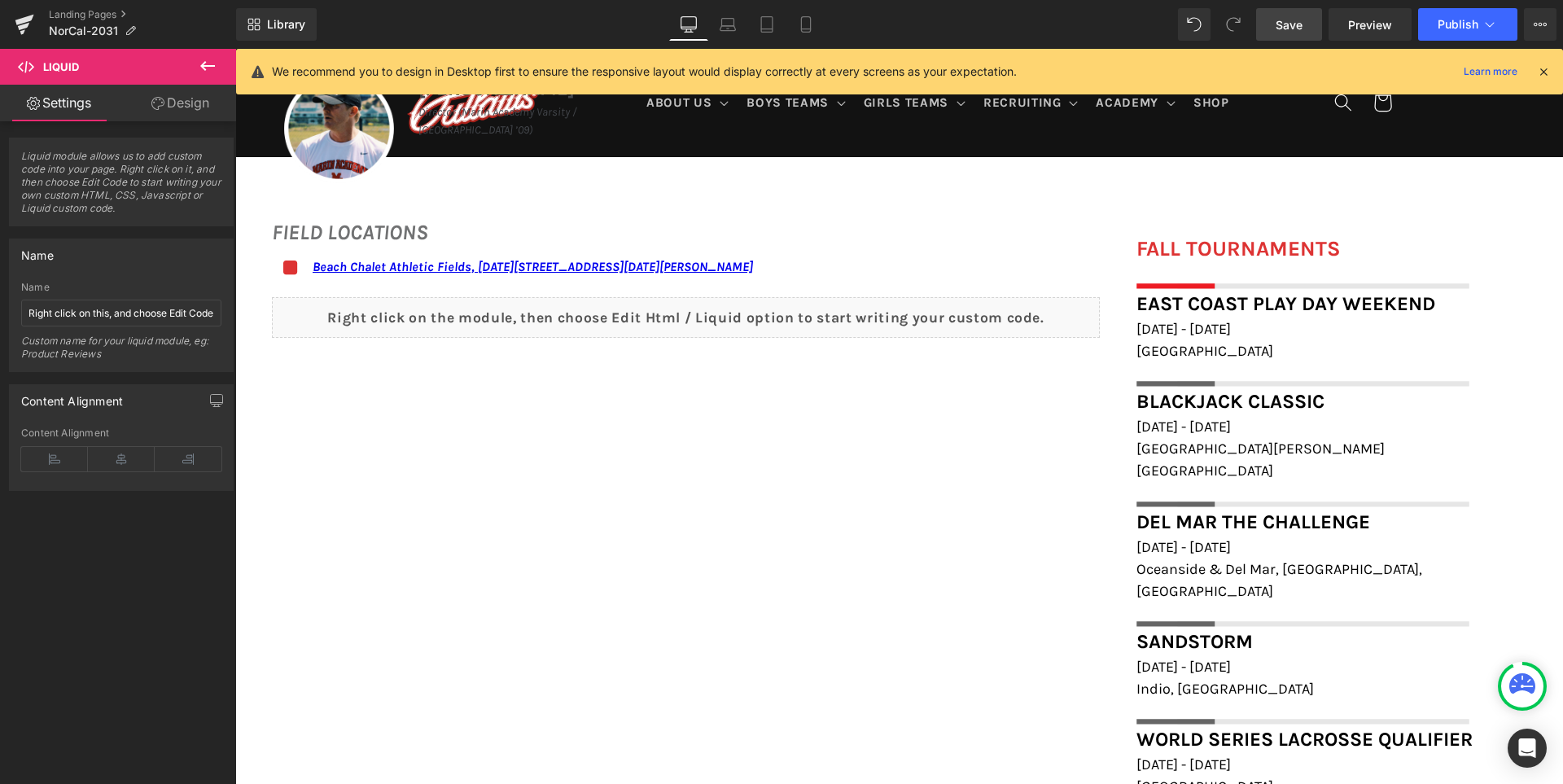
click at [1278, 24] on span "Save" at bounding box center [1289, 25] width 27 height 17
click at [1546, 70] on icon at bounding box center [1543, 72] width 15 height 15
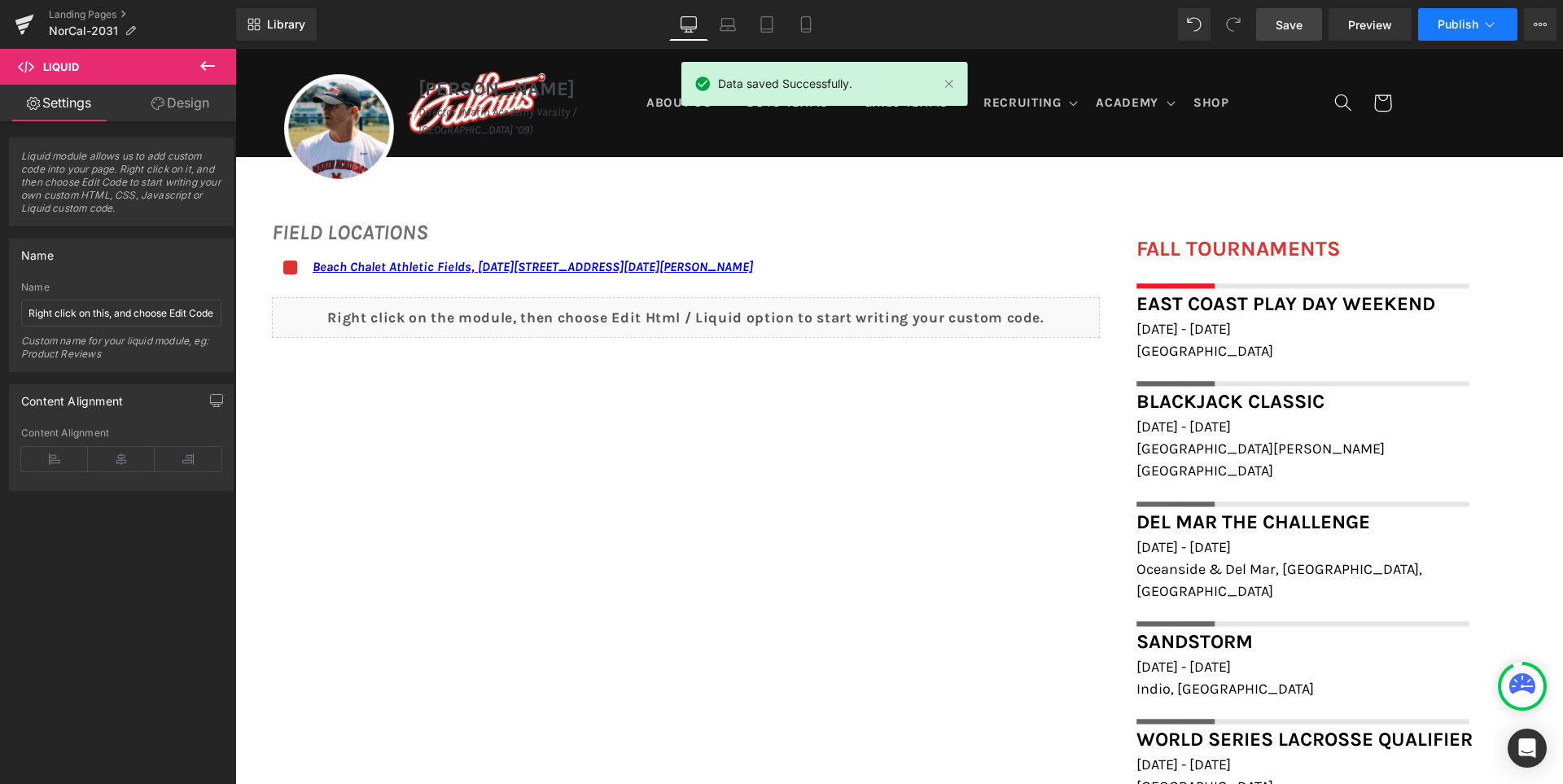
click at [1456, 20] on span "Publish" at bounding box center [1457, 24] width 41 height 13
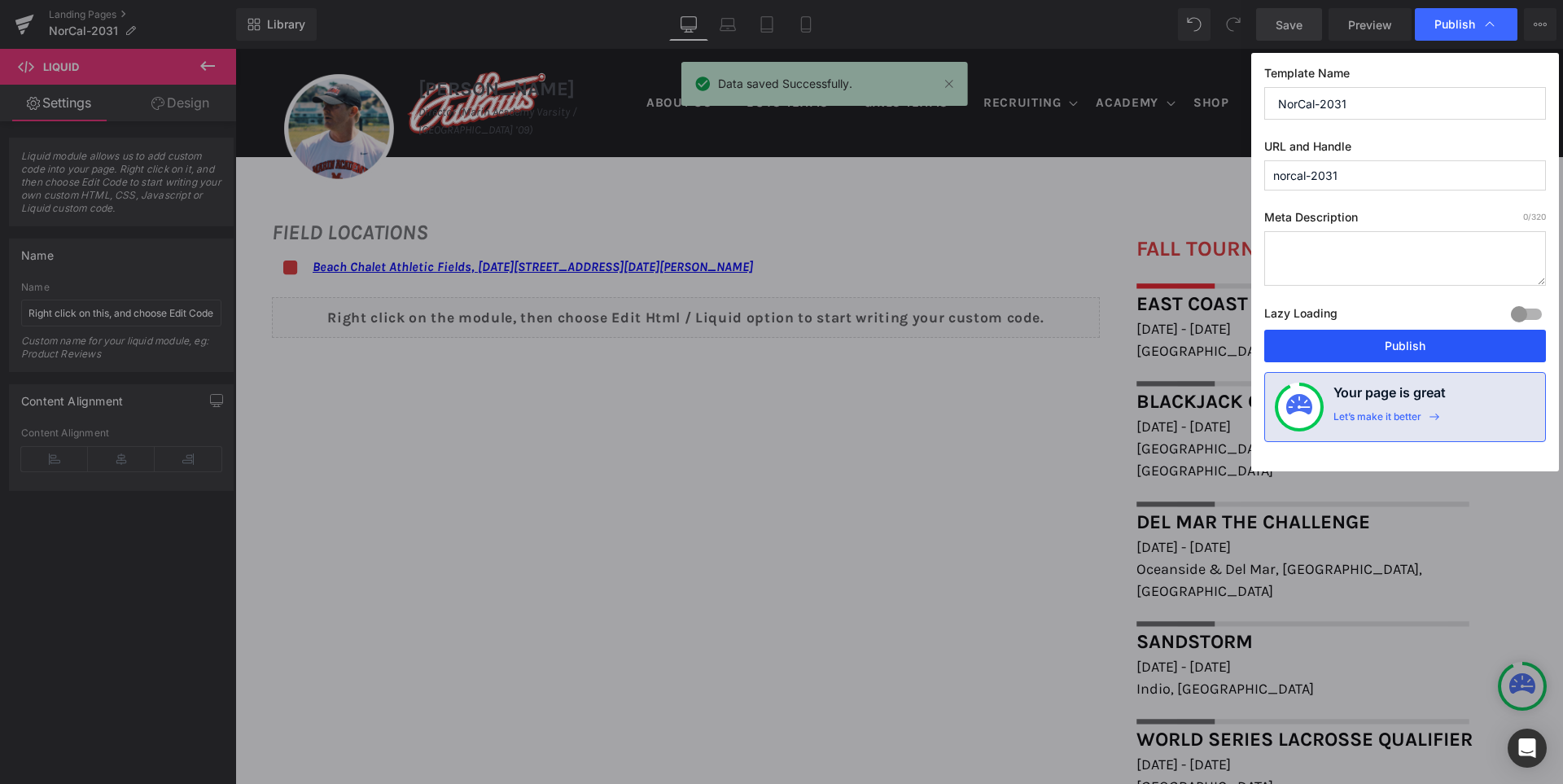
click at [1396, 347] on button "Publish" at bounding box center [1405, 346] width 282 height 32
